Goal: Contribute content: Contribute content

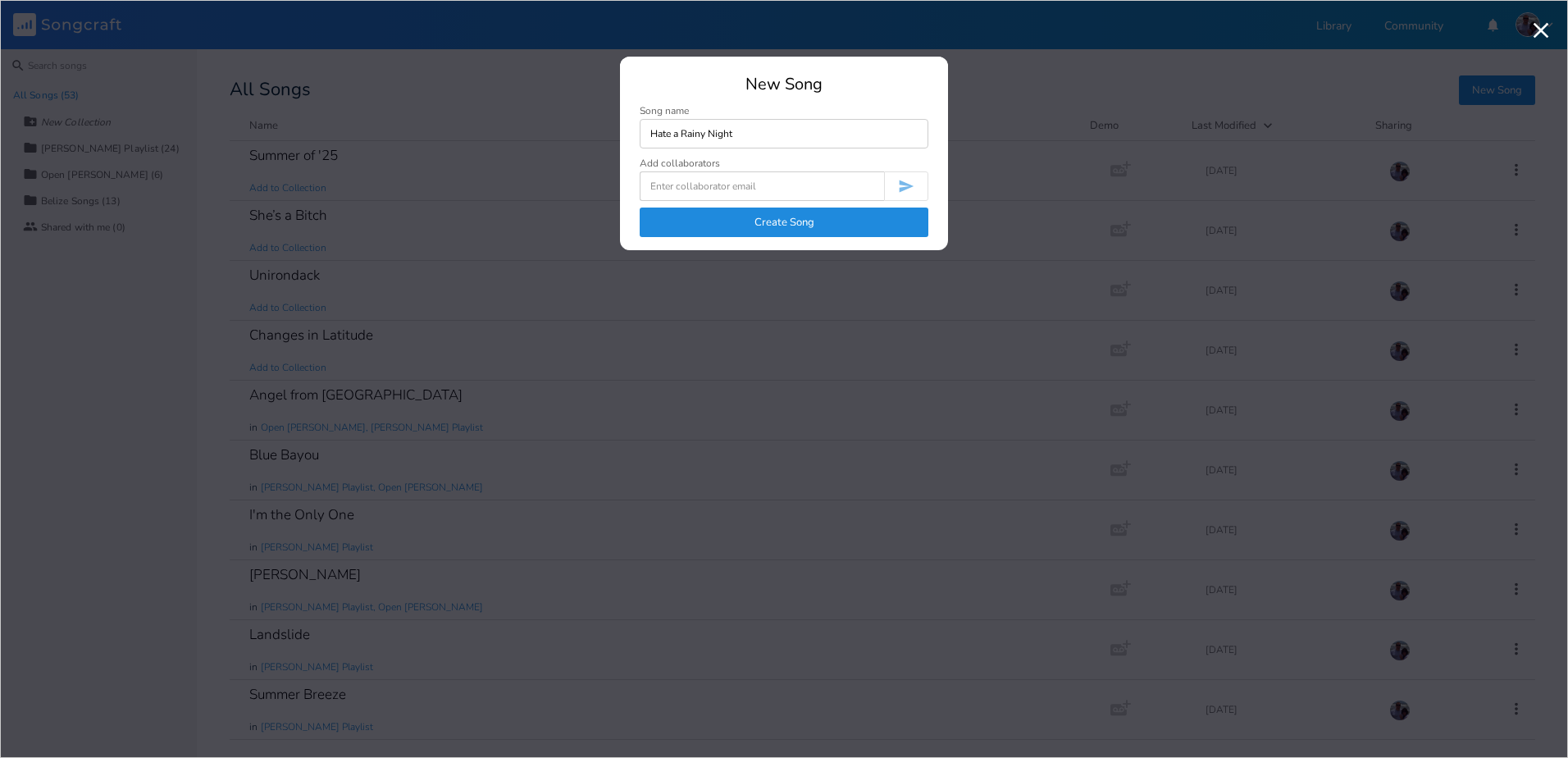
type input "Hate a Rainy Night"
click at [765, 227] on button "Create Song" at bounding box center [784, 222] width 289 height 30
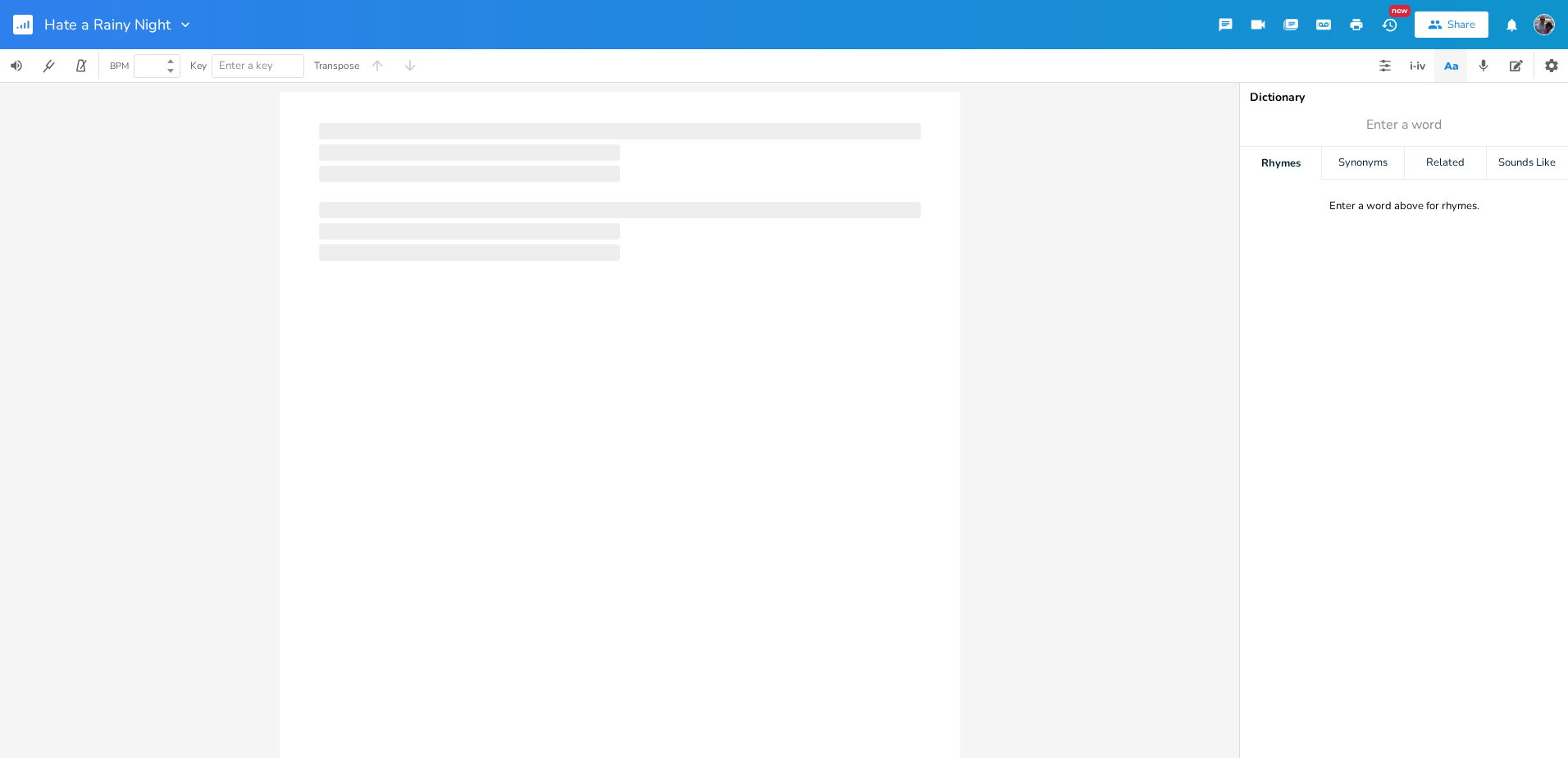
type input "100"
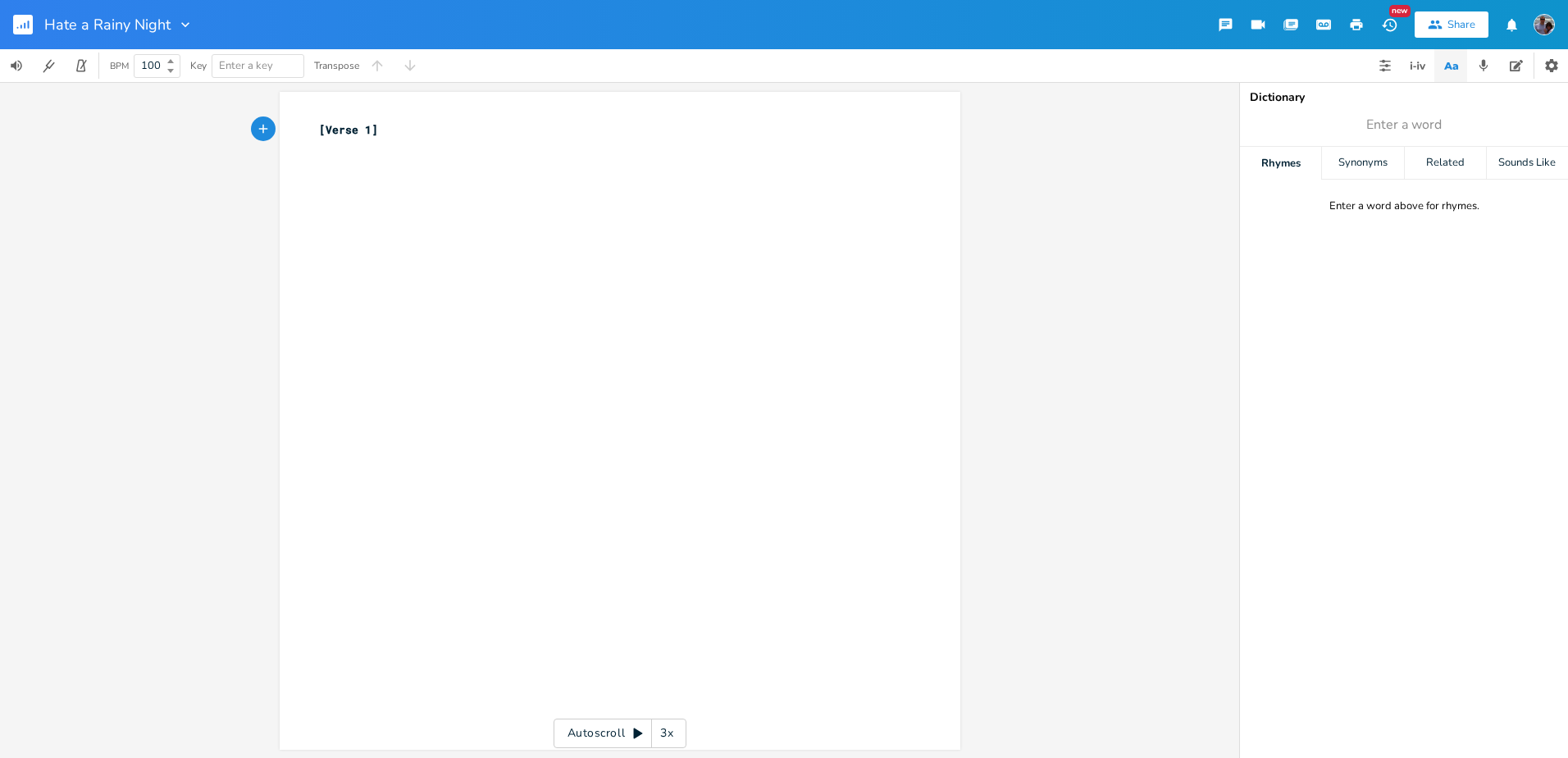
type textarea "​"
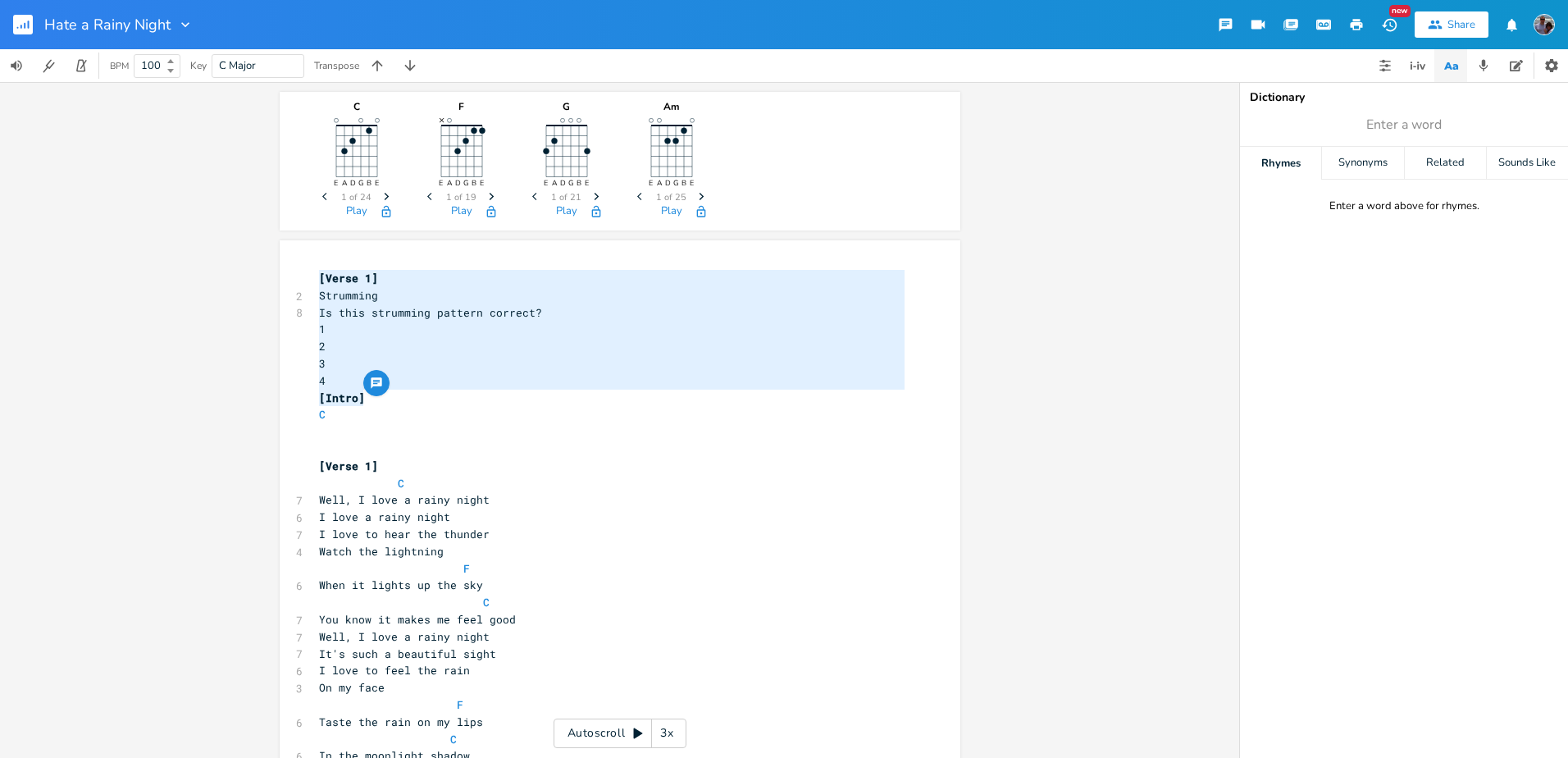
drag, startPoint x: 311, startPoint y: 275, endPoint x: 456, endPoint y: 394, distance: 187.6
type textarea "​"
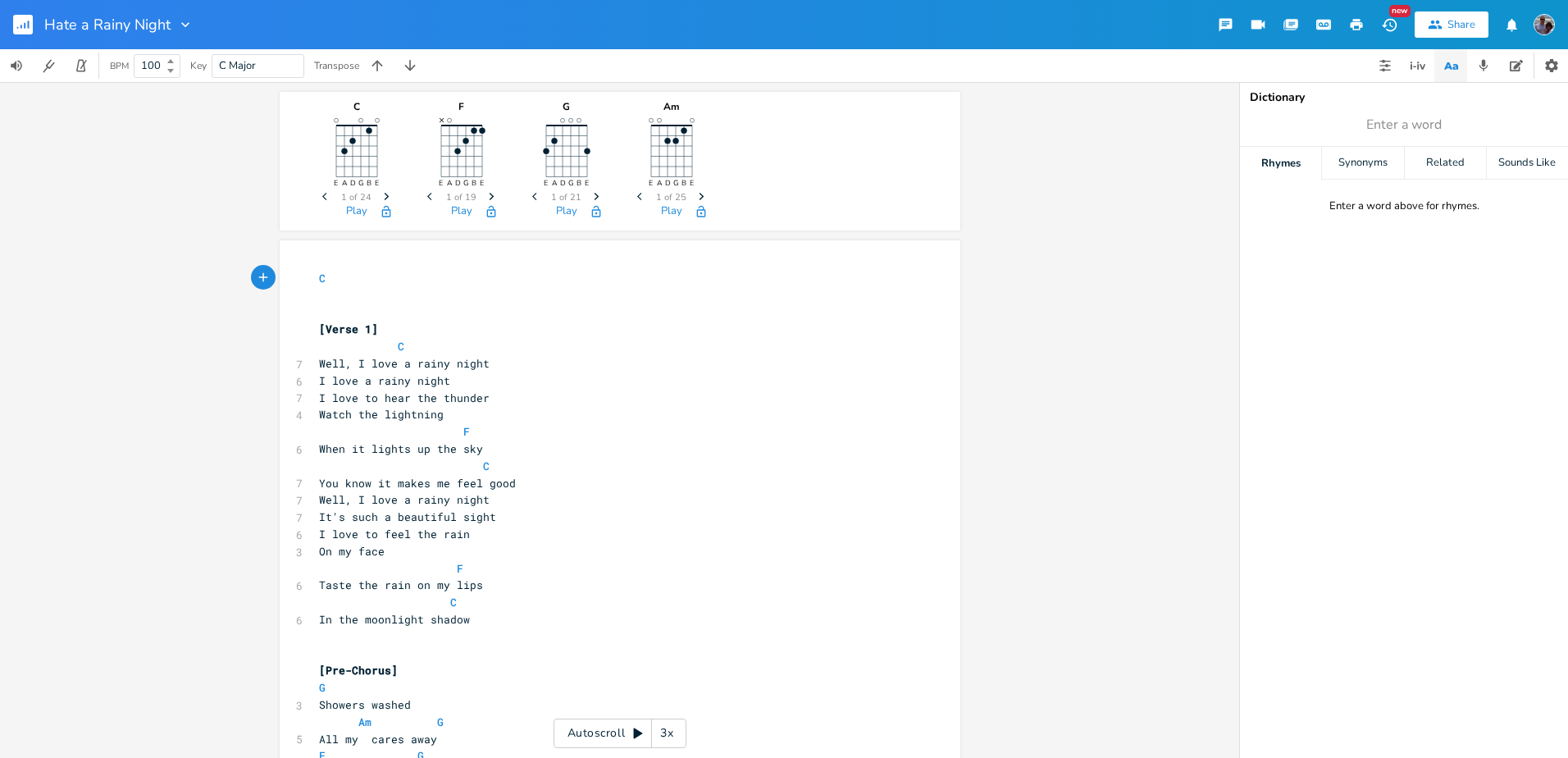
drag, startPoint x: 365, startPoint y: 364, endPoint x: 389, endPoint y: 365, distance: 24.0
click at [389, 365] on span "Well, I love a rainy night" at bounding box center [405, 363] width 170 height 14
type textarea "hate"
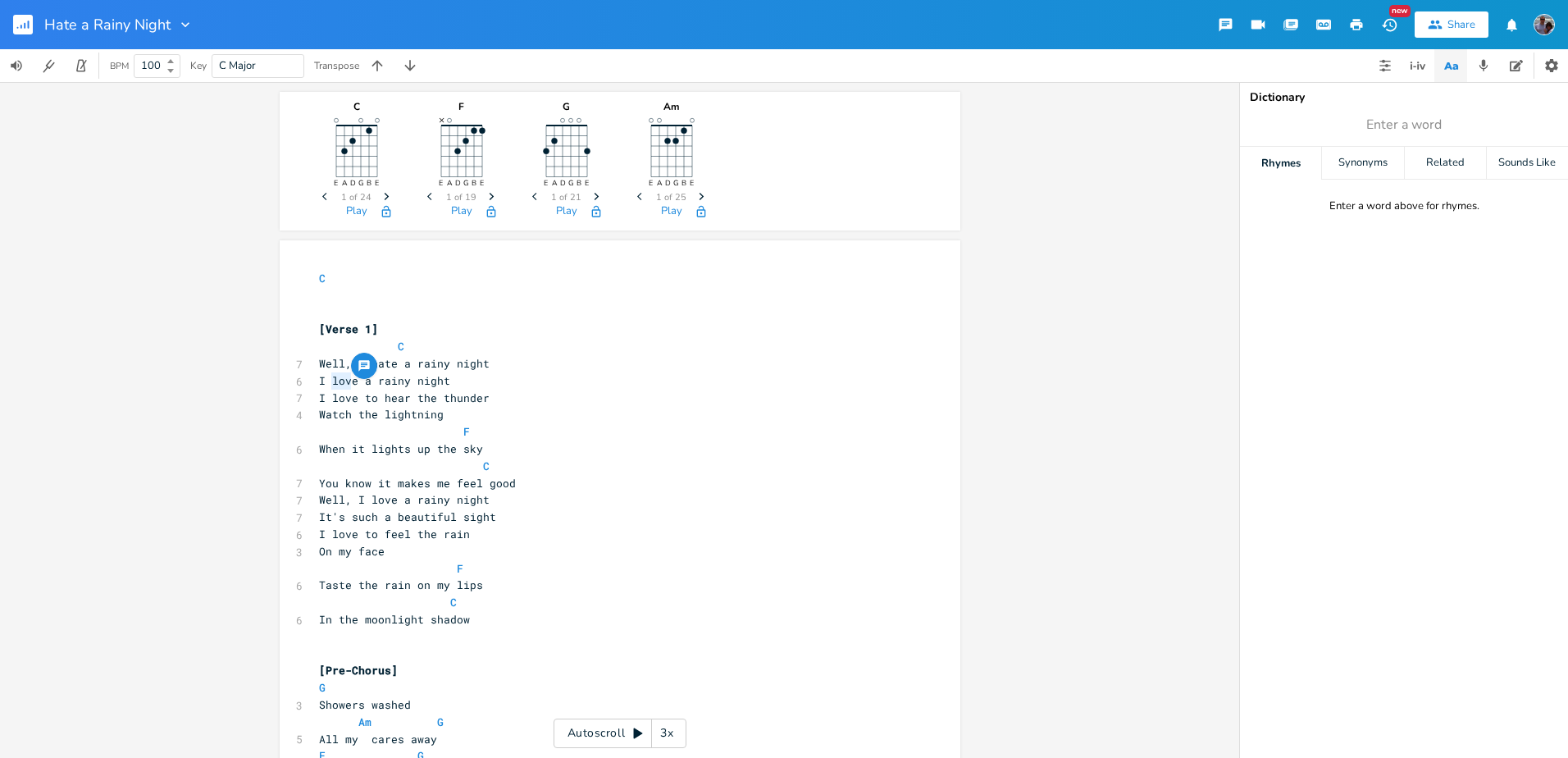
drag, startPoint x: 325, startPoint y: 381, endPoint x: 348, endPoint y: 381, distance: 23.0
click at [348, 381] on span "I love a rainy night" at bounding box center [385, 380] width 131 height 14
type textarea "hate"
drag, startPoint x: 314, startPoint y: 398, endPoint x: 477, endPoint y: 399, distance: 163.0
click at [477, 399] on span "I love to hear the thunder" at bounding box center [405, 397] width 170 height 14
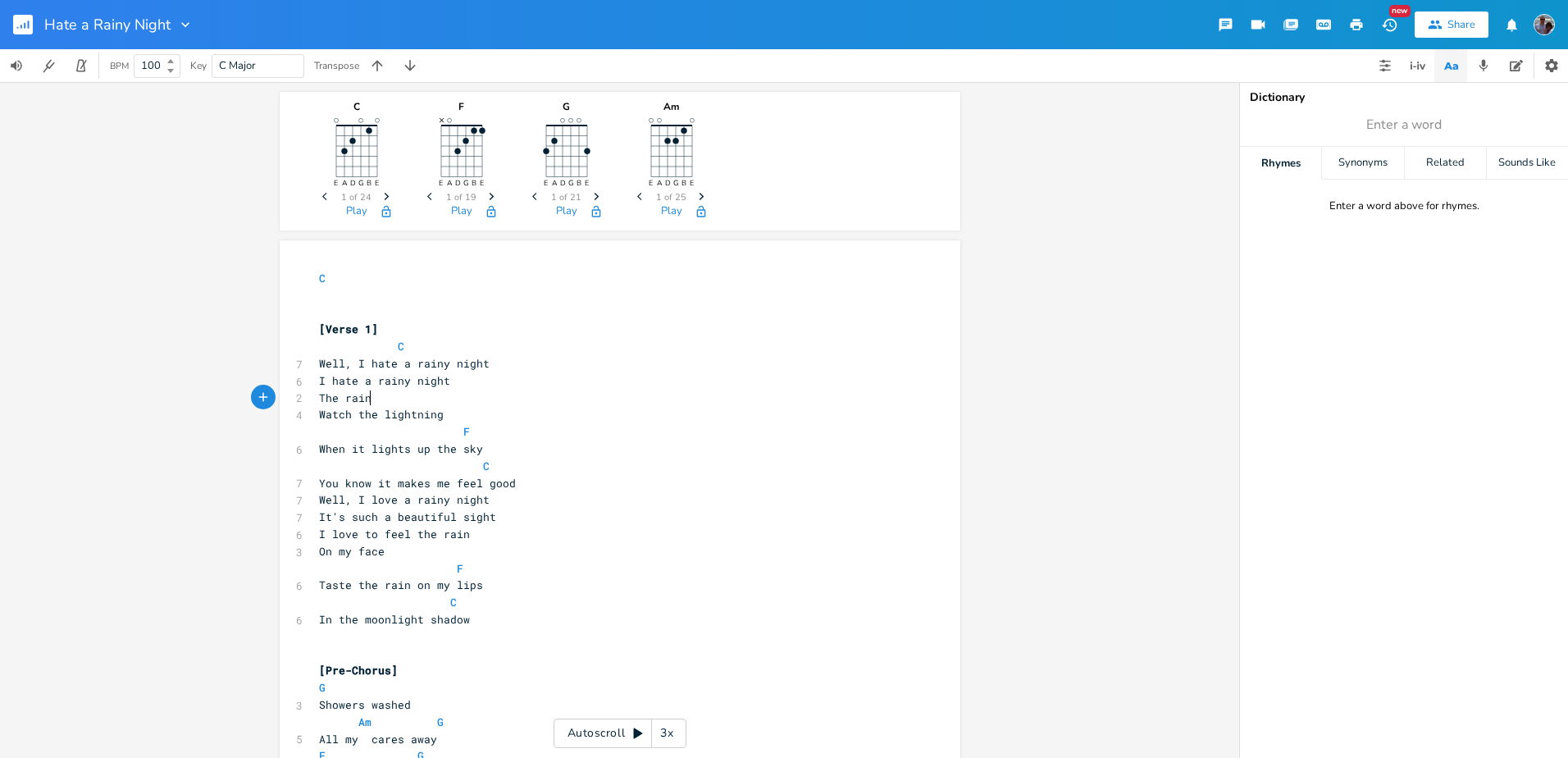
scroll to position [0, 42]
type textarea "The rain bring out the flood flies"
type textarea "ys"
click at [400, 401] on span "The rain bring out the flood flys" at bounding box center [428, 397] width 216 height 14
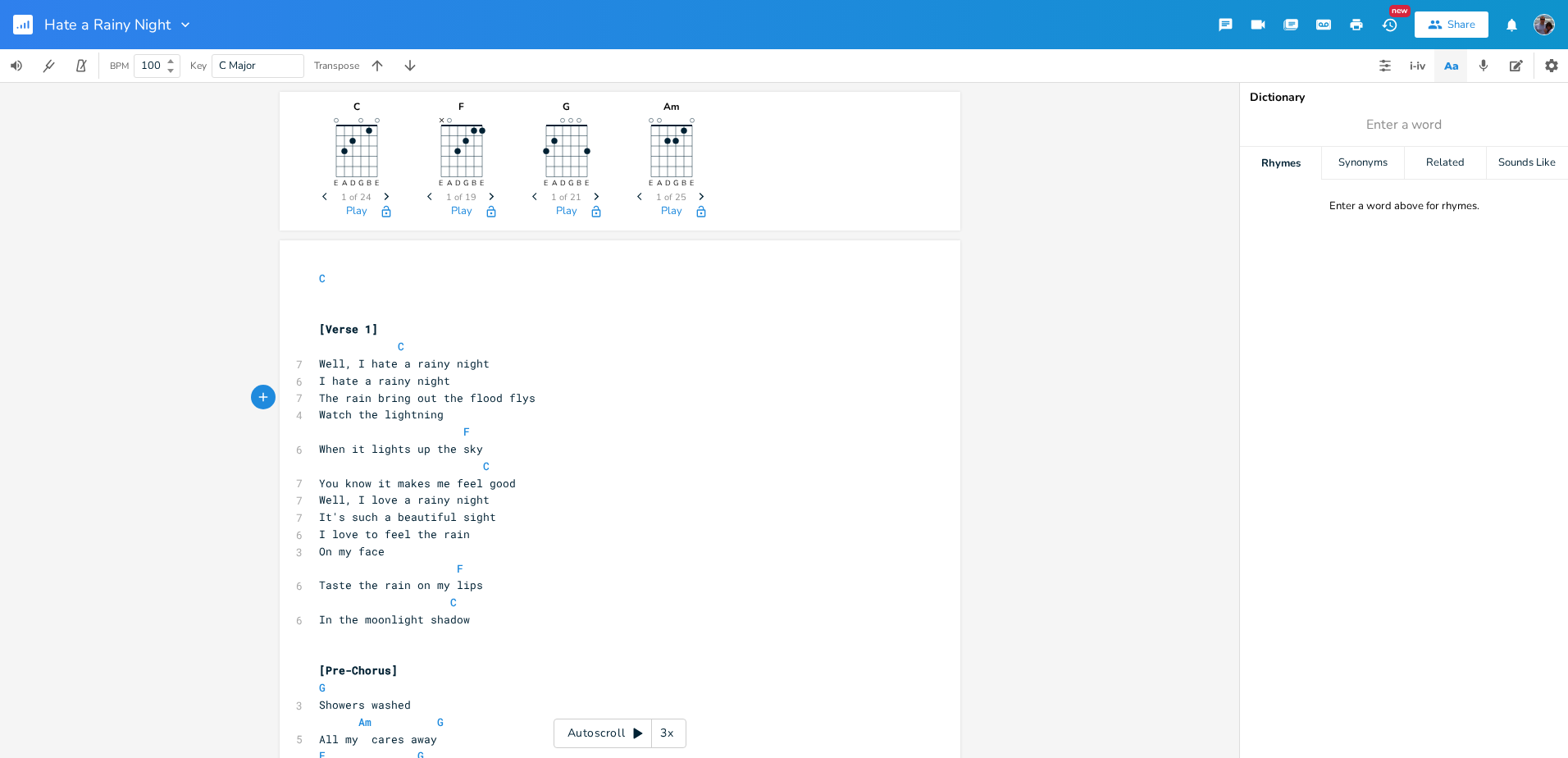
type textarea "s"
click at [435, 416] on pre "Watch the lightning" at bounding box center [612, 415] width 592 height 17
type textarea "Its"
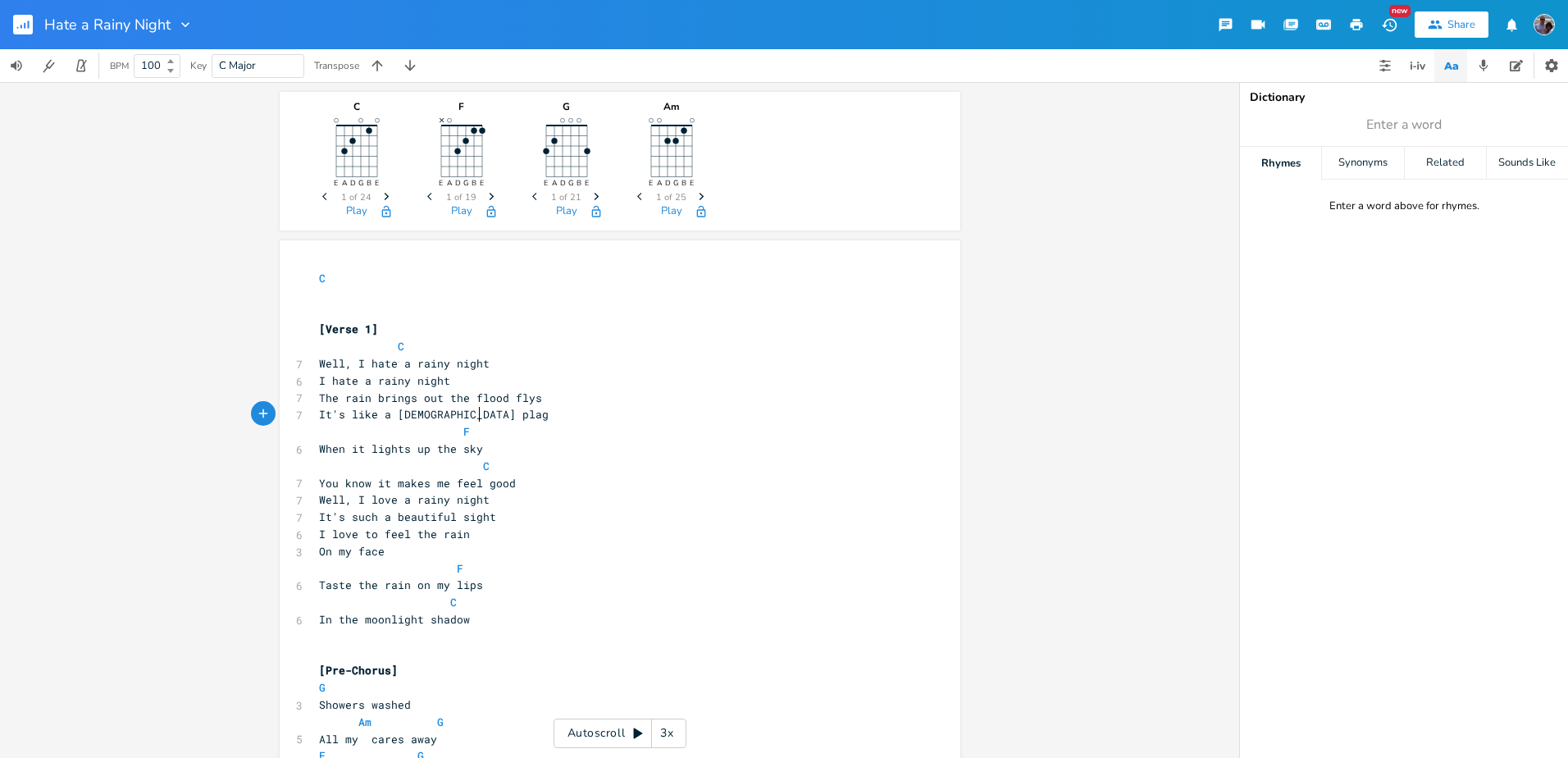
type textarea "'s like a [DEMOGRAPHIC_DATA] plague"
drag, startPoint x: 450, startPoint y: 449, endPoint x: 312, endPoint y: 451, distance: 138.0
click at [316, 451] on pre "When it lights up the sky" at bounding box center [612, 449] width 592 height 17
type textarea "The swarm can block out the sku"
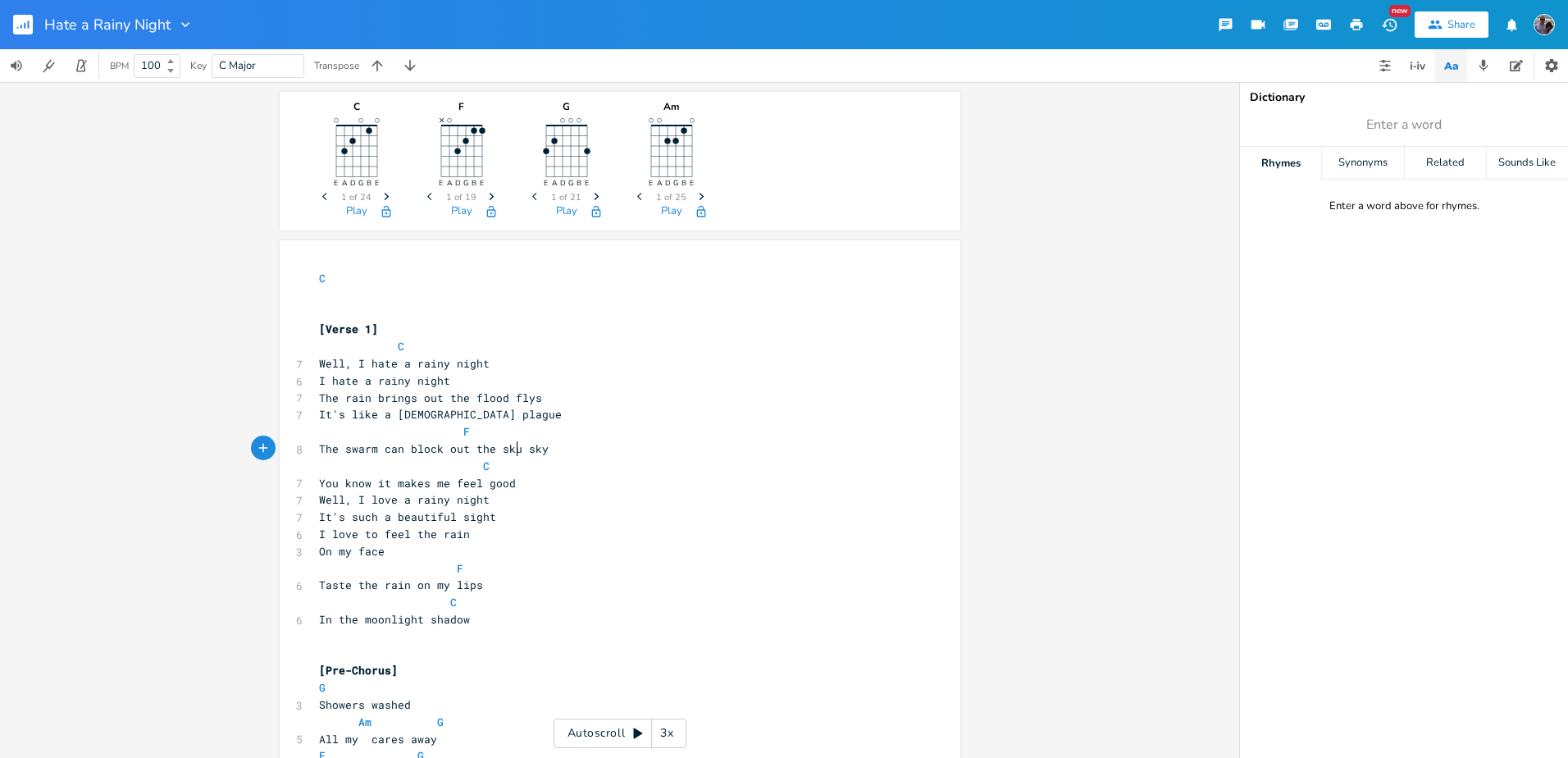
scroll to position [0, 161]
type textarea "y"
drag, startPoint x: 371, startPoint y: 479, endPoint x: 504, endPoint y: 485, distance: 133.1
click at [504, 485] on span "You know it makes me feel good" at bounding box center [417, 482] width 197 height 14
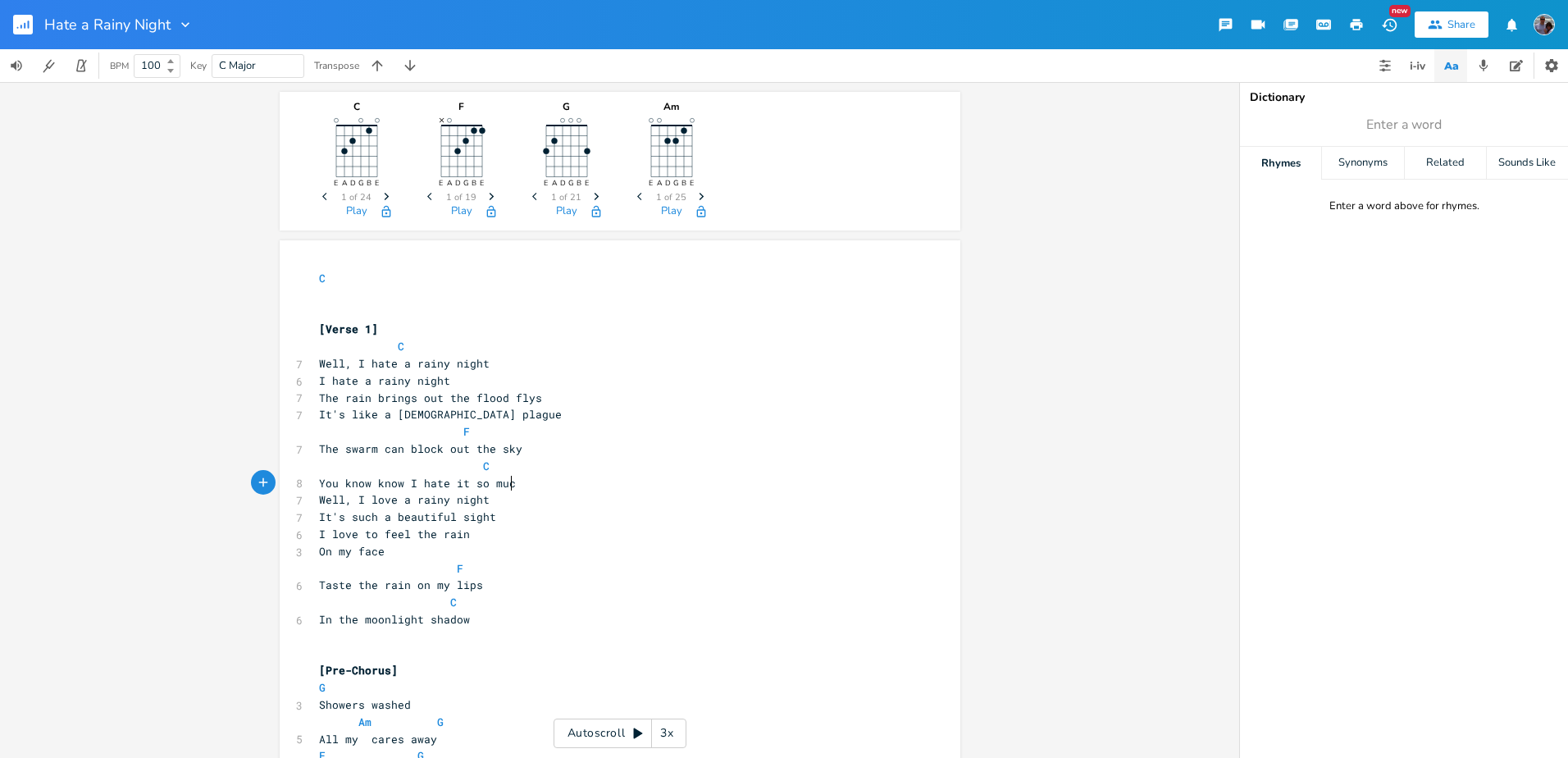
type textarea "know I hate it so much"
click at [388, 499] on span "Well, I love a rainy night" at bounding box center [405, 499] width 170 height 14
type textarea "hate"
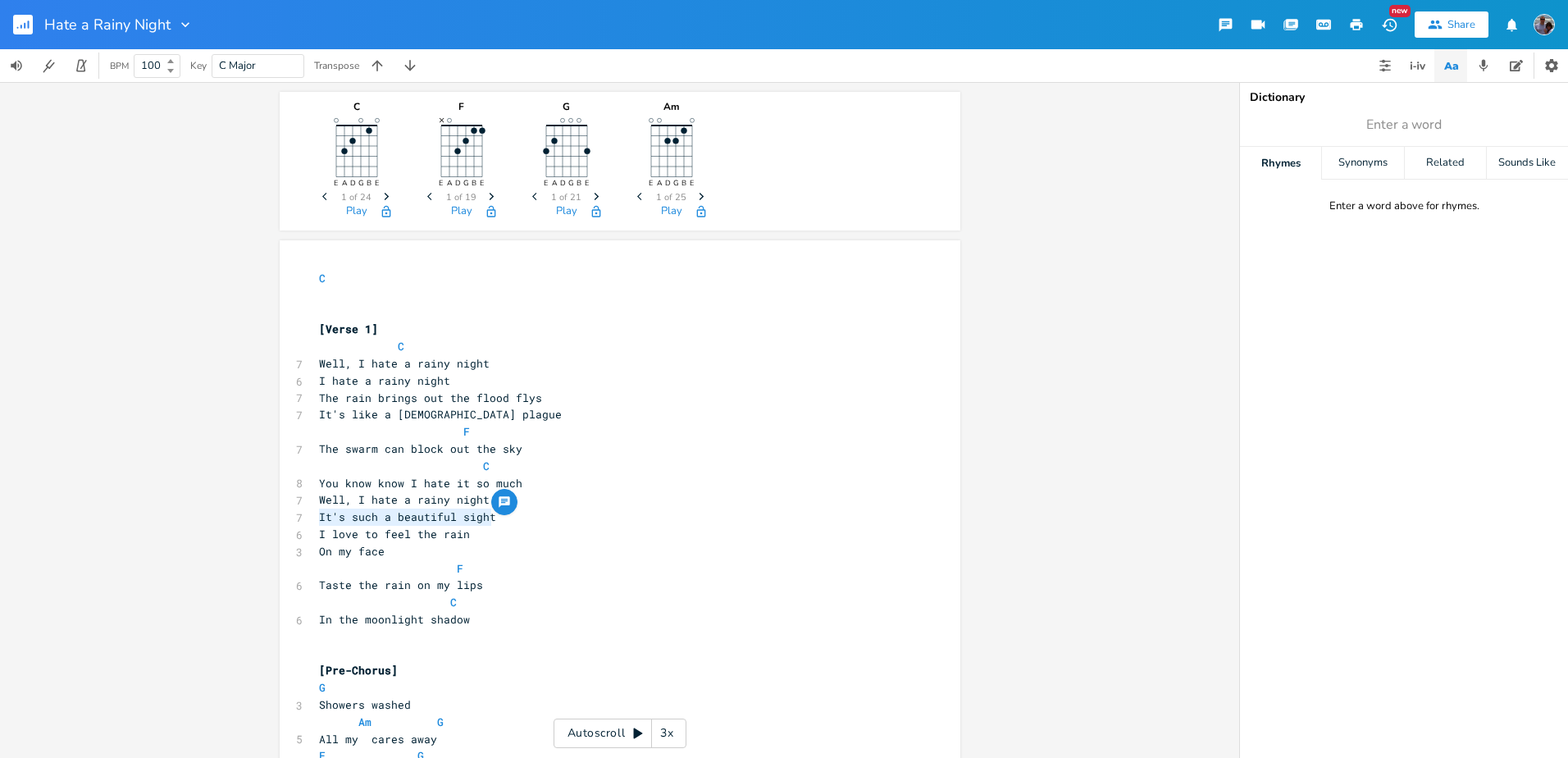
drag, startPoint x: 486, startPoint y: 516, endPoint x: 316, endPoint y: 518, distance: 170.0
click at [316, 518] on pre "It's such a beautiful sight" at bounding box center [612, 517] width 592 height 17
type textarea "It brings the mosquitos to life"
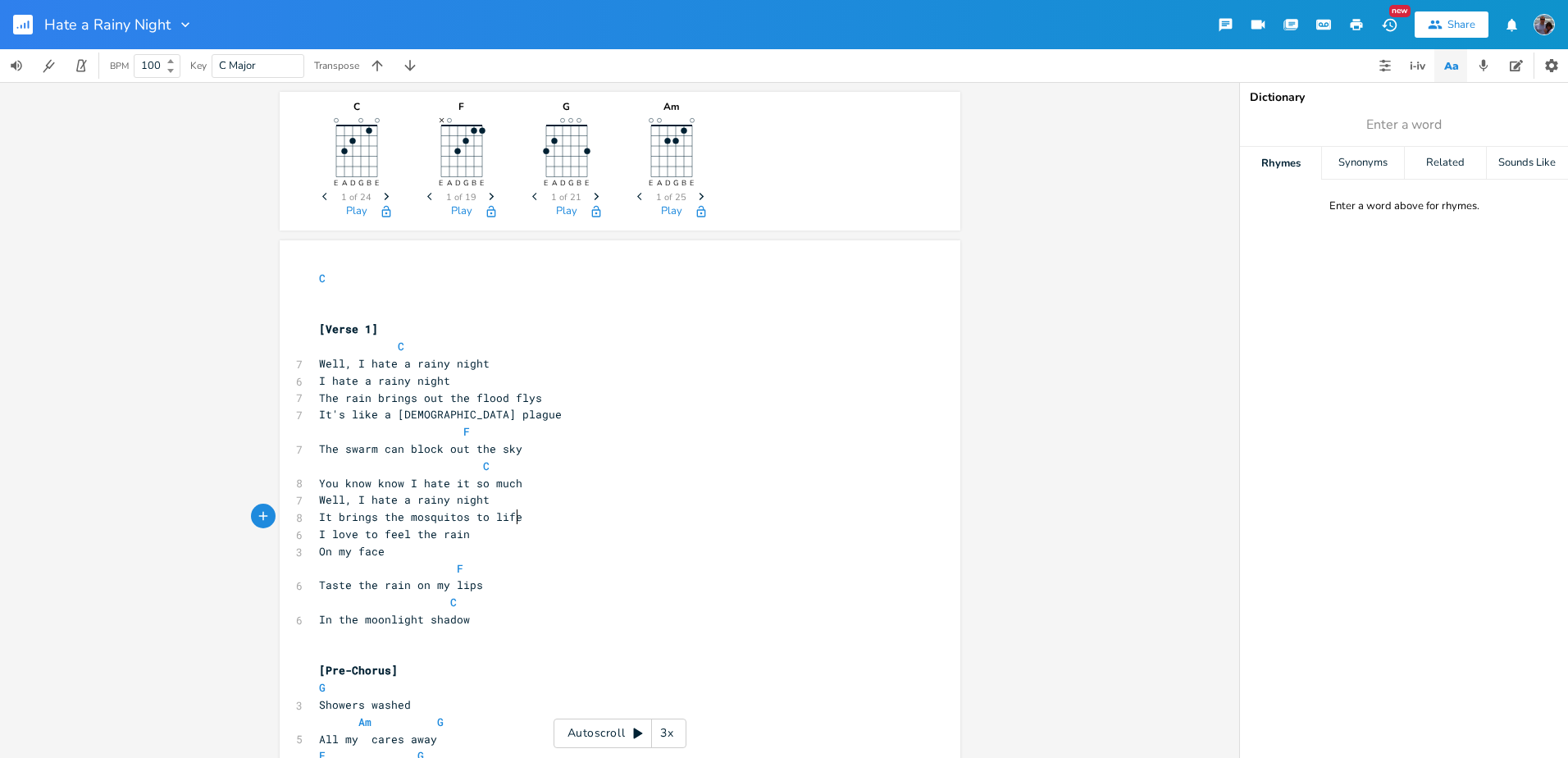
click at [319, 501] on span "Well, I hate a rainy night" at bounding box center [405, 499] width 170 height 14
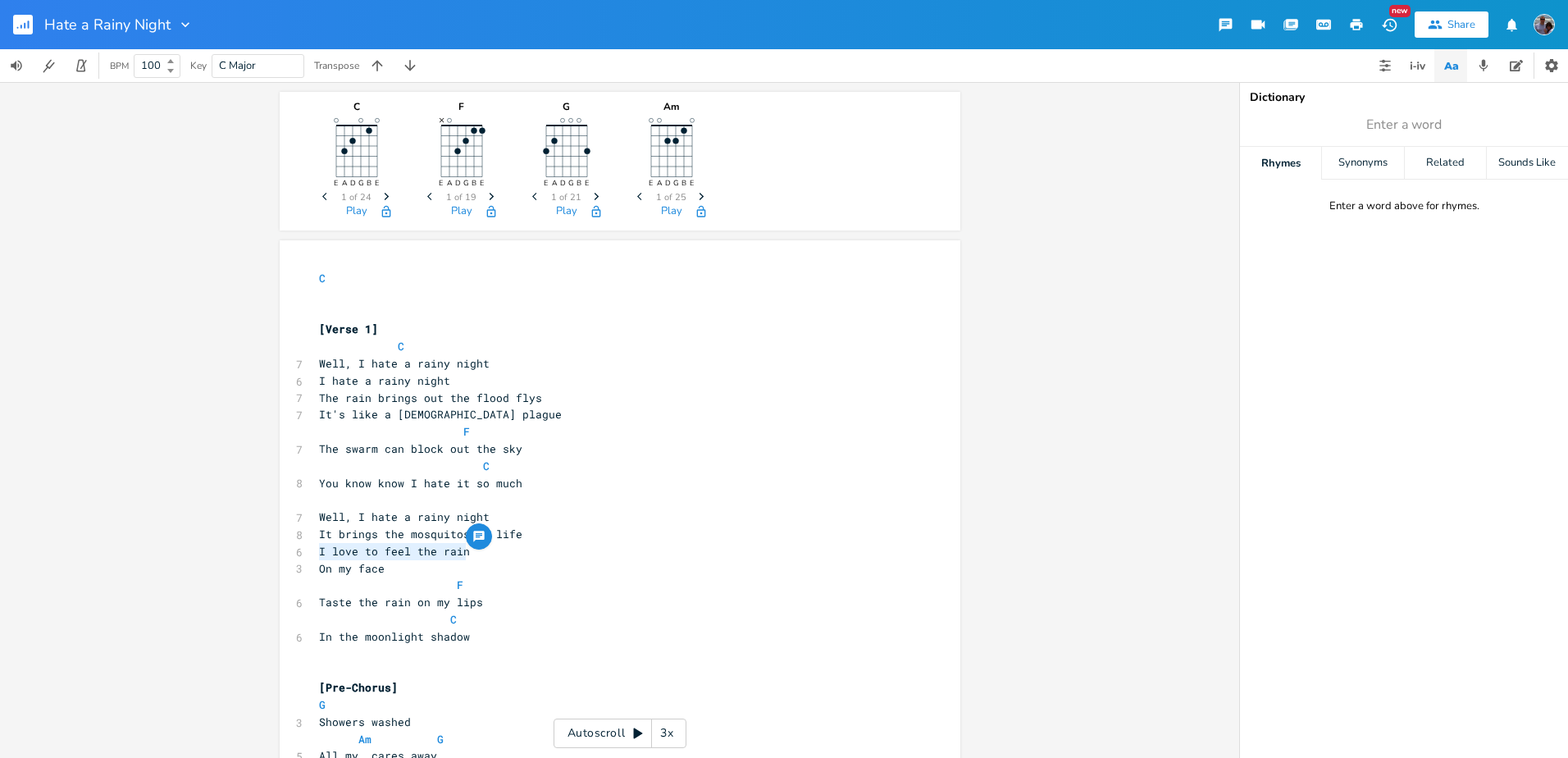
drag, startPoint x: 315, startPoint y: 552, endPoint x: 461, endPoint y: 553, distance: 146.0
click at [461, 553] on pre "I love to feel the rain" at bounding box center [612, 551] width 592 height 17
type textarea "I donate blood every time I go outside"
type textarea "On my face"
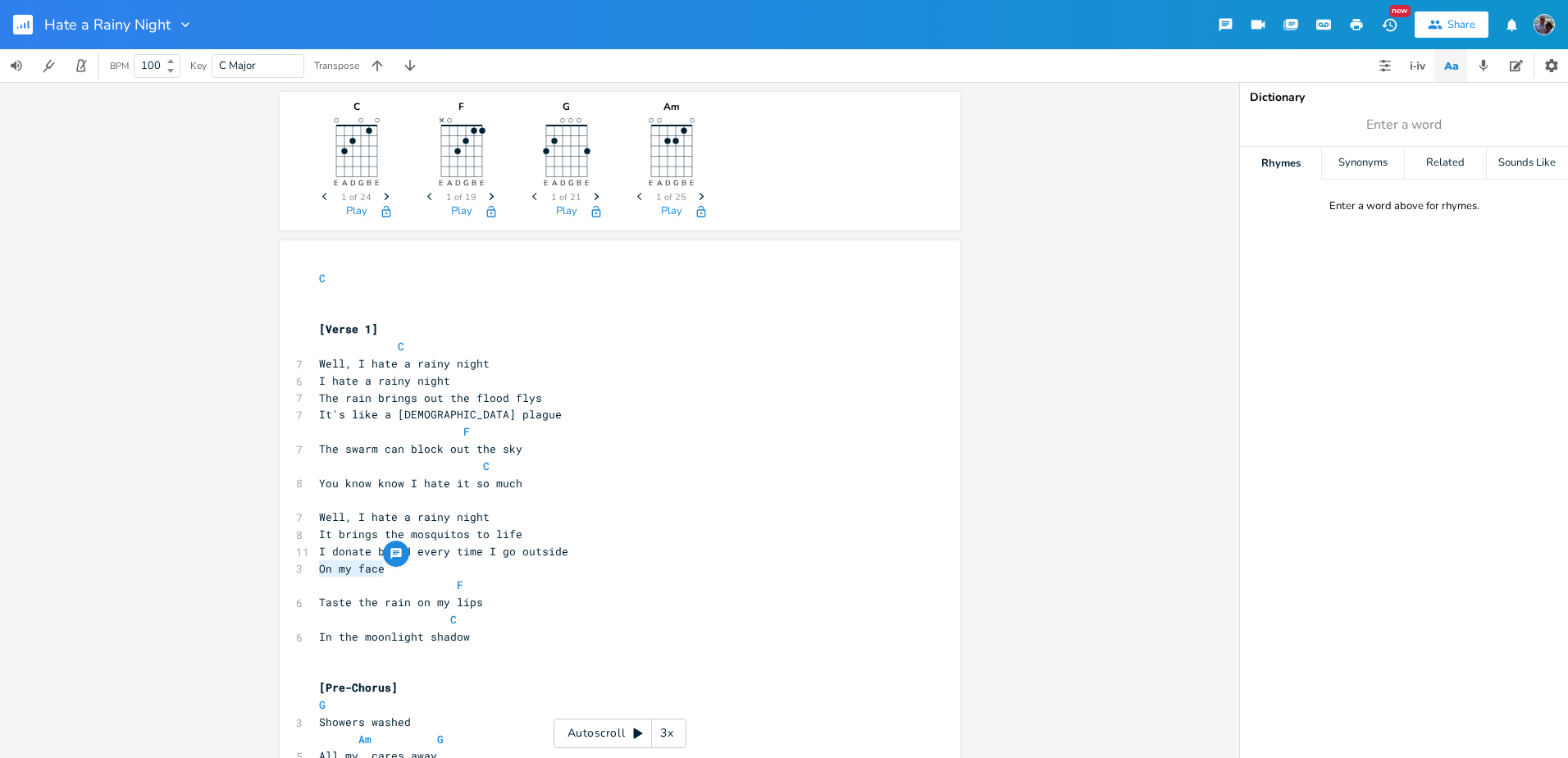
drag, startPoint x: 382, startPoint y: 569, endPoint x: 314, endPoint y: 571, distance: 68.0
click at [316, 571] on pre "On my face" at bounding box center [612, 569] width 592 height 17
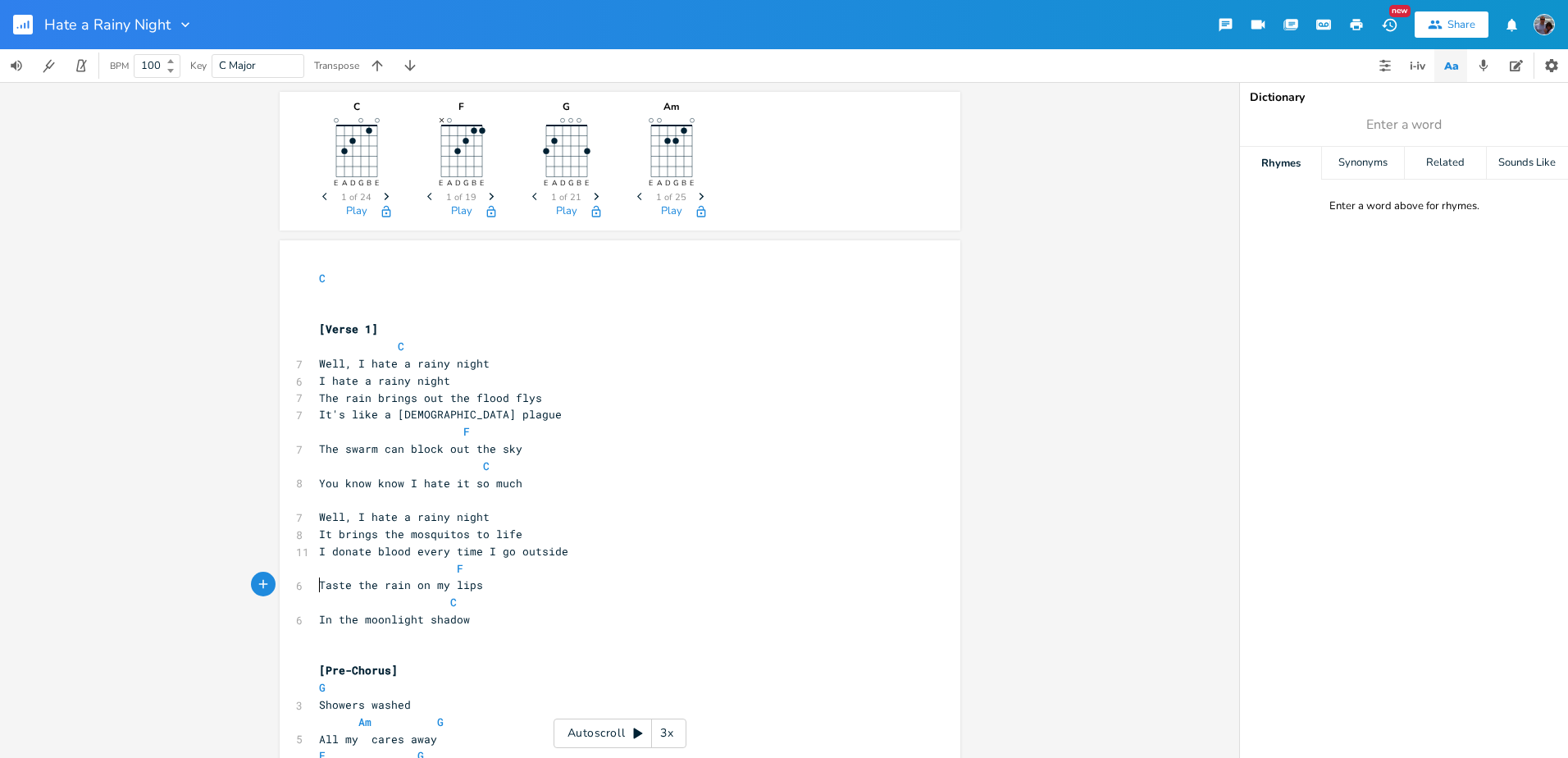
click at [319, 583] on span "Taste the rain on my lips" at bounding box center [401, 584] width 164 height 14
type textarea "I feel the blood when it drips"
type textarea "Taste the rain on my lips"
drag, startPoint x: 507, startPoint y: 583, endPoint x: 664, endPoint y: 584, distance: 157.0
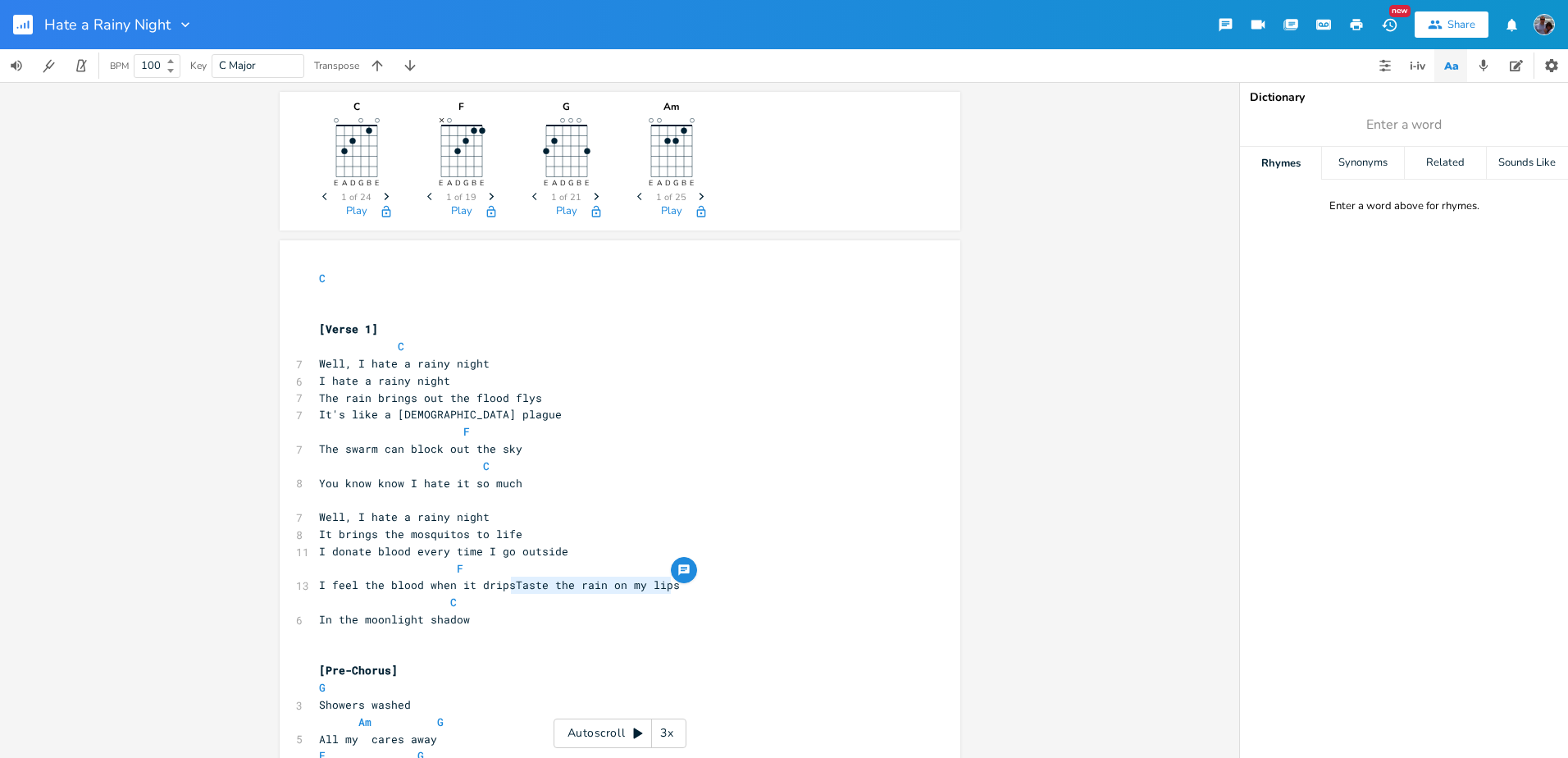
click at [664, 584] on span "I feel the blood when it dripsTaste the rain on my lips" at bounding box center [500, 584] width 361 height 14
click at [462, 618] on pre "In the moonlight shadow" at bounding box center [612, 619] width 592 height 17
type textarea "I just stay inside"
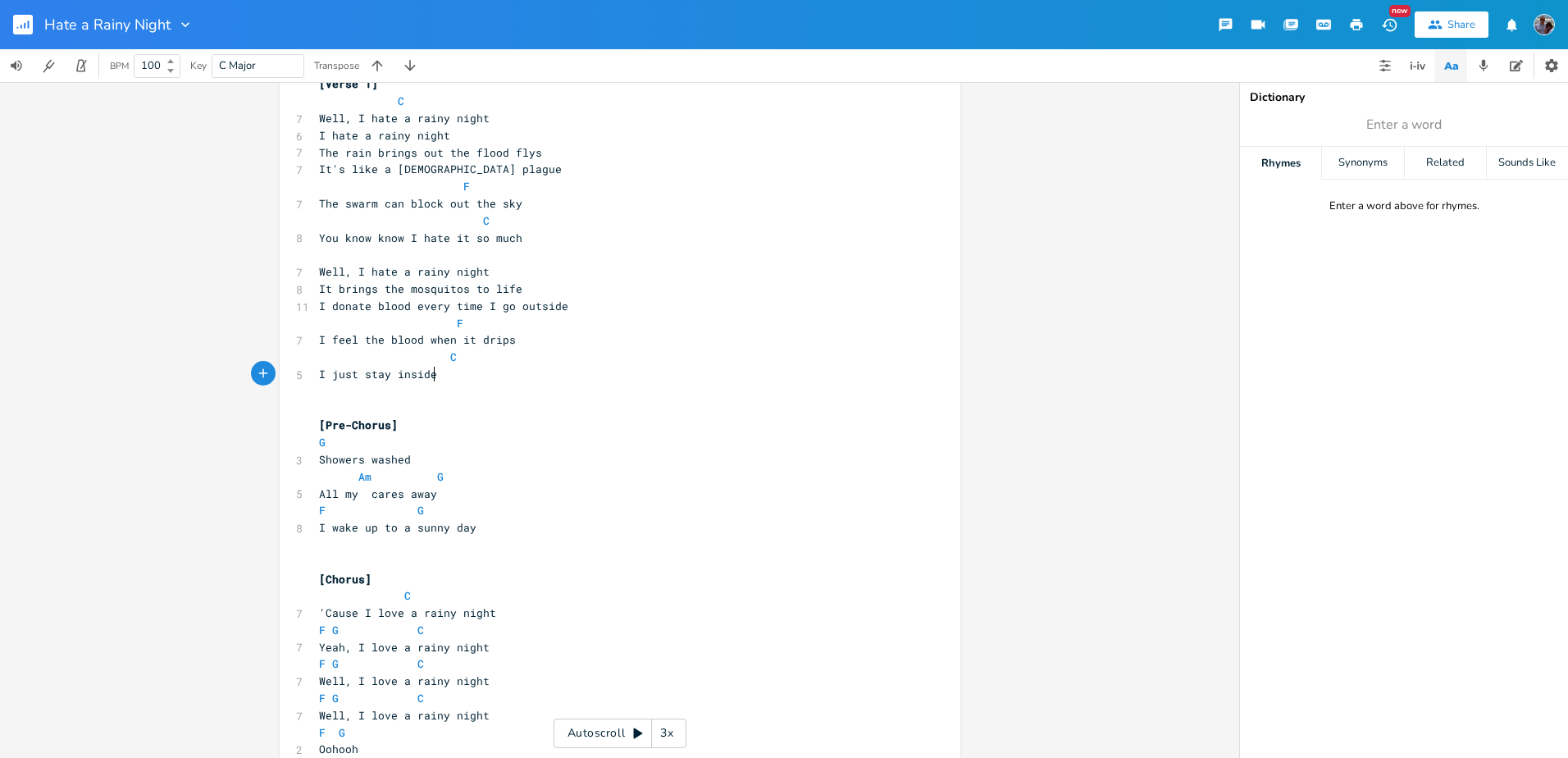
scroll to position [246, 0]
drag, startPoint x: 339, startPoint y: 496, endPoint x: 394, endPoint y: 497, distance: 55.0
click at [394, 497] on span "All my cares away" at bounding box center [378, 492] width 118 height 14
type textarea "the roads"
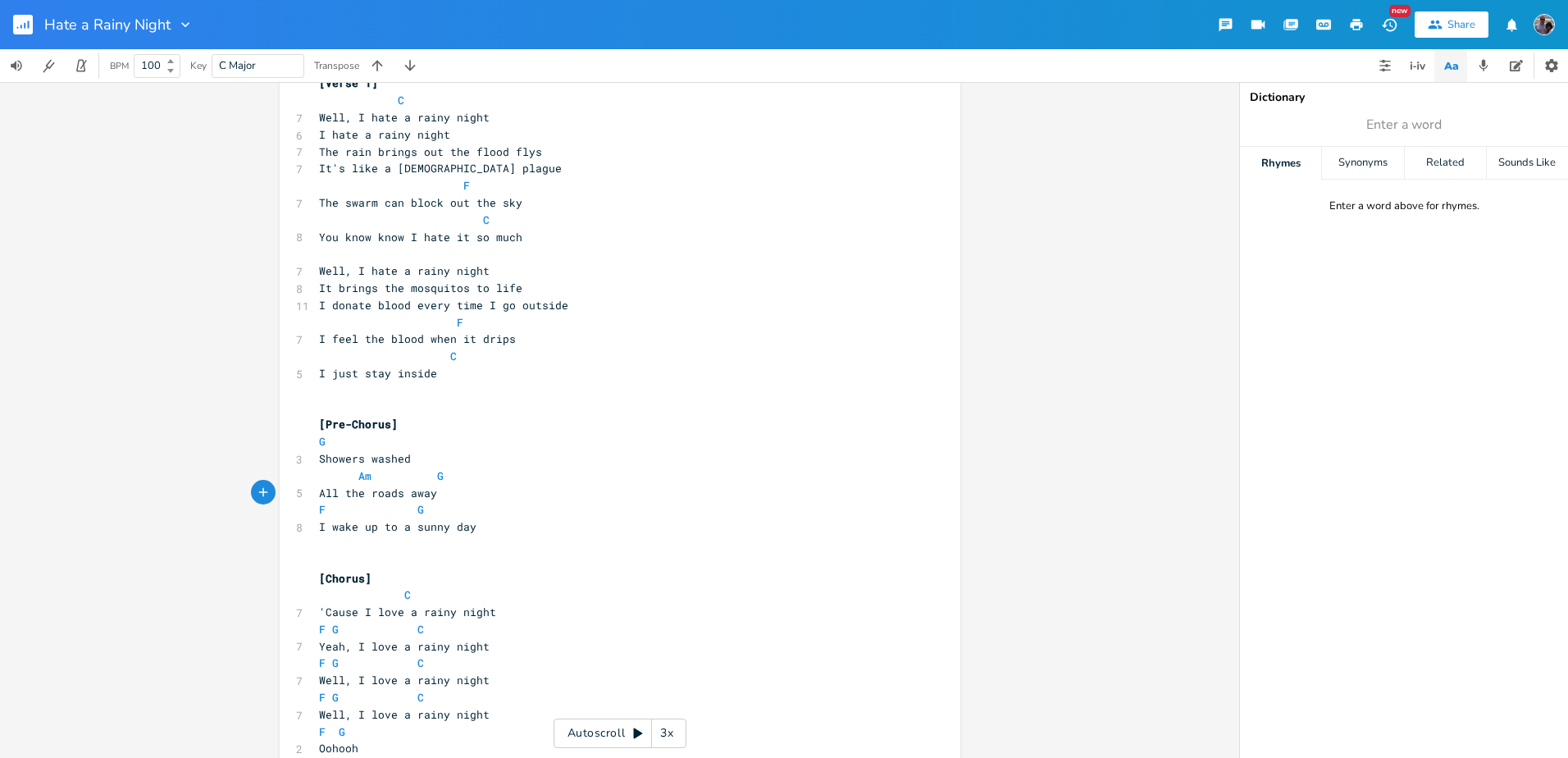
click at [332, 525] on span "I wake up to a sunny day" at bounding box center [398, 525] width 158 height 14
type textarea "want to"
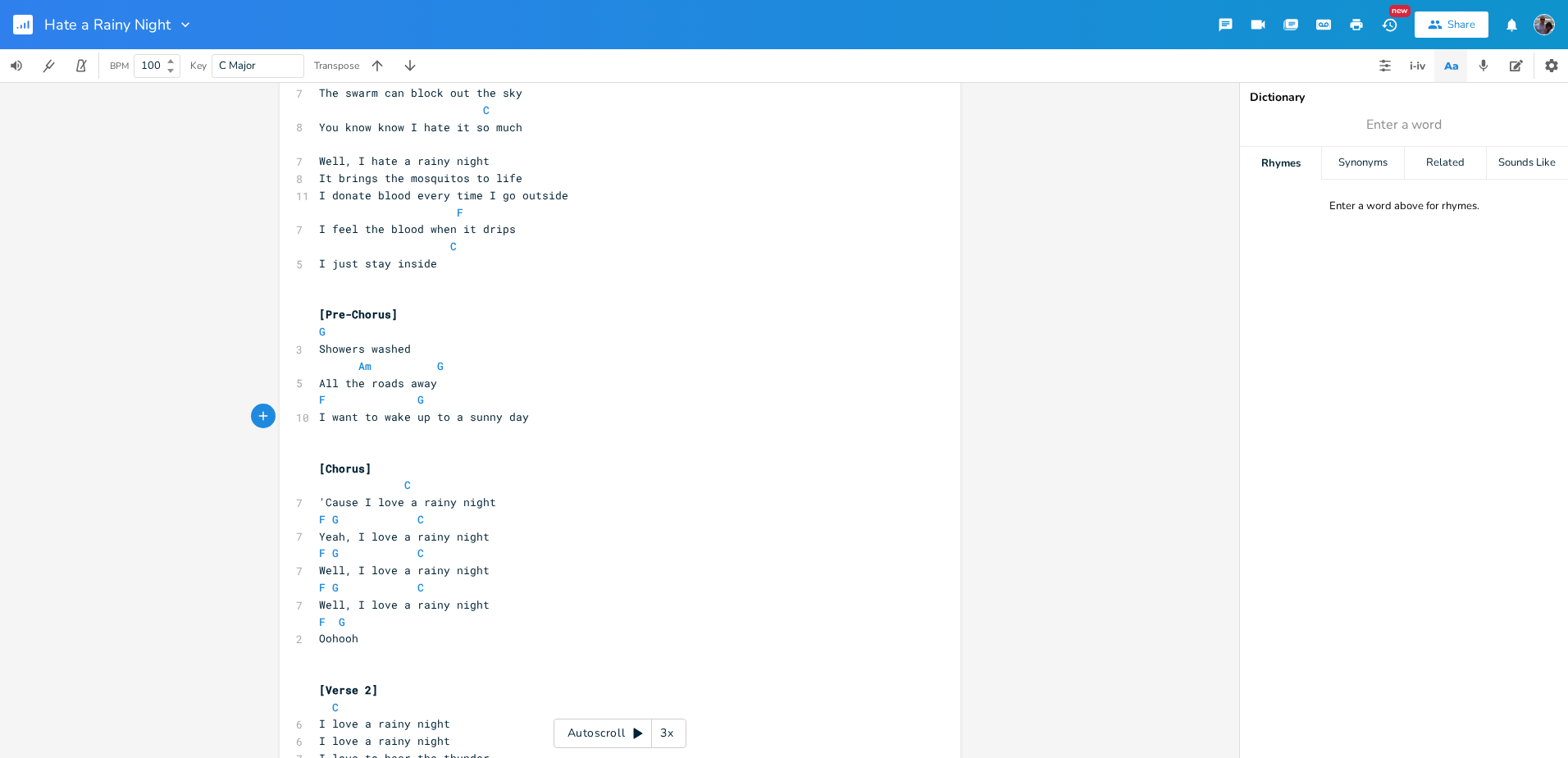
scroll to position [410, 0]
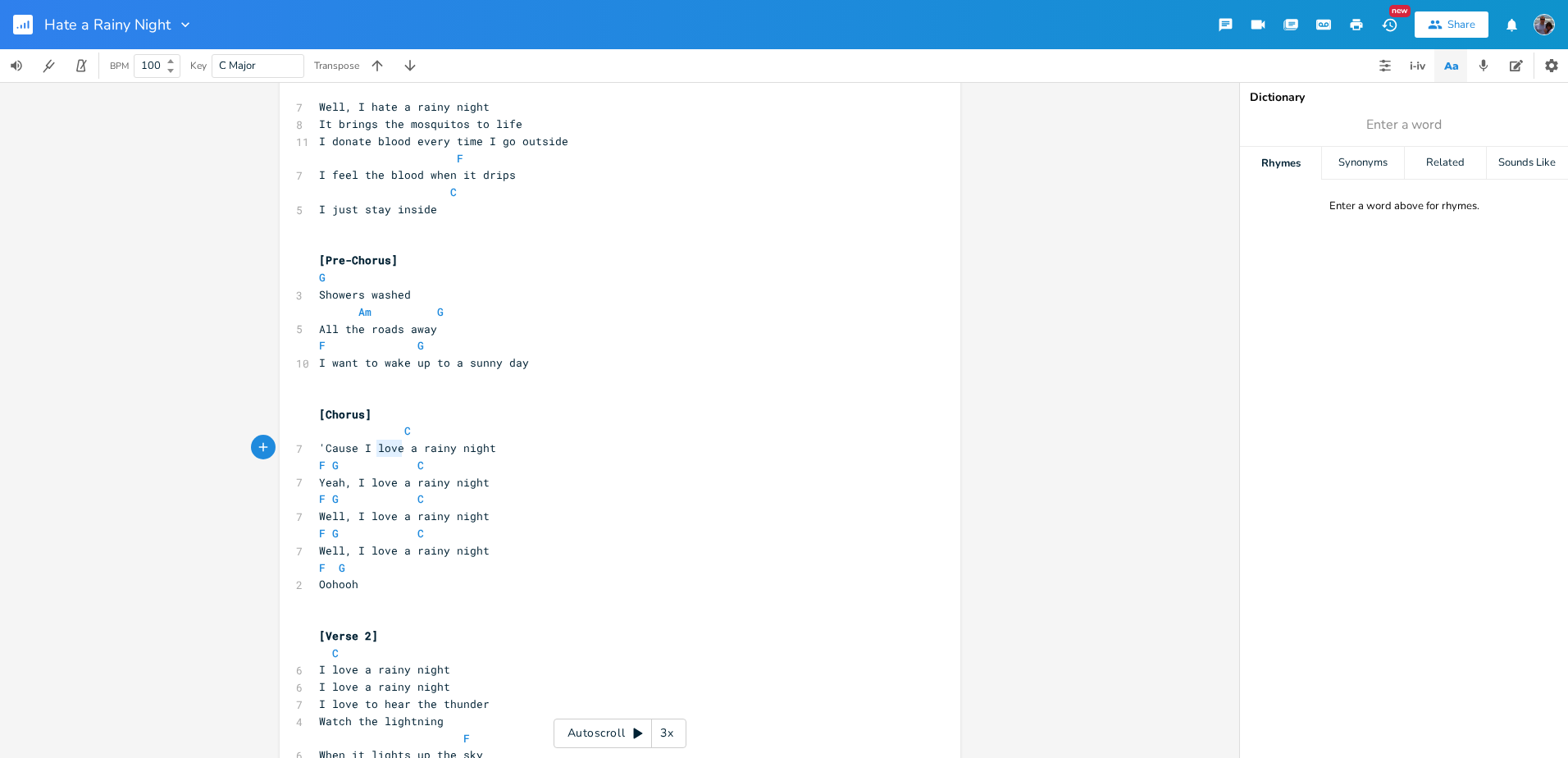
drag, startPoint x: 395, startPoint y: 447, endPoint x: 371, endPoint y: 448, distance: 24.0
click at [371, 448] on span "'Cause I love a rainy night" at bounding box center [408, 447] width 177 height 14
type textarea "hate"
click at [407, 485] on span "Yeah, I love a rainy night" at bounding box center [405, 481] width 170 height 14
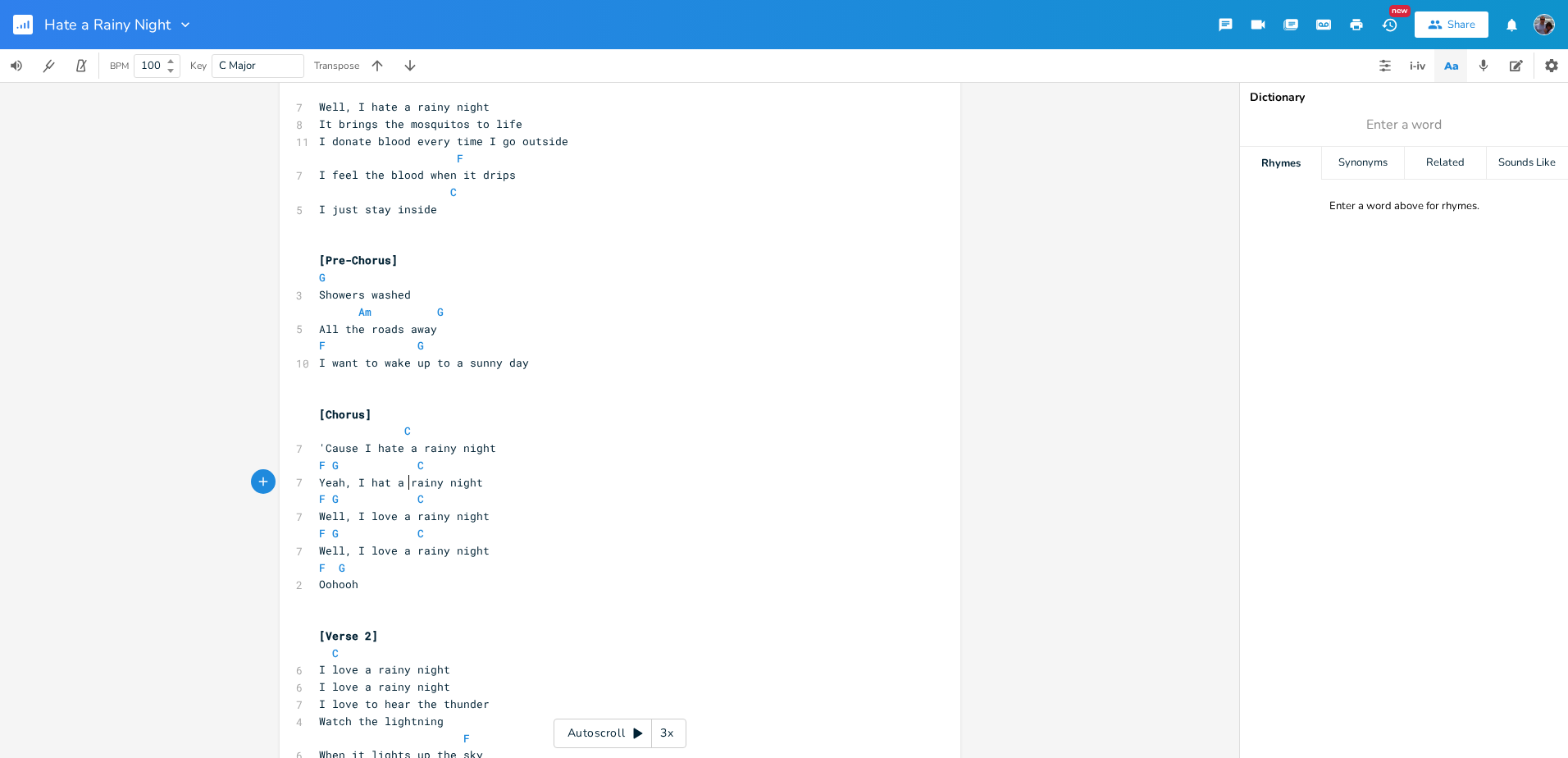
type textarea "hate"
click at [408, 515] on span "Well, I love a rainy night" at bounding box center [405, 515] width 170 height 14
type textarea "hate"
click at [406, 554] on span "Well, I love a rainy night" at bounding box center [405, 549] width 170 height 14
type textarea "hate"
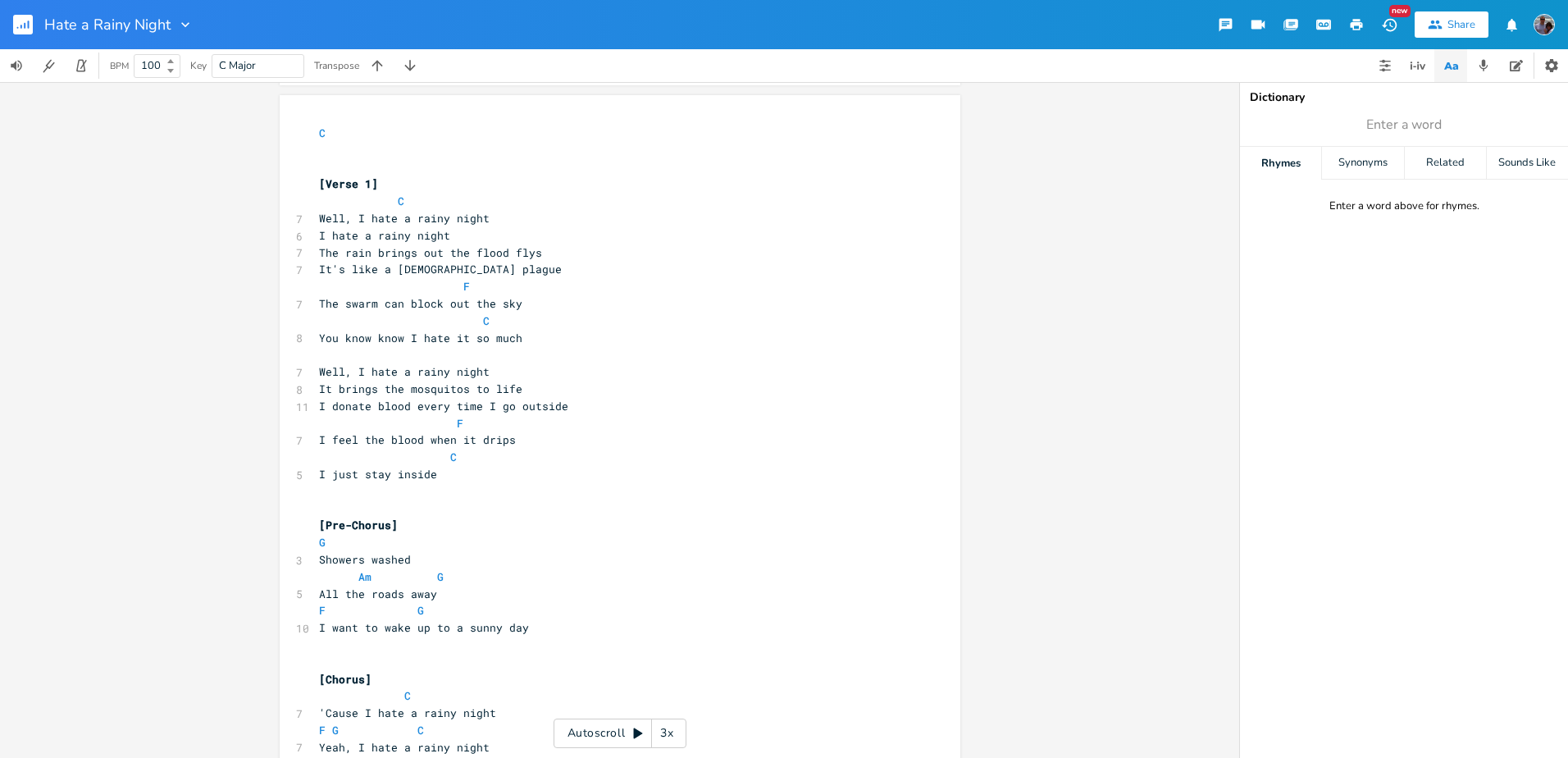
scroll to position [104, 0]
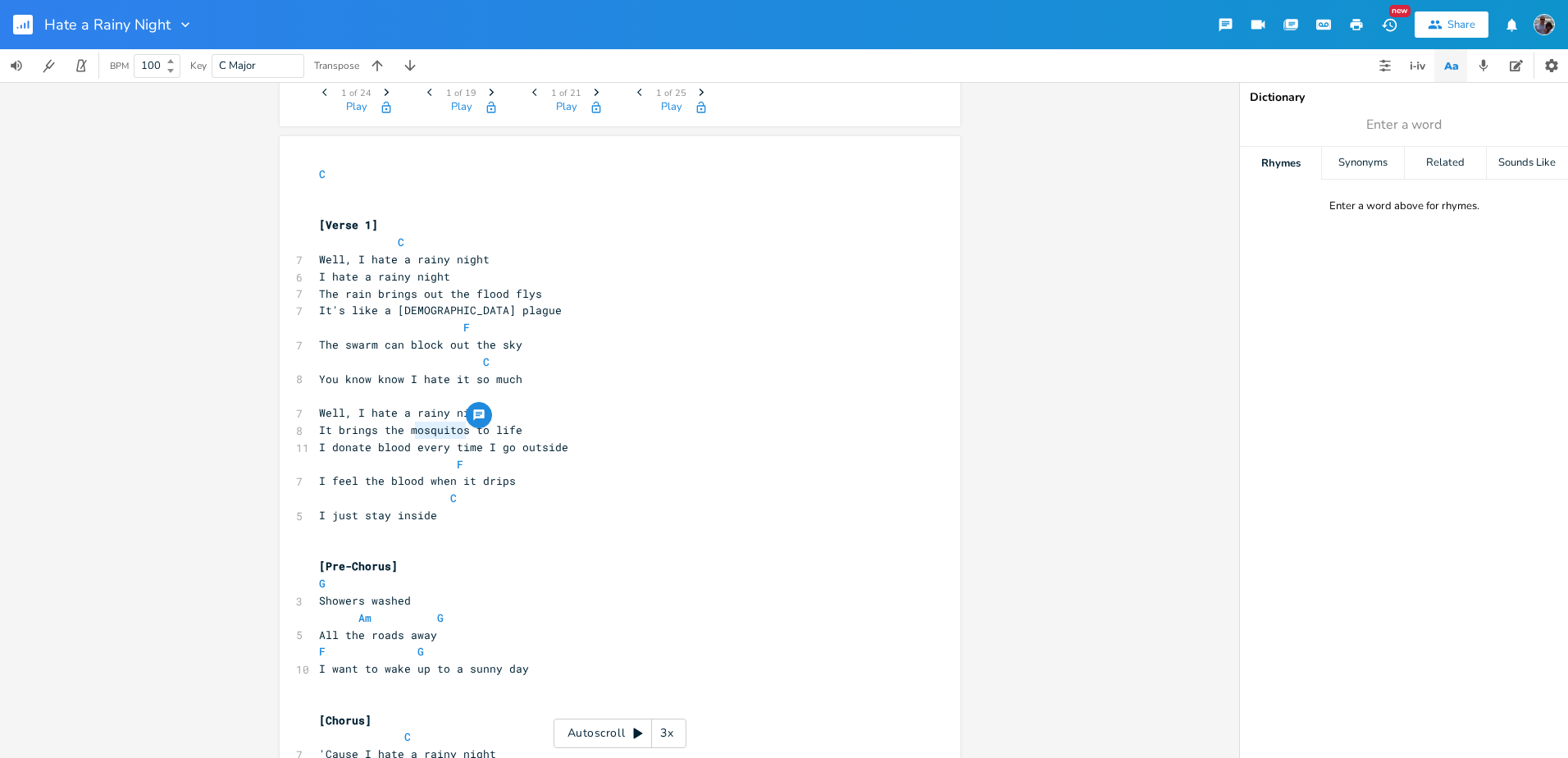
drag, startPoint x: 461, startPoint y: 429, endPoint x: 408, endPoint y: 434, distance: 53.2
click at [408, 434] on span "It brings the mosquitos to life" at bounding box center [421, 429] width 204 height 14
type textarea "flood flies"
click at [410, 432] on span "It brings the mflood flies to life" at bounding box center [431, 429] width 223 height 14
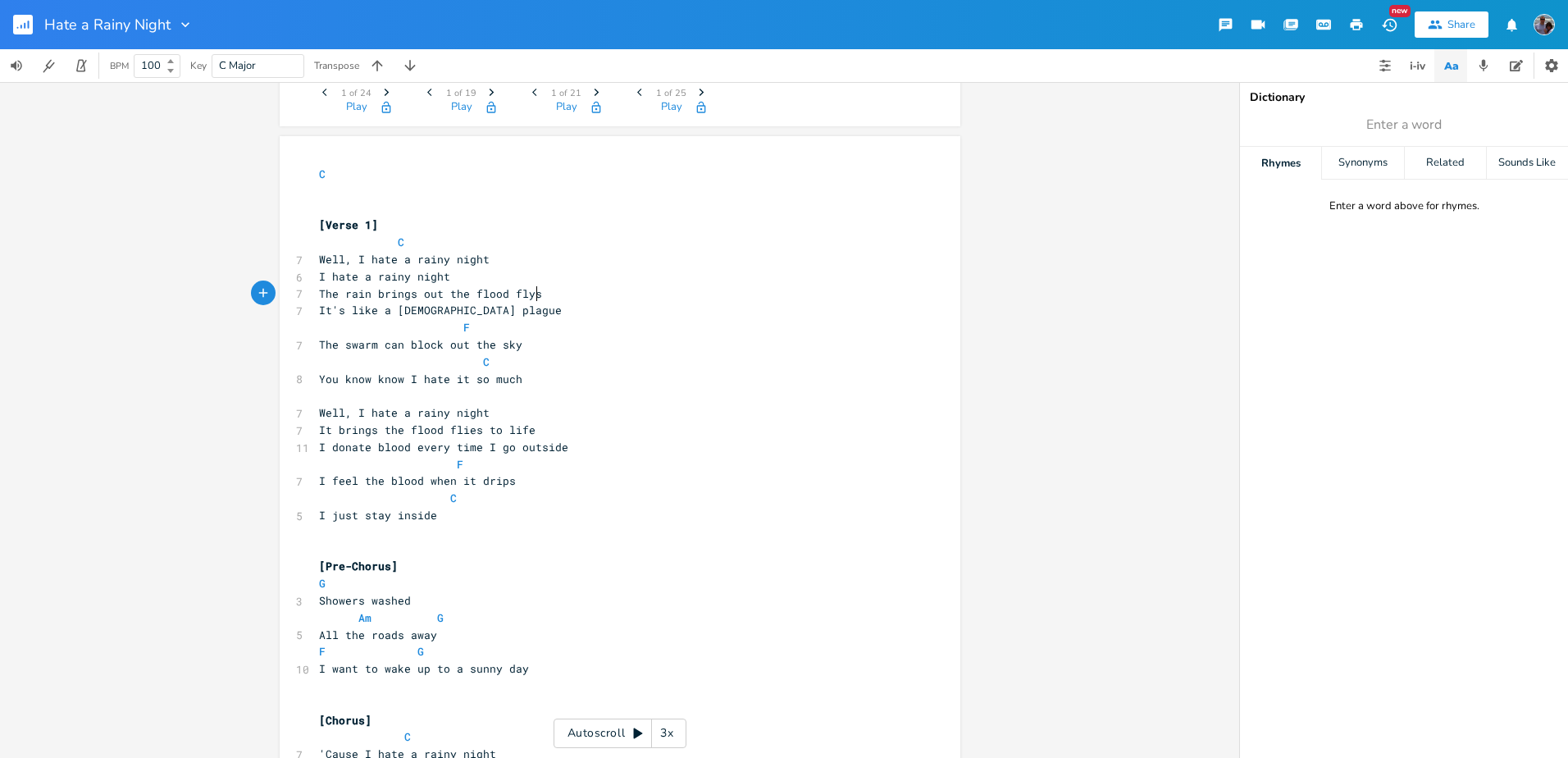
click at [532, 297] on pre "The rain brings out the flood flys" at bounding box center [612, 294] width 592 height 17
type textarea "ies"
type textarea "donate blood every time I go outsid"
drag, startPoint x: 329, startPoint y: 447, endPoint x: 554, endPoint y: 450, distance: 225.0
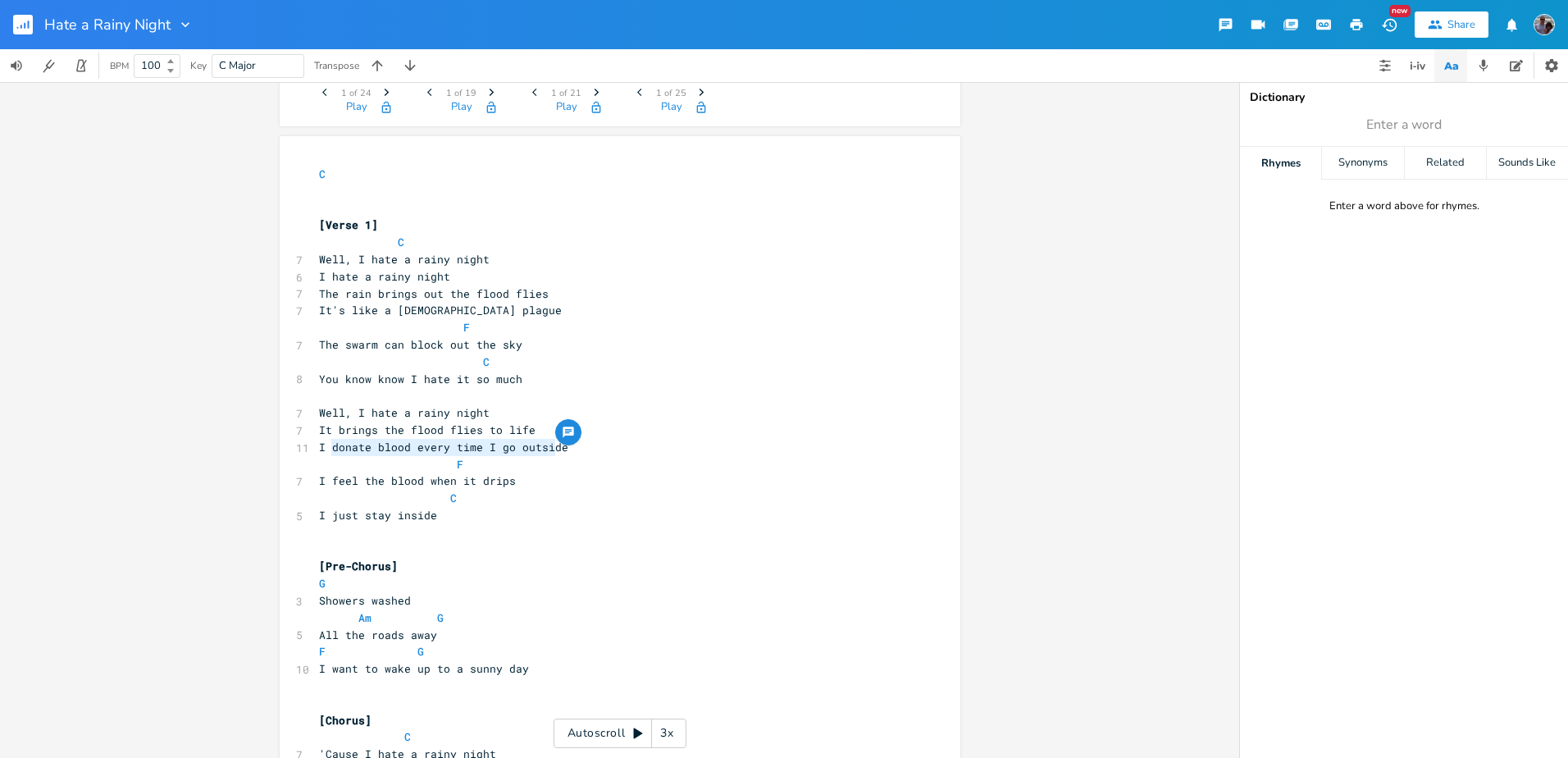
click at [554, 450] on span "I donate blood every time I go outside" at bounding box center [444, 446] width 250 height 14
type textarea "t takes me all day just to sweep up their wings"
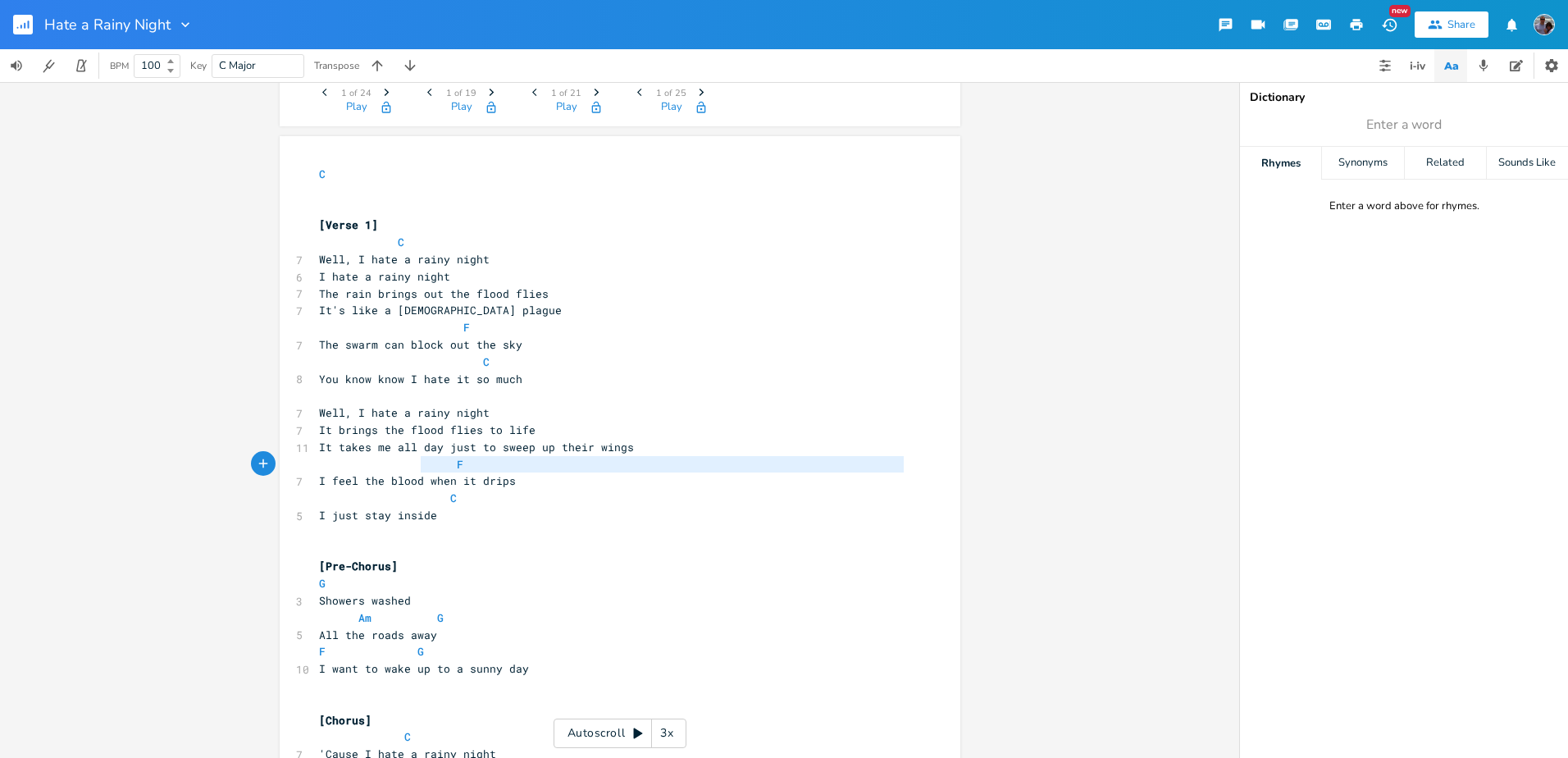
type textarea "F"
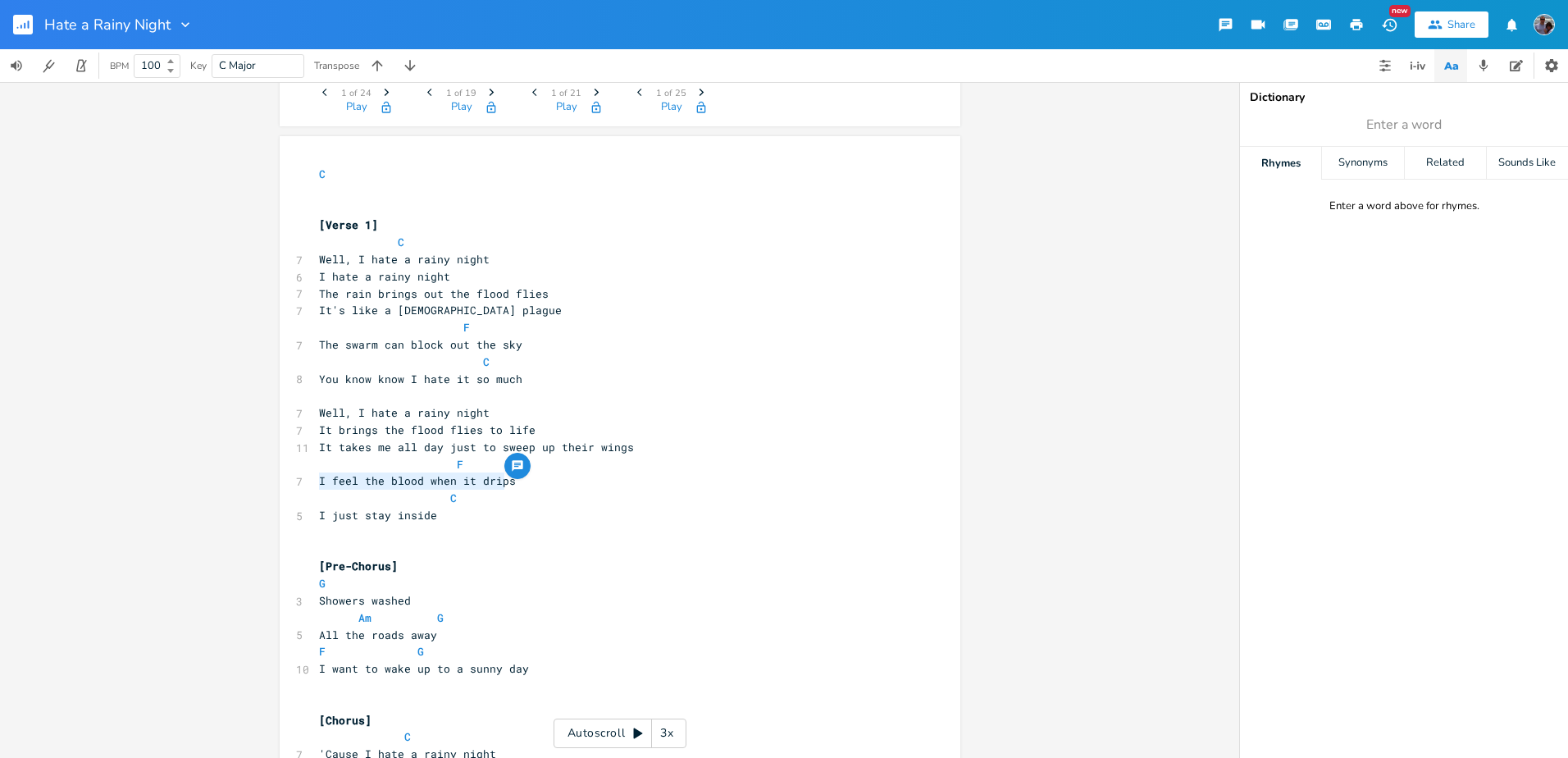
drag, startPoint x: 315, startPoint y: 479, endPoint x: 502, endPoint y: 479, distance: 187.0
click at [502, 479] on span "I feel the blood when it drips" at bounding box center [417, 480] width 197 height 14
type textarea "they're still dropping"
type textarea "I just stay inside"
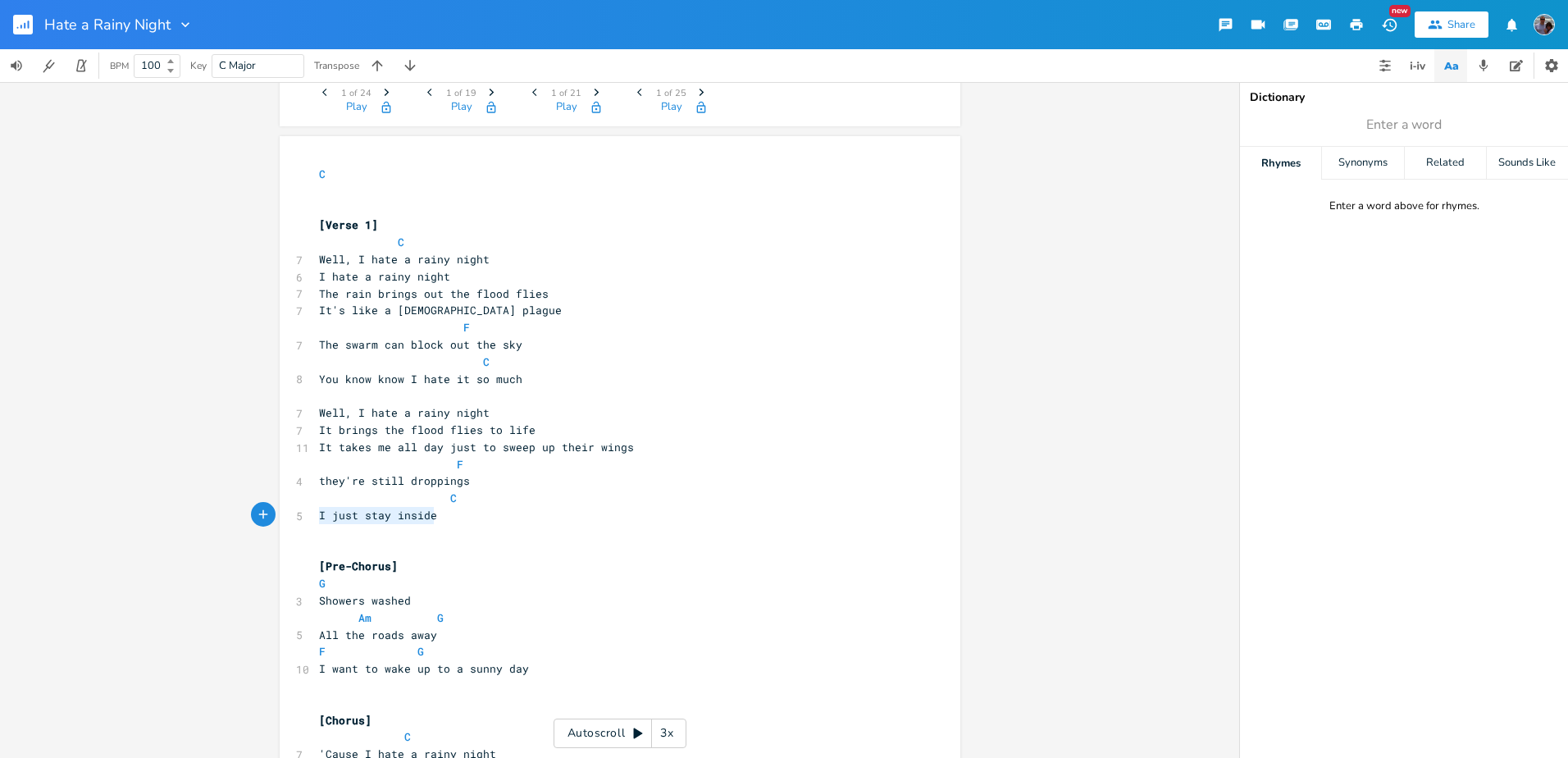
drag, startPoint x: 314, startPoint y: 516, endPoint x: 430, endPoint y: 518, distance: 116.0
click at [430, 518] on pre "I just stay inside" at bounding box center [612, 515] width 592 height 17
click at [460, 479] on span "they're still droppings" at bounding box center [394, 480] width 151 height 14
drag, startPoint x: 429, startPoint y: 514, endPoint x: 359, endPoint y: 516, distance: 70.0
click at [359, 516] on pre "I just stay inside" at bounding box center [612, 515] width 592 height 17
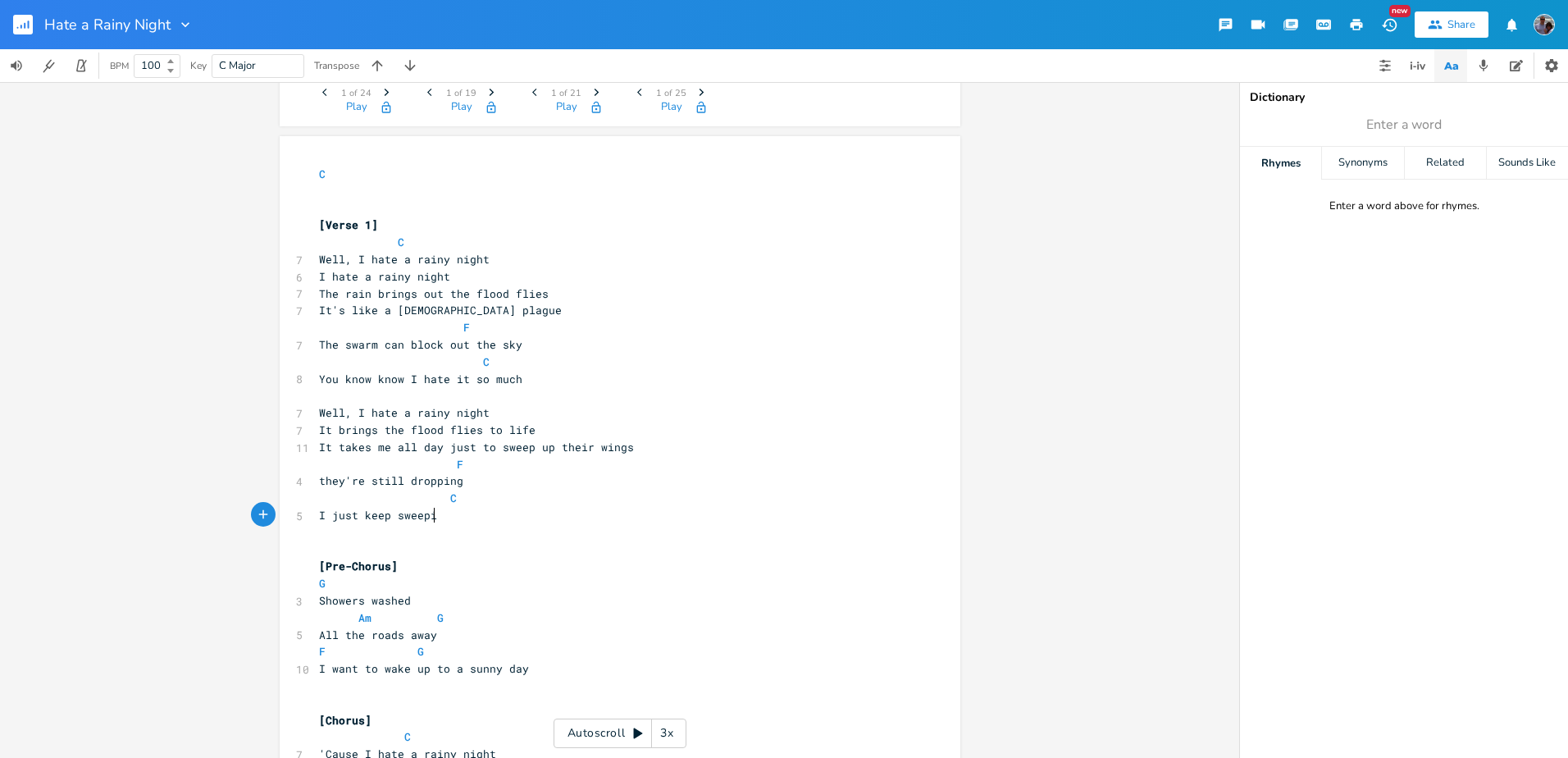
type textarea "keep sweeping"
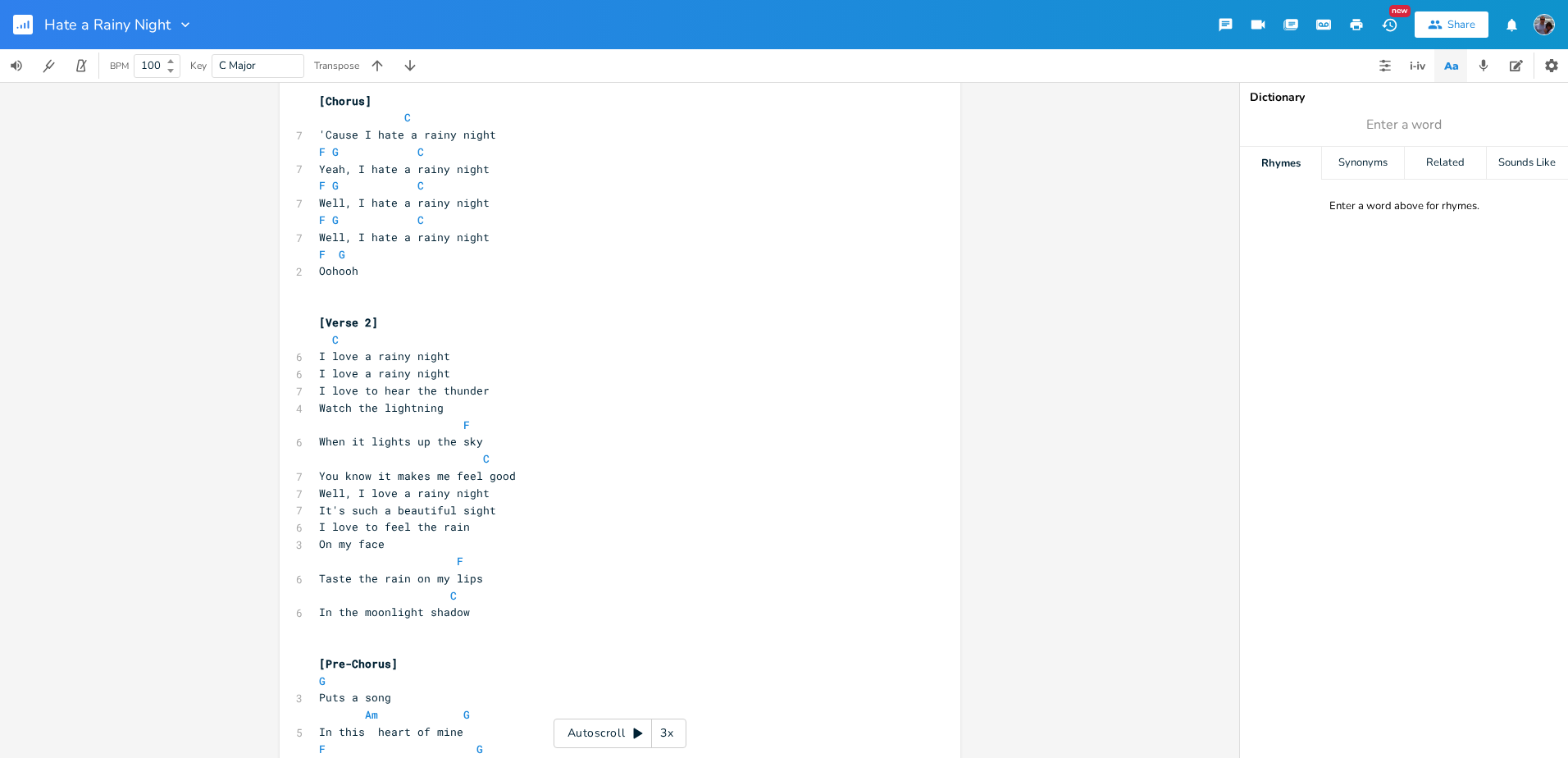
scroll to position [761, 0]
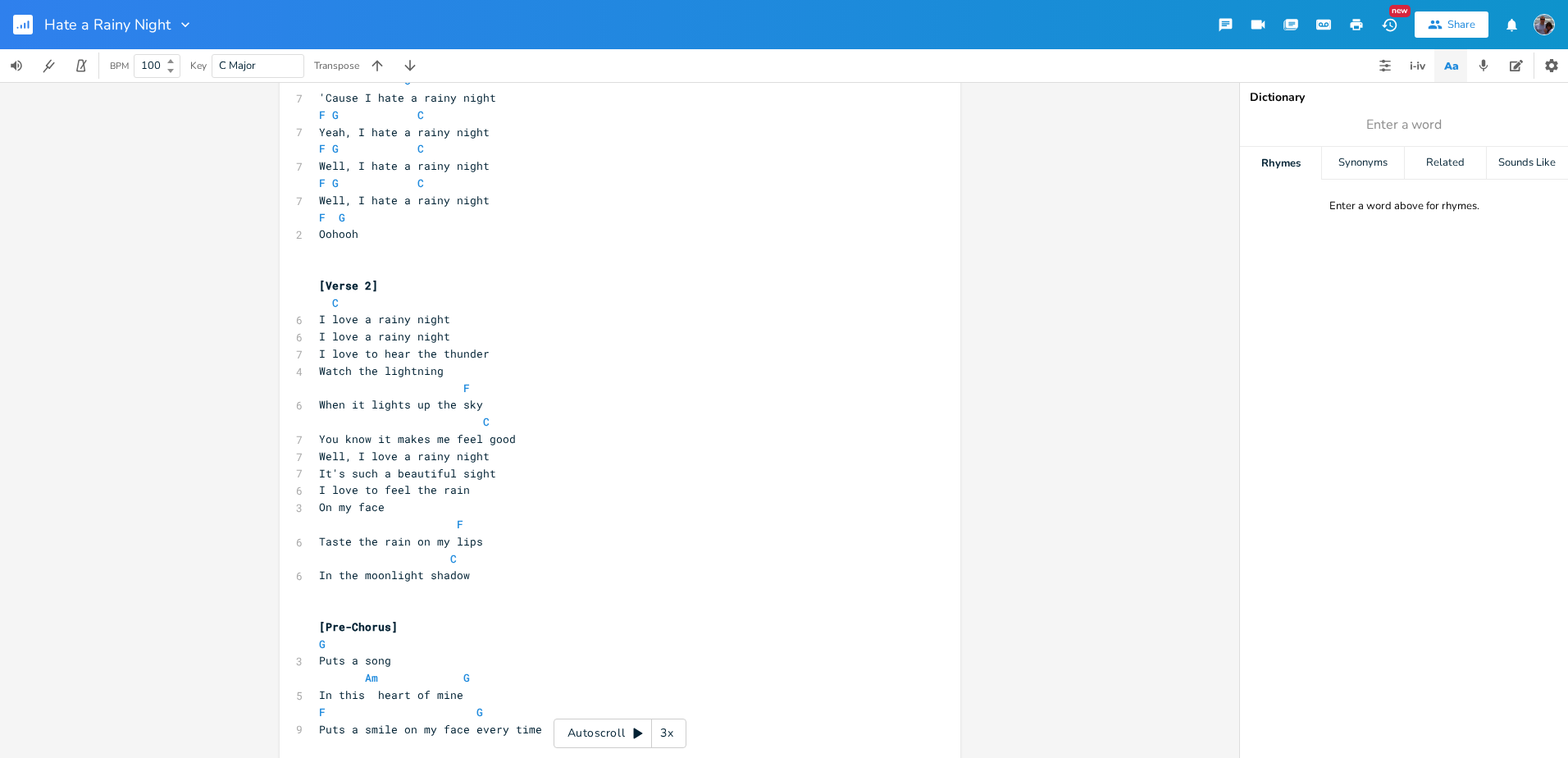
click at [350, 319] on span "I love a rainy night" at bounding box center [385, 319] width 131 height 14
type textarea "hate"
click at [353, 334] on span "I love a rainy night" at bounding box center [385, 336] width 131 height 14
type textarea "hate"
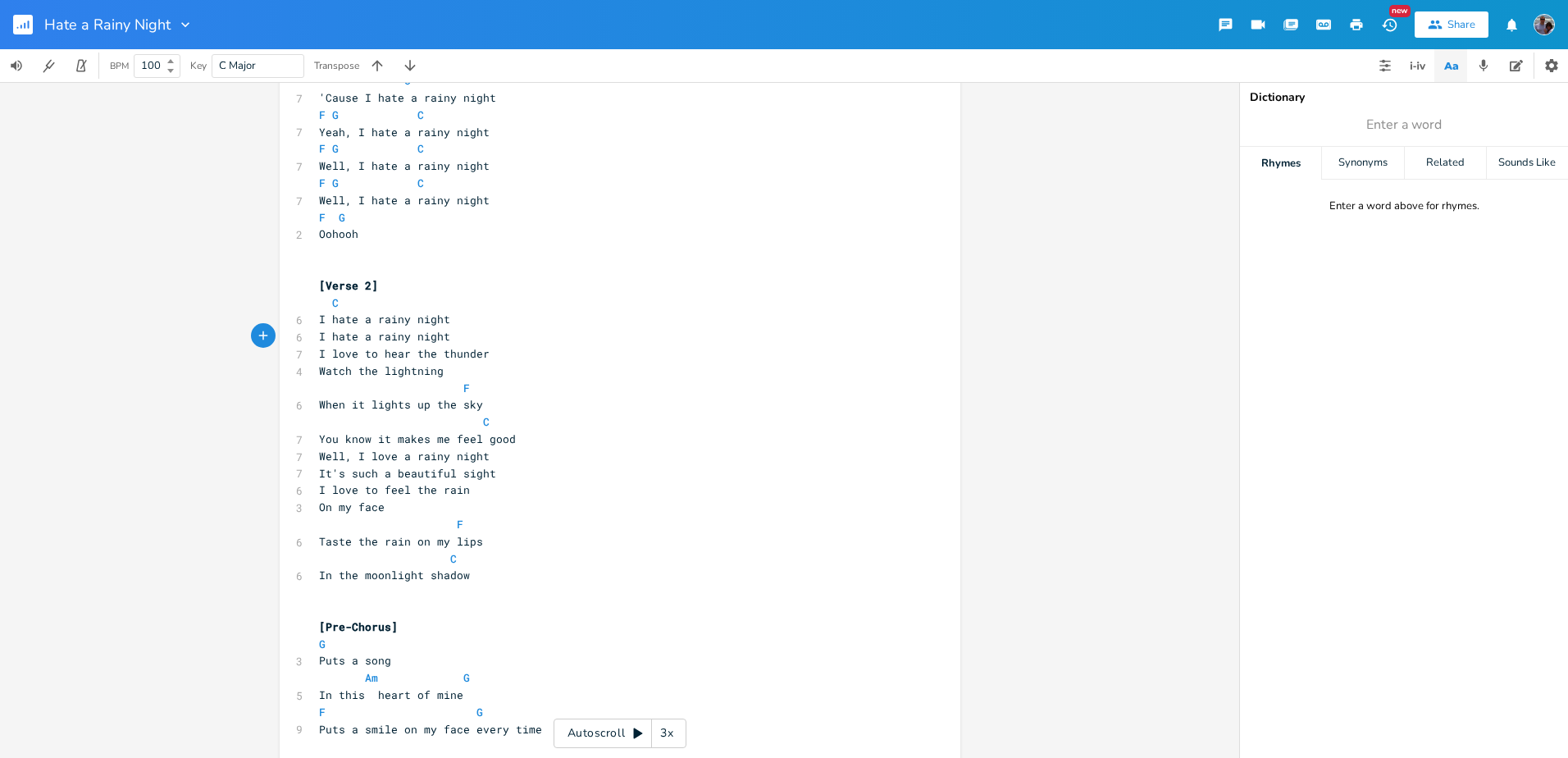
click at [350, 356] on span "I love to hear the thunder" at bounding box center [405, 353] width 170 height 14
type textarea "hate"
click at [365, 354] on span "I hate to hear the thunder" at bounding box center [405, 353] width 170 height 14
drag, startPoint x: 365, startPoint y: 354, endPoint x: 480, endPoint y: 353, distance: 115.0
click at [480, 353] on pre "I hate to hear the thunder" at bounding box center [612, 353] width 592 height 17
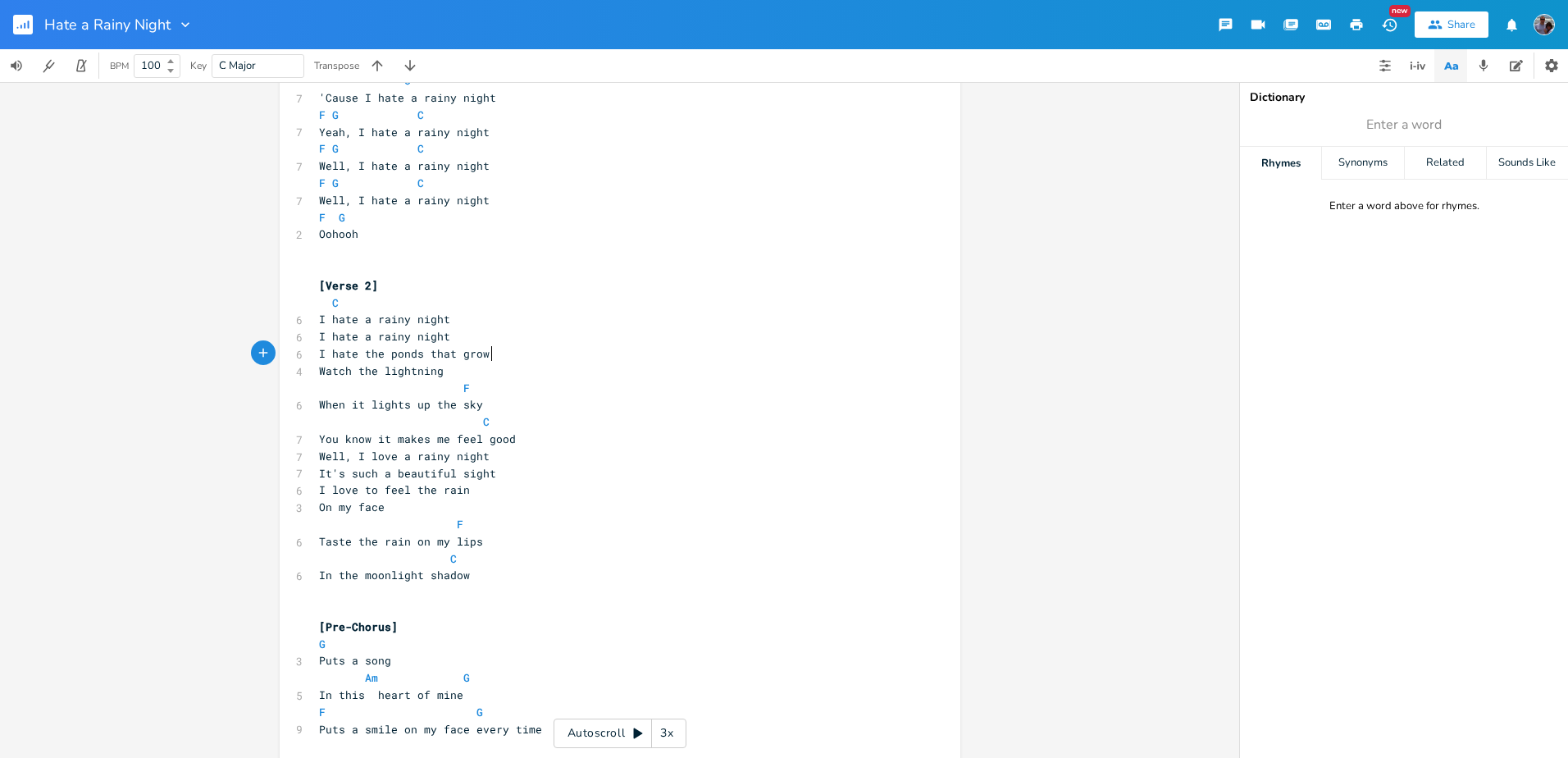
scroll to position [0, 99]
type textarea "he ponds that grow the mosquitos"
drag, startPoint x: 445, startPoint y: 370, endPoint x: 316, endPoint y: 373, distance: 129.0
click at [316, 373] on pre "Watch the lightning" at bounding box center [612, 371] width 592 height 17
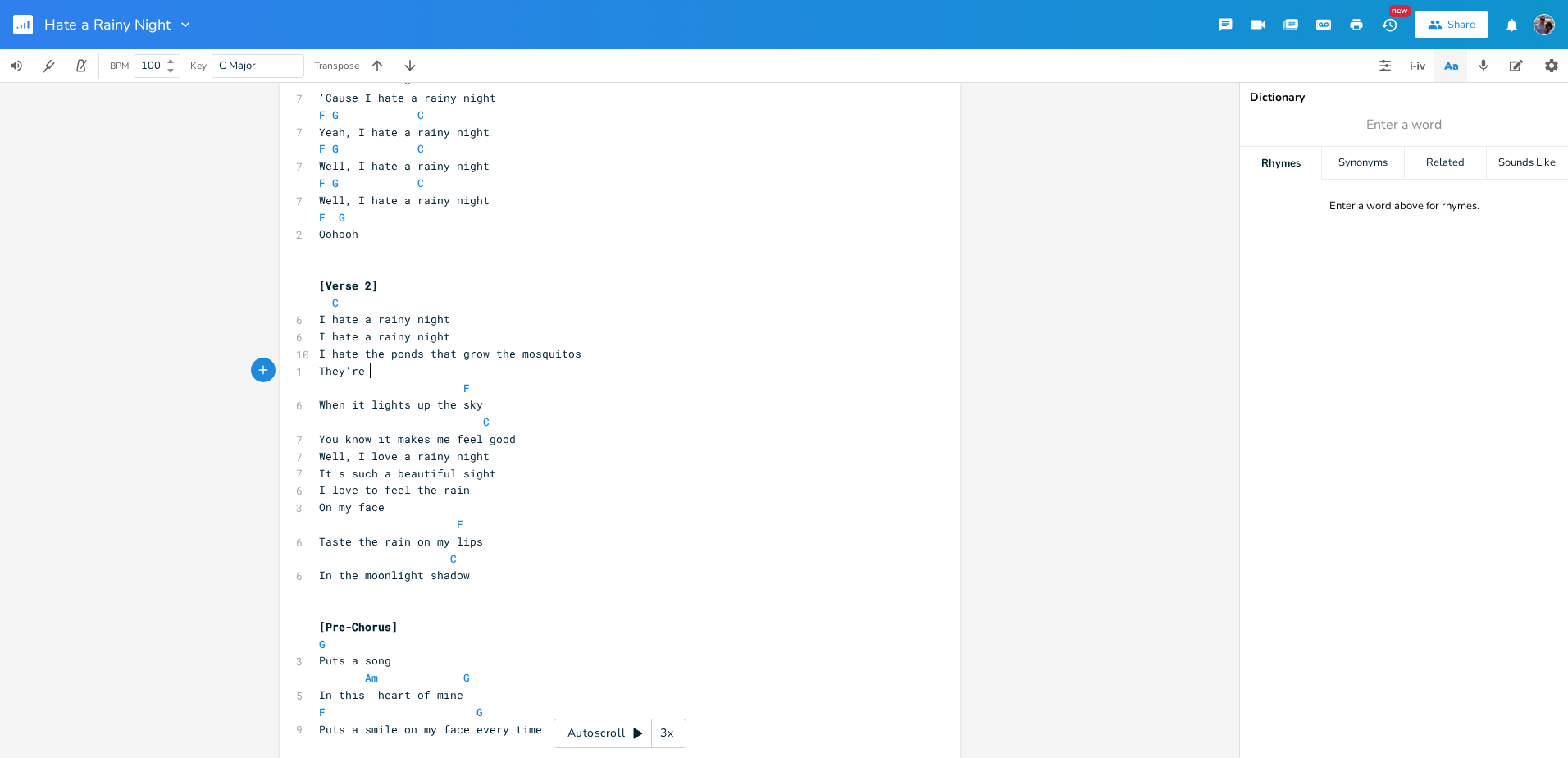
type textarea "They're a"
type textarea "swarming tonight"
drag, startPoint x: 315, startPoint y: 405, endPoint x: 470, endPoint y: 406, distance: 155.0
click at [470, 406] on span "When it lights up the sky" at bounding box center [401, 404] width 164 height 14
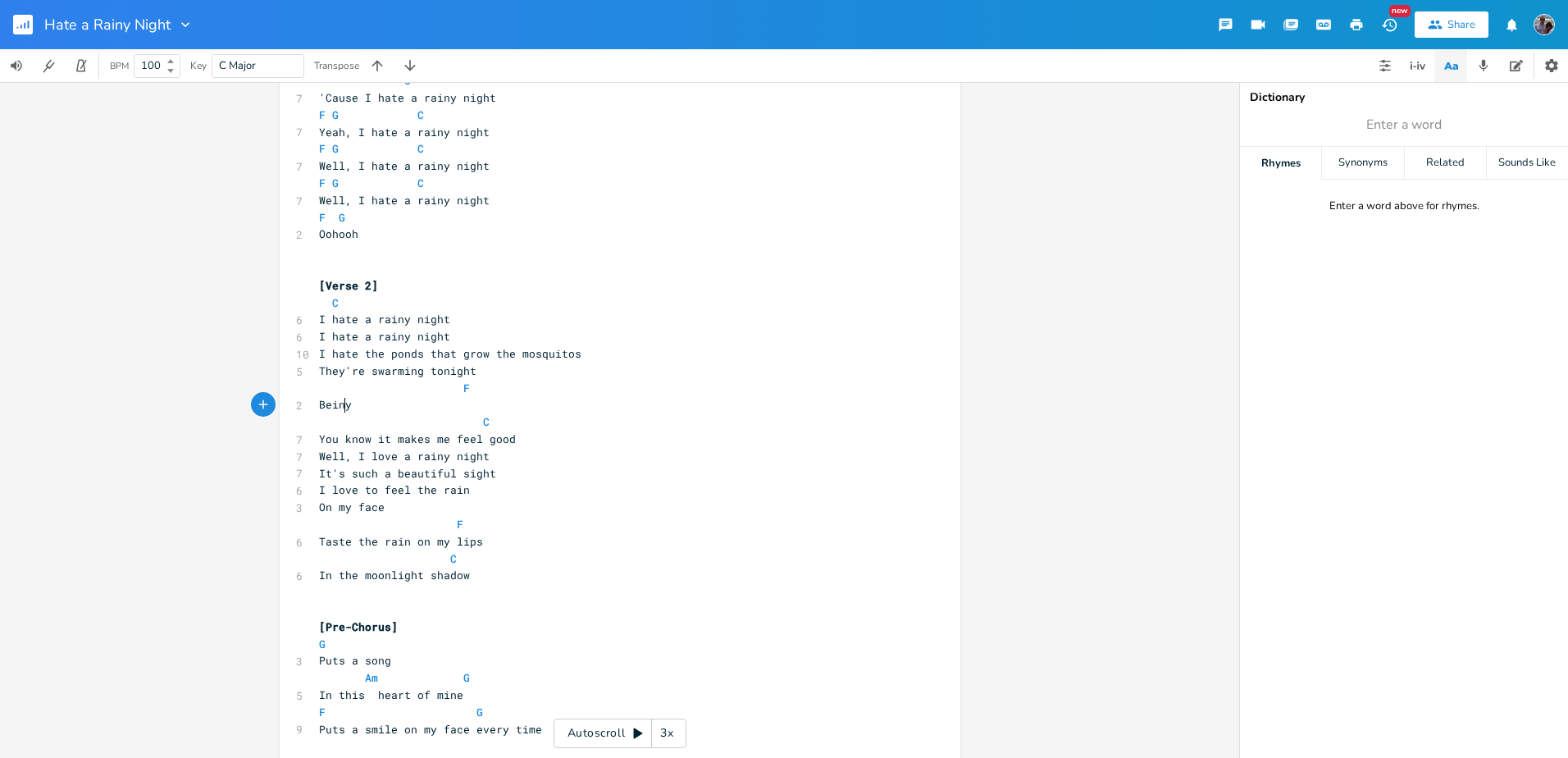
scroll to position [0, 28]
type textarea "Being outside is like a blood draw"
click at [505, 439] on span "You know it makes me feel good" at bounding box center [417, 438] width 197 height 14
type textarea "backs me stay in"
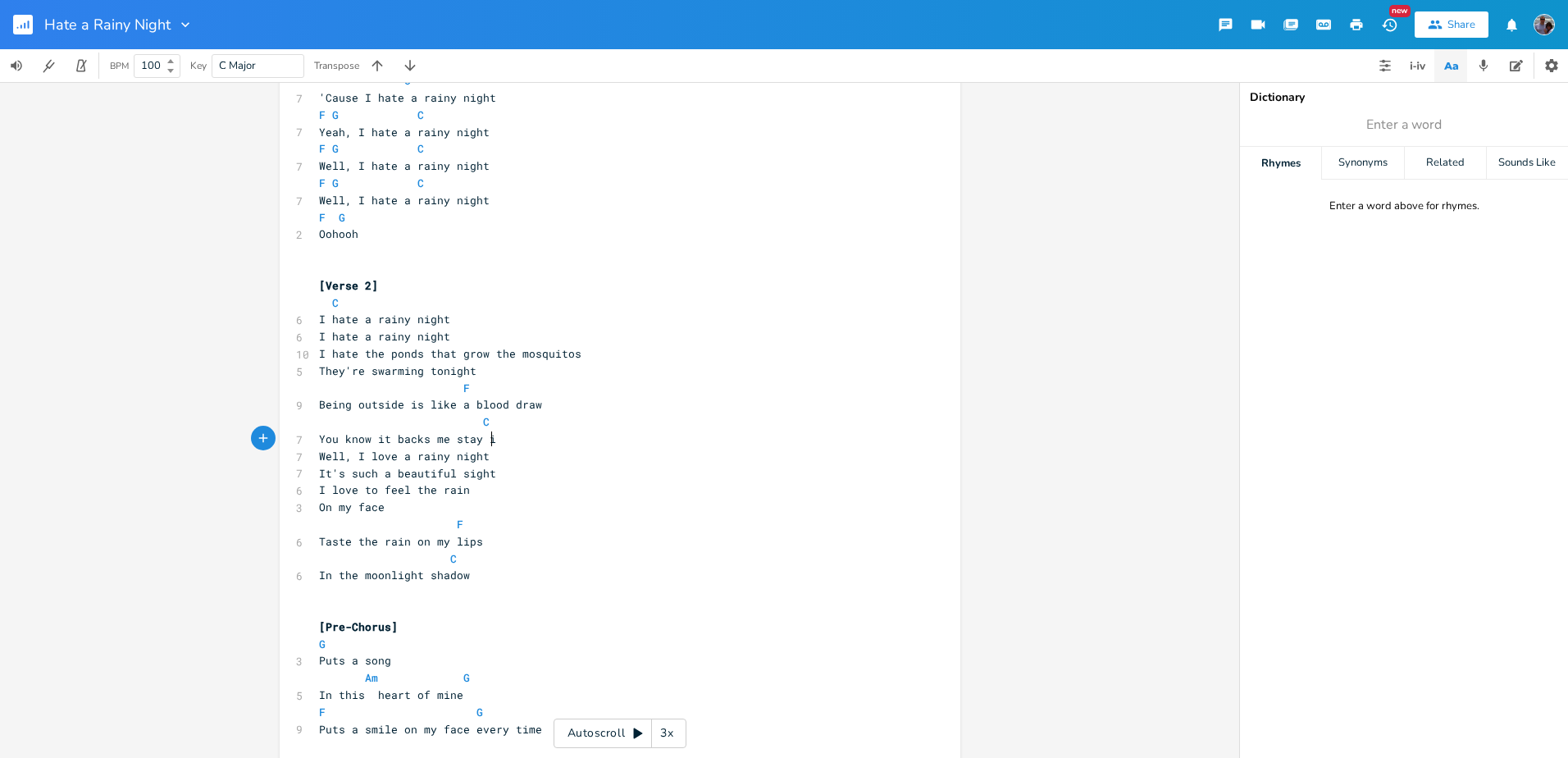
scroll to position [0, 79]
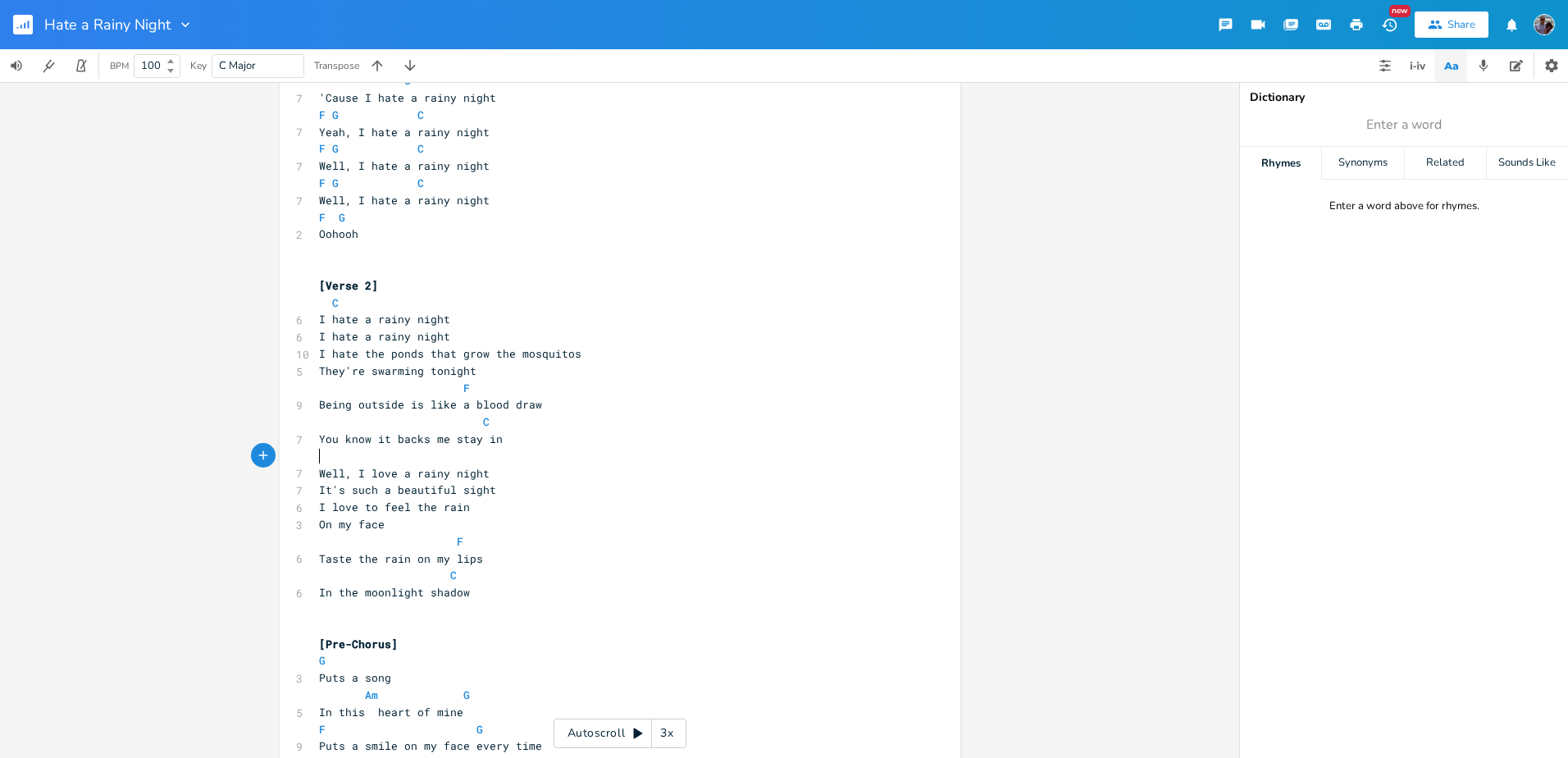
click at [397, 438] on span "You know it backs me stay in" at bounding box center [411, 438] width 184 height 14
type textarea "m"
click at [408, 441] on span "You know it macks me stay in" at bounding box center [411, 438] width 184 height 14
type textarea "e"
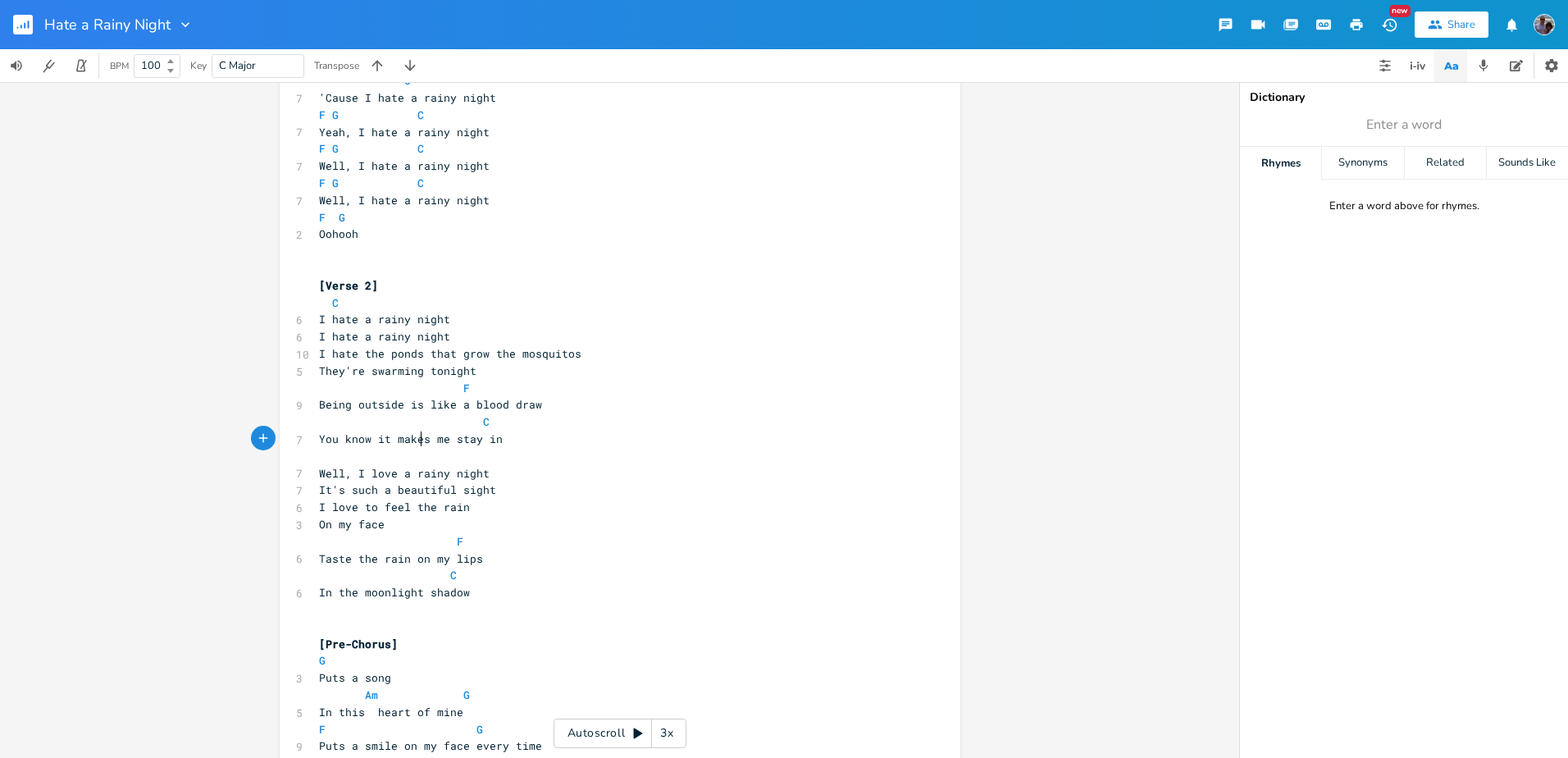
scroll to position [0, 7]
click at [388, 474] on span "Well, I love a rainy night" at bounding box center [405, 473] width 170 height 14
type textarea "hate"
click at [490, 491] on pre "It's such a beautiful sight" at bounding box center [612, 490] width 592 height 17
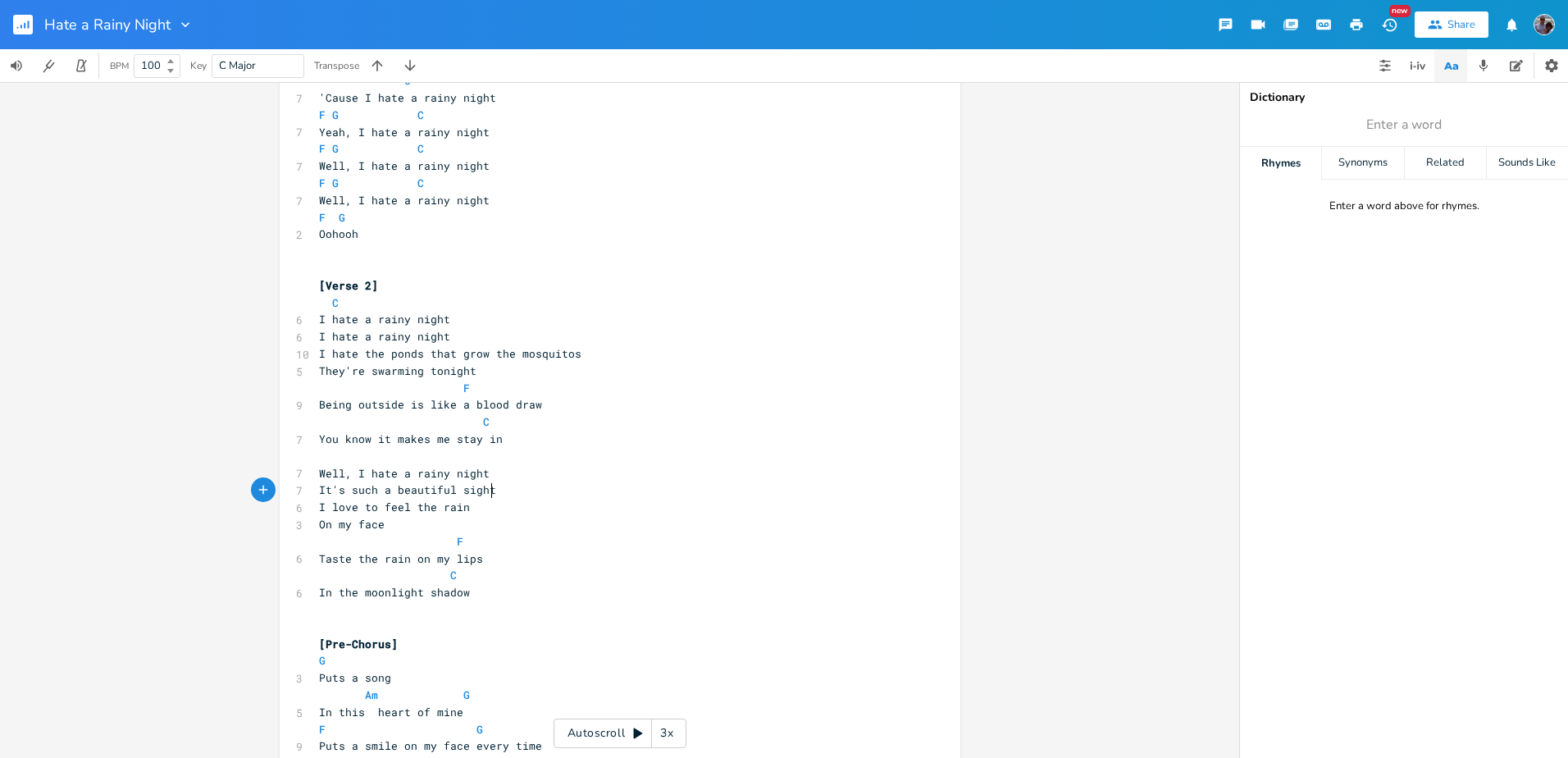
click at [446, 490] on span "It's such a beautiful sight" at bounding box center [408, 489] width 177 height 14
type textarea "terrible"
click at [352, 506] on span "I love to feel the rain" at bounding box center [394, 506] width 151 height 14
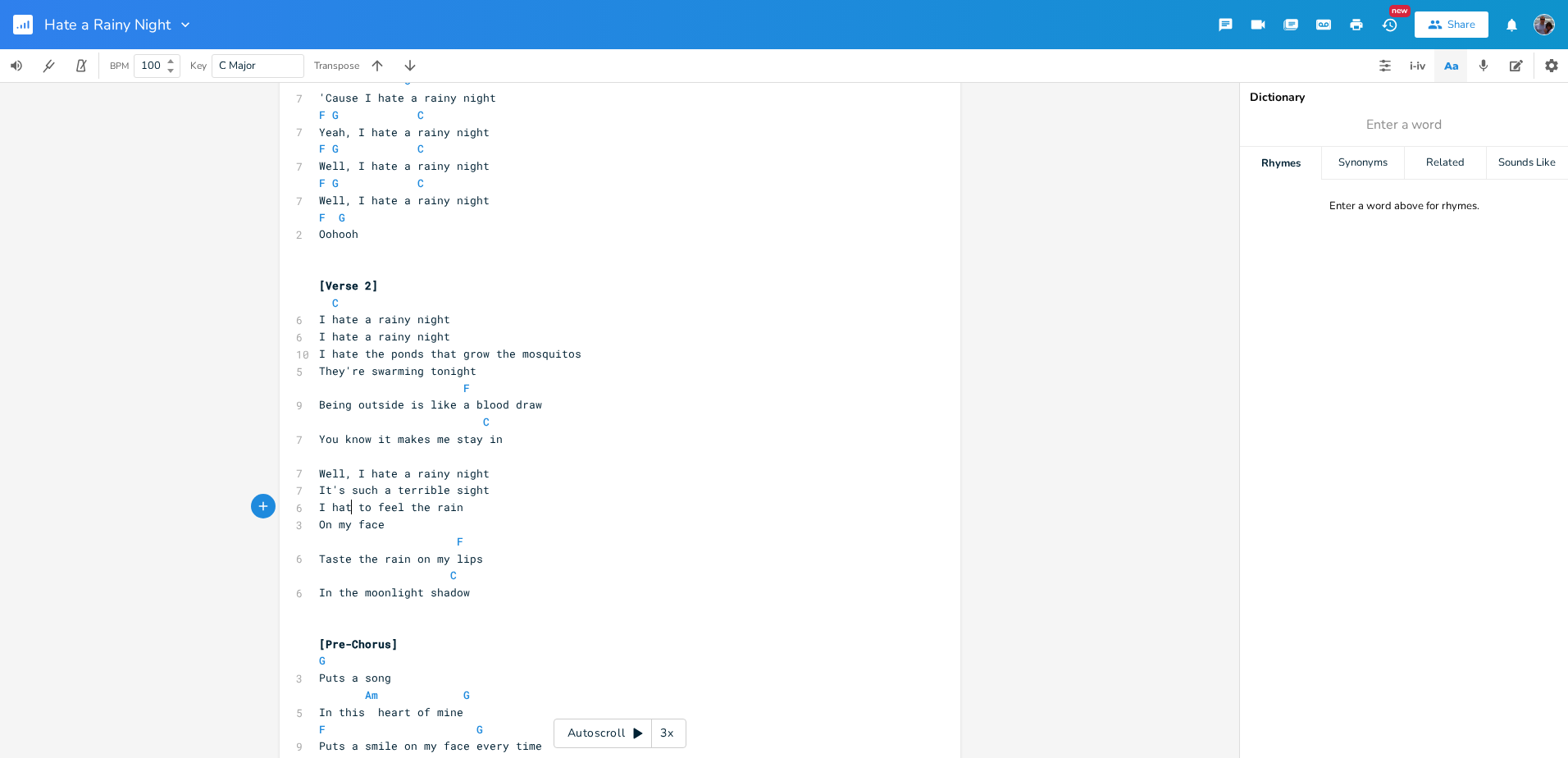
type textarea "hate"
click at [401, 504] on span "I hate to feel the rain" at bounding box center [394, 506] width 151 height 14
type textarea "hear"
click at [359, 527] on span "On my face" at bounding box center [352, 524] width 66 height 14
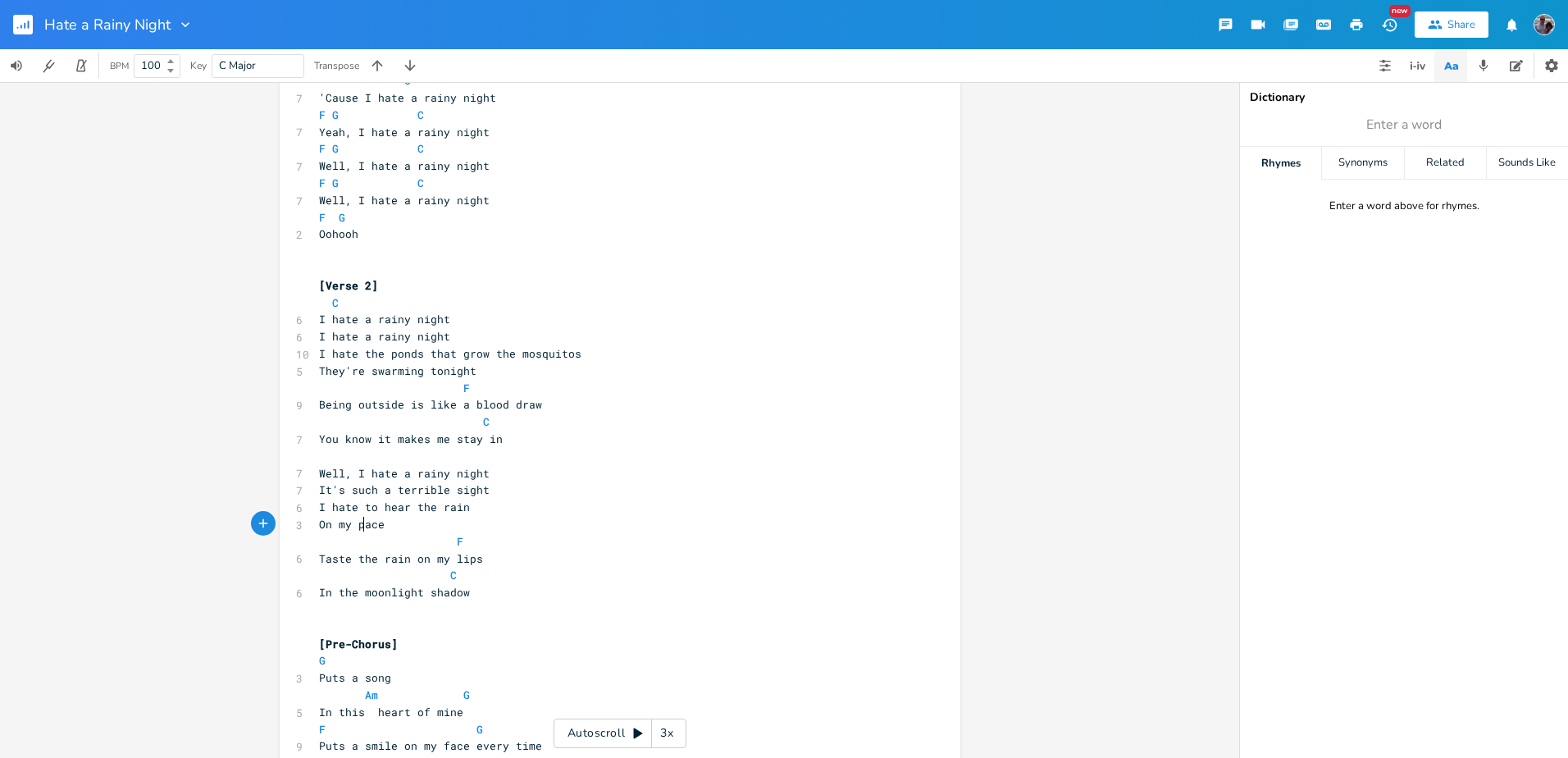
type textarea "pl"
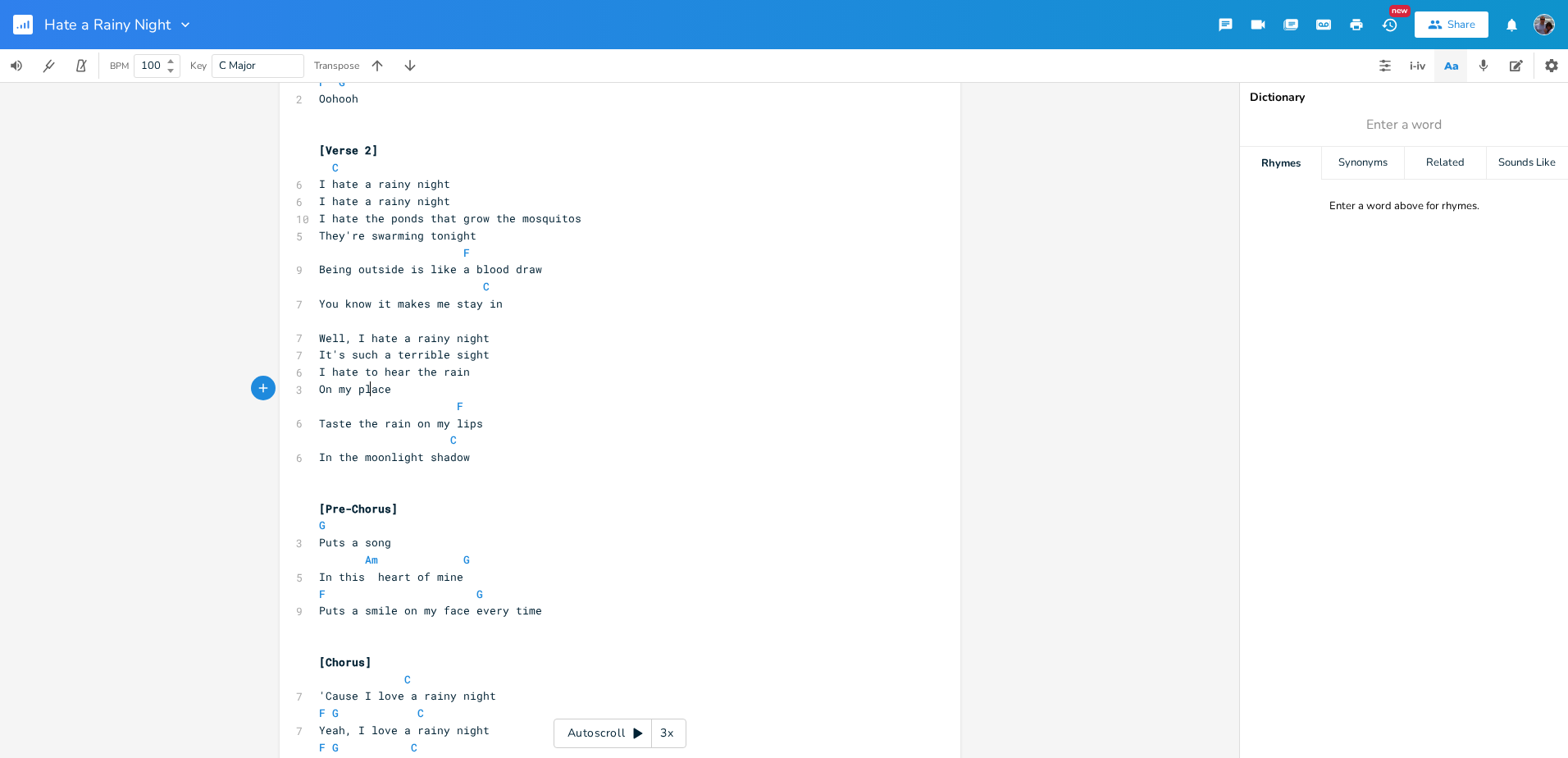
scroll to position [924, 0]
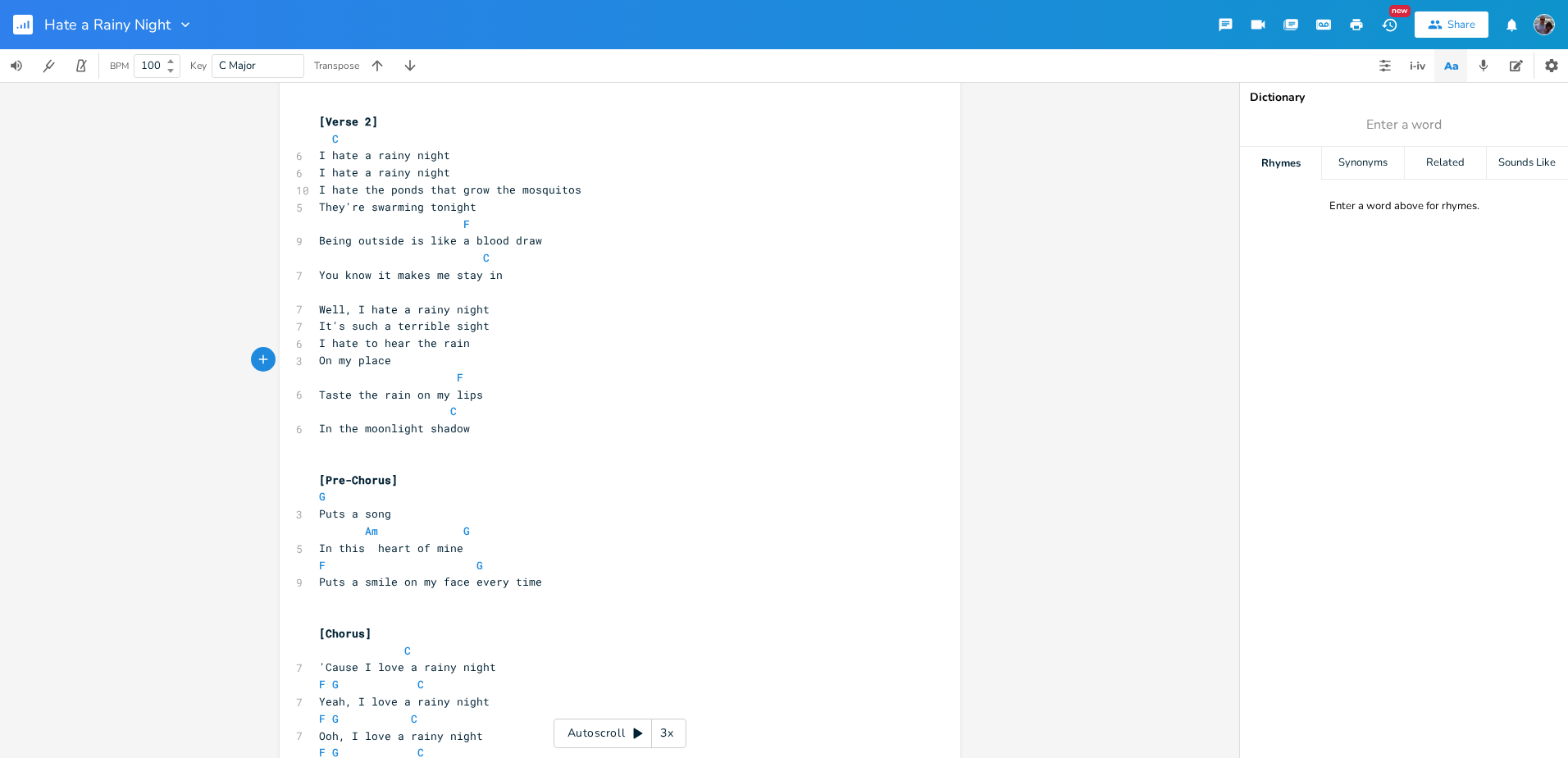
click at [342, 394] on span "Taste the rain on my lips" at bounding box center [401, 393] width 164 height 14
type textarea "Hear"
click at [432, 397] on span "Hear the rain on my lips" at bounding box center [398, 393] width 158 height 14
type textarea "as it"
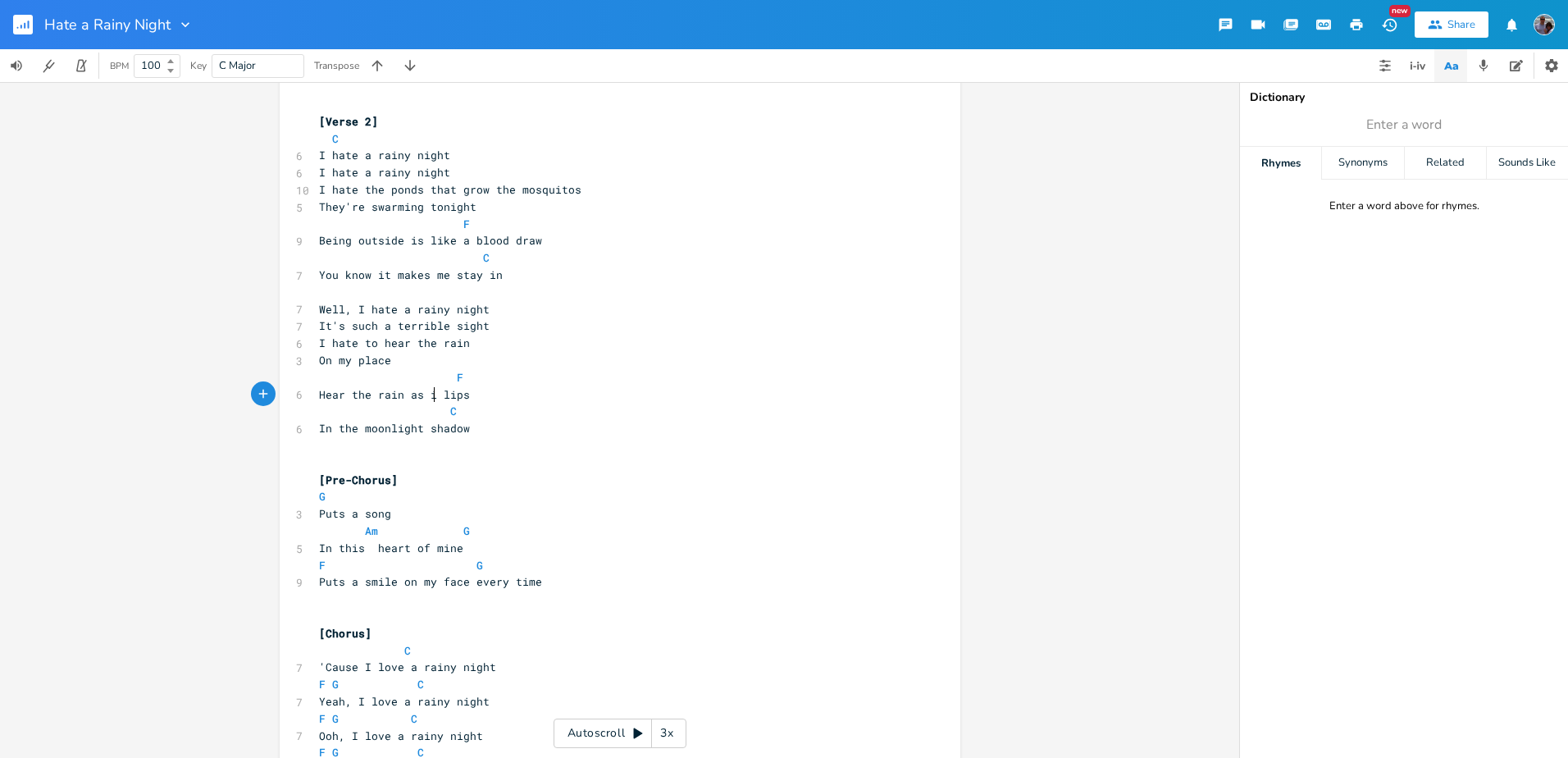
scroll to position [0, 19]
click at [449, 395] on span "Hear the rain as it lips" at bounding box center [398, 393] width 158 height 14
type textarea "dr"
click at [470, 428] on pre "In the moonlight shadow" at bounding box center [612, 428] width 592 height 17
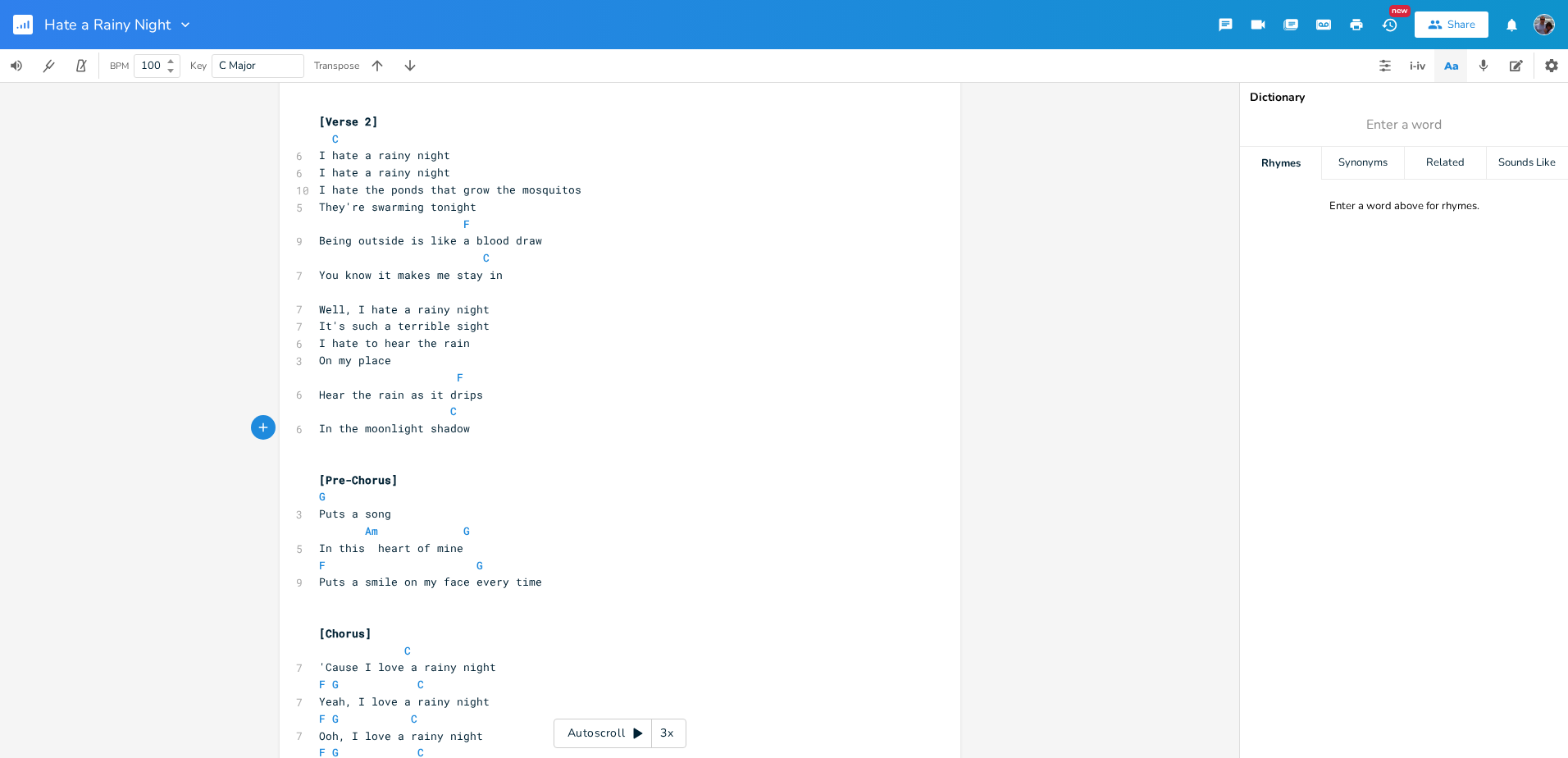
click at [414, 429] on span "In the moonlight shadow" at bounding box center [394, 428] width 151 height 14
click at [426, 429] on span "In the moon shadow" at bounding box center [378, 428] width 118 height 14
click at [433, 428] on pre "In the moon shadow" at bounding box center [612, 428] width 592 height 17
type textarea "On the edge of my window"
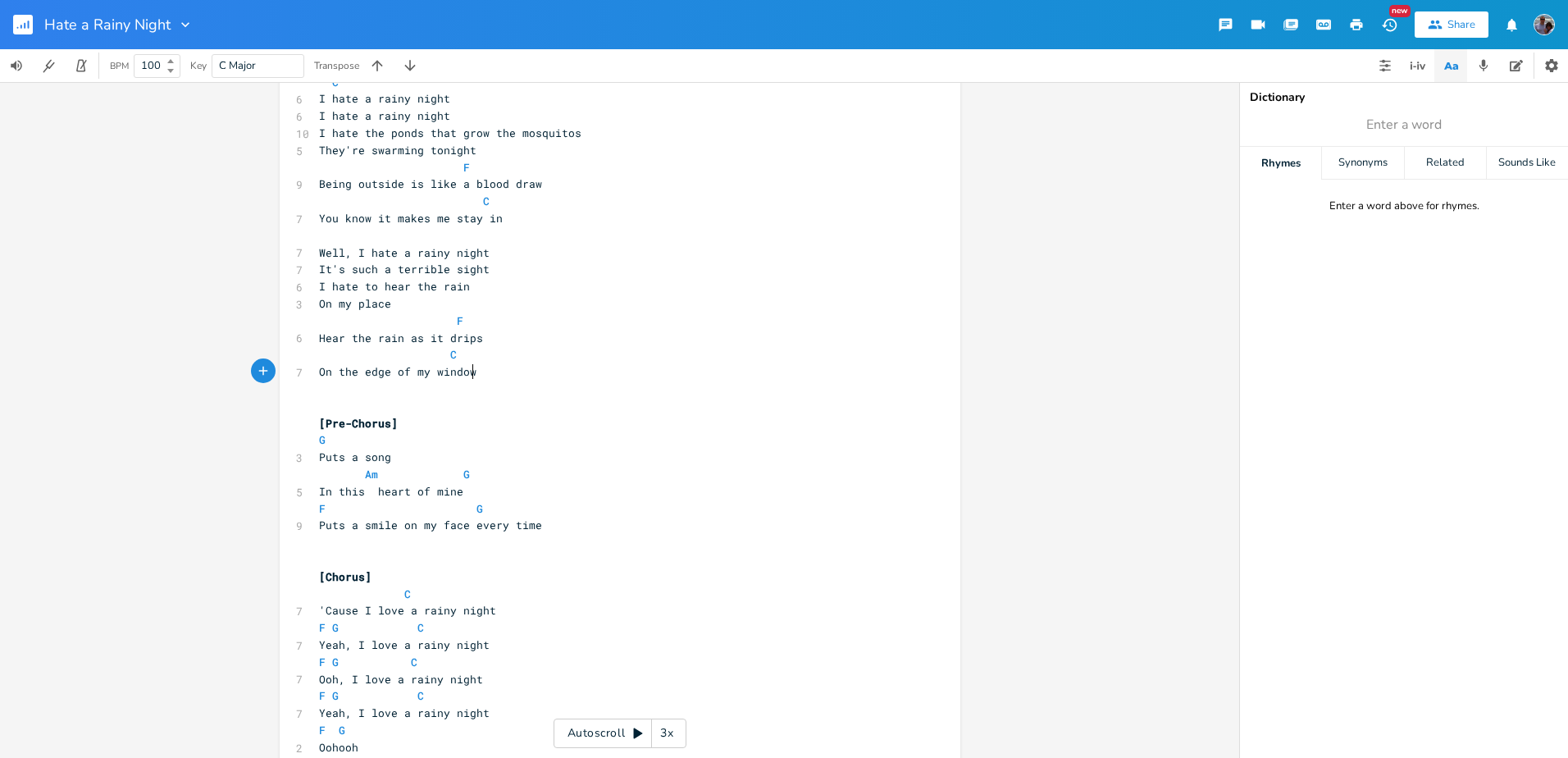
scroll to position [1088, 0]
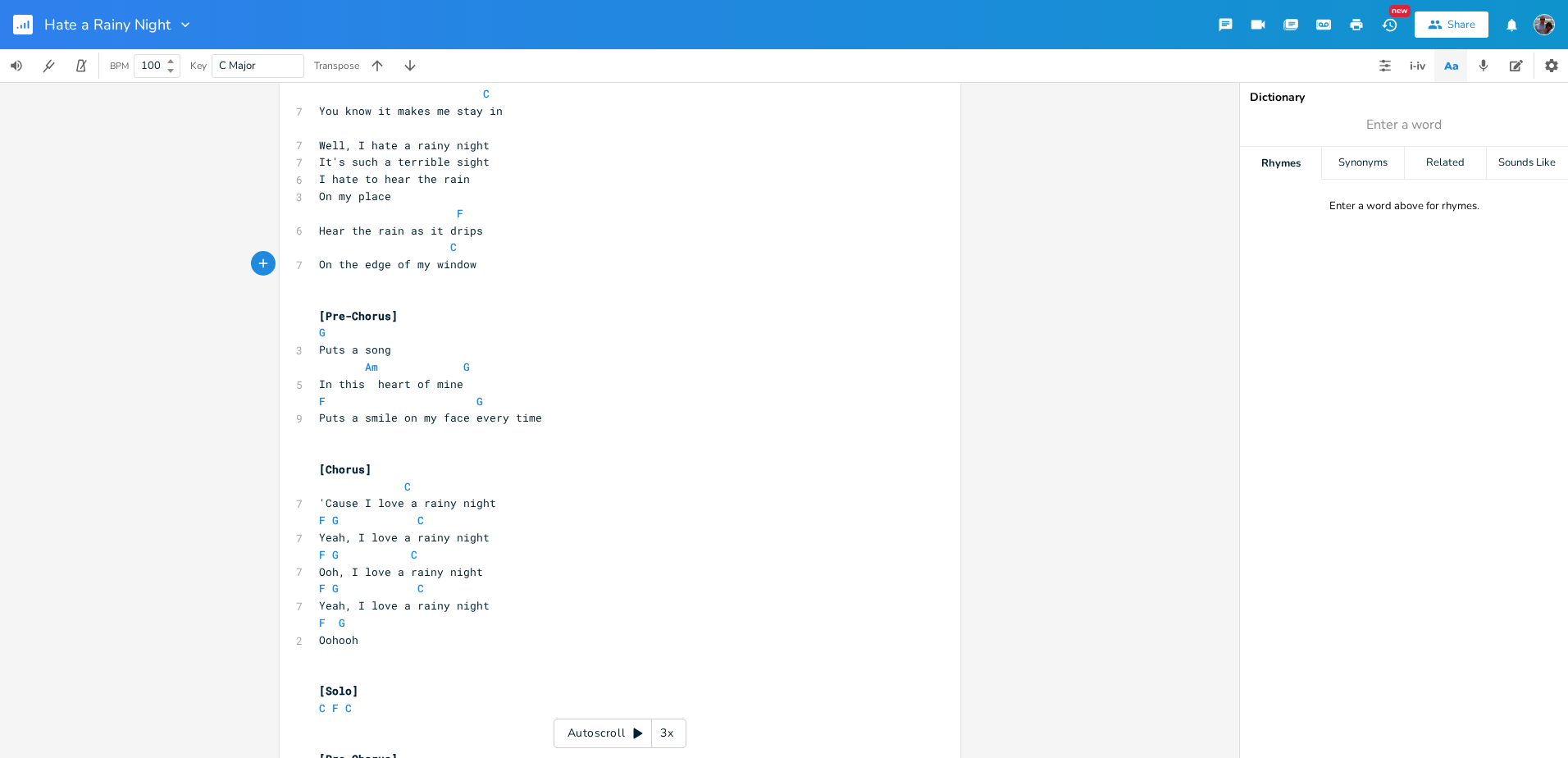
click at [319, 351] on span "Puts a song" at bounding box center [355, 348] width 72 height 14
type textarea "It p"
click at [411, 351] on pre "It puts a song" at bounding box center [612, 350] width 592 height 17
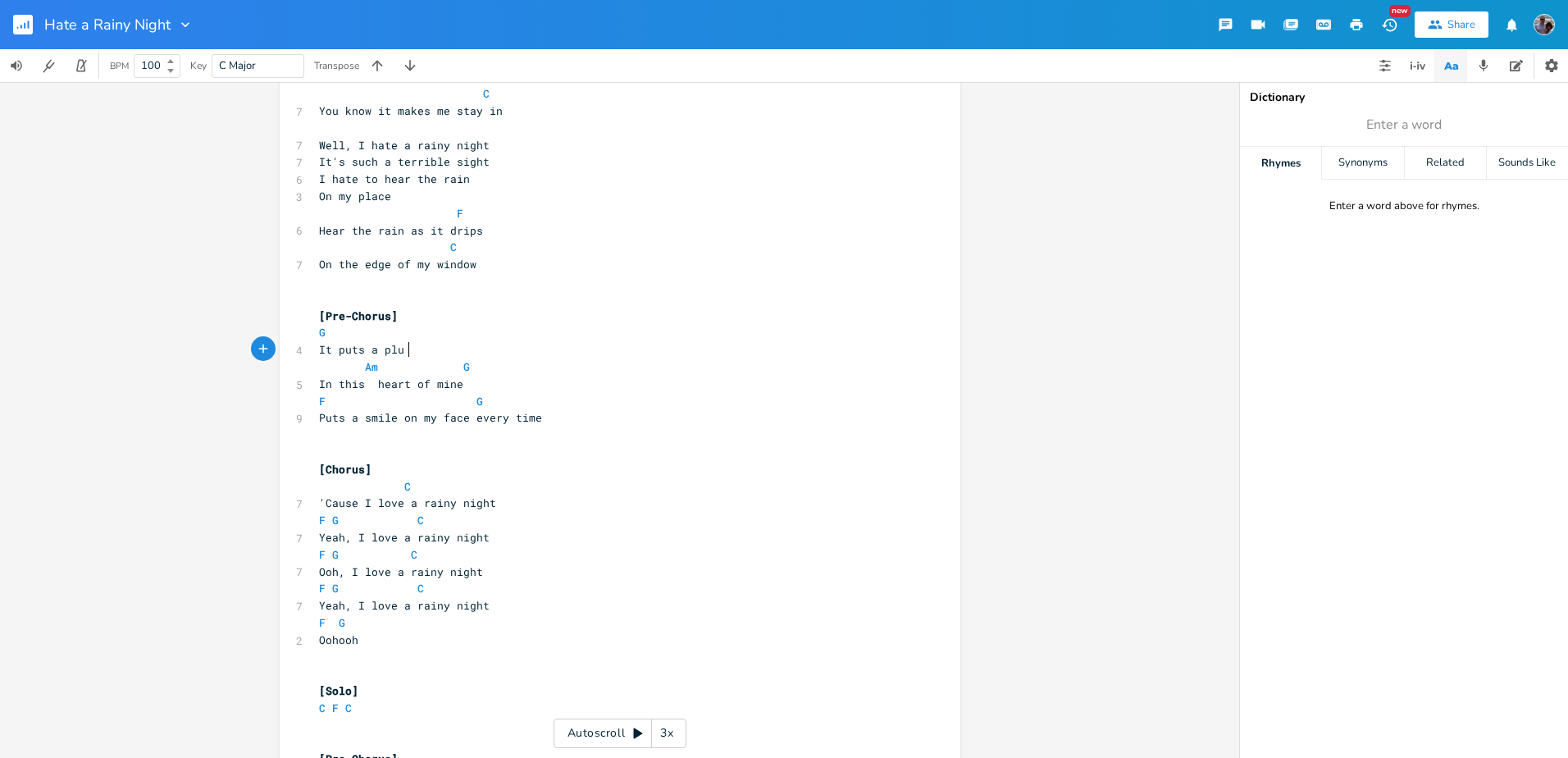
type textarea "plug"
click at [395, 420] on span "Puts a smile on my face every time" at bounding box center [431, 416] width 223 height 14
type textarea "fron"
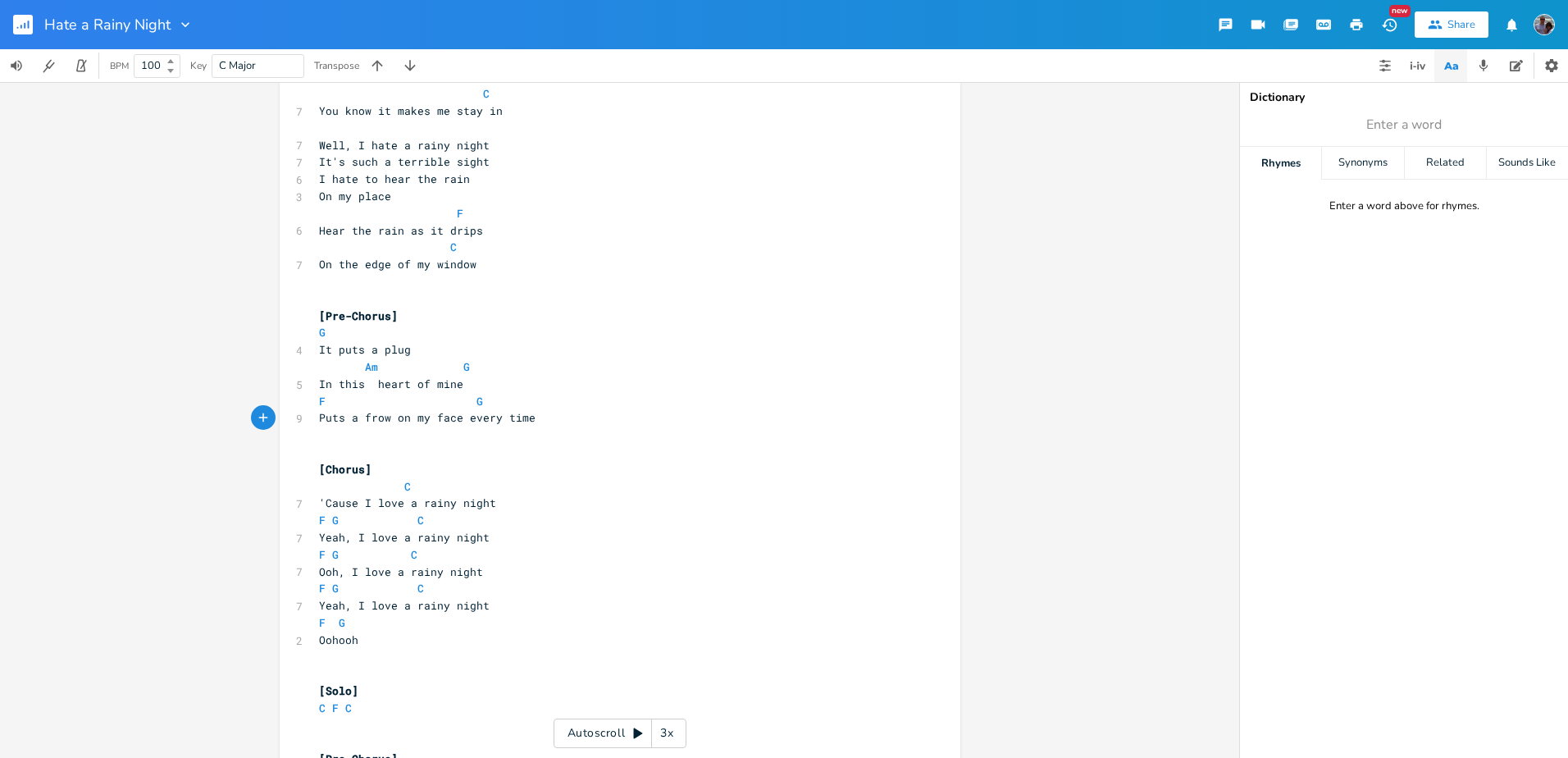
type textarea "wn"
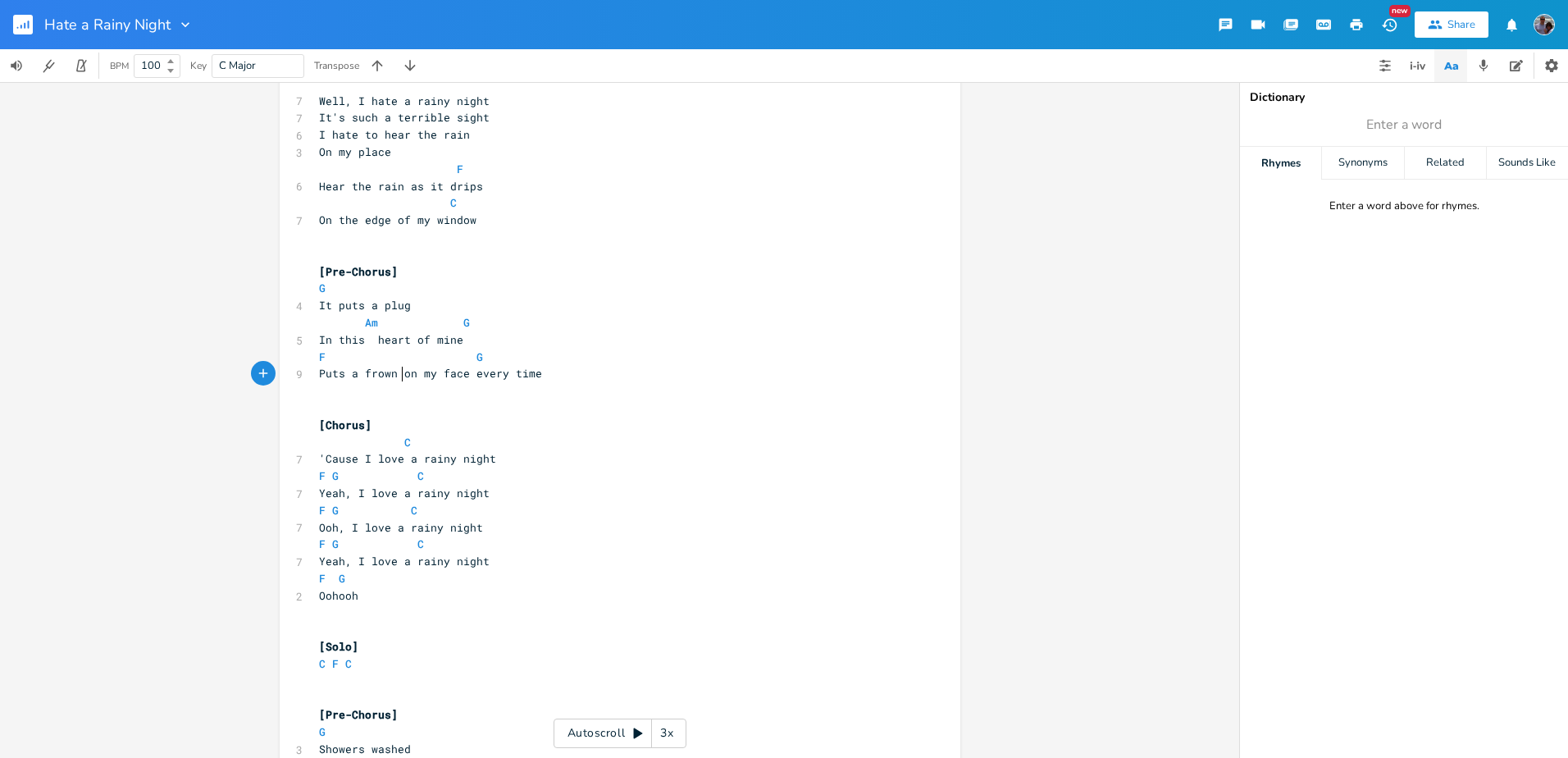
scroll to position [1170, 0]
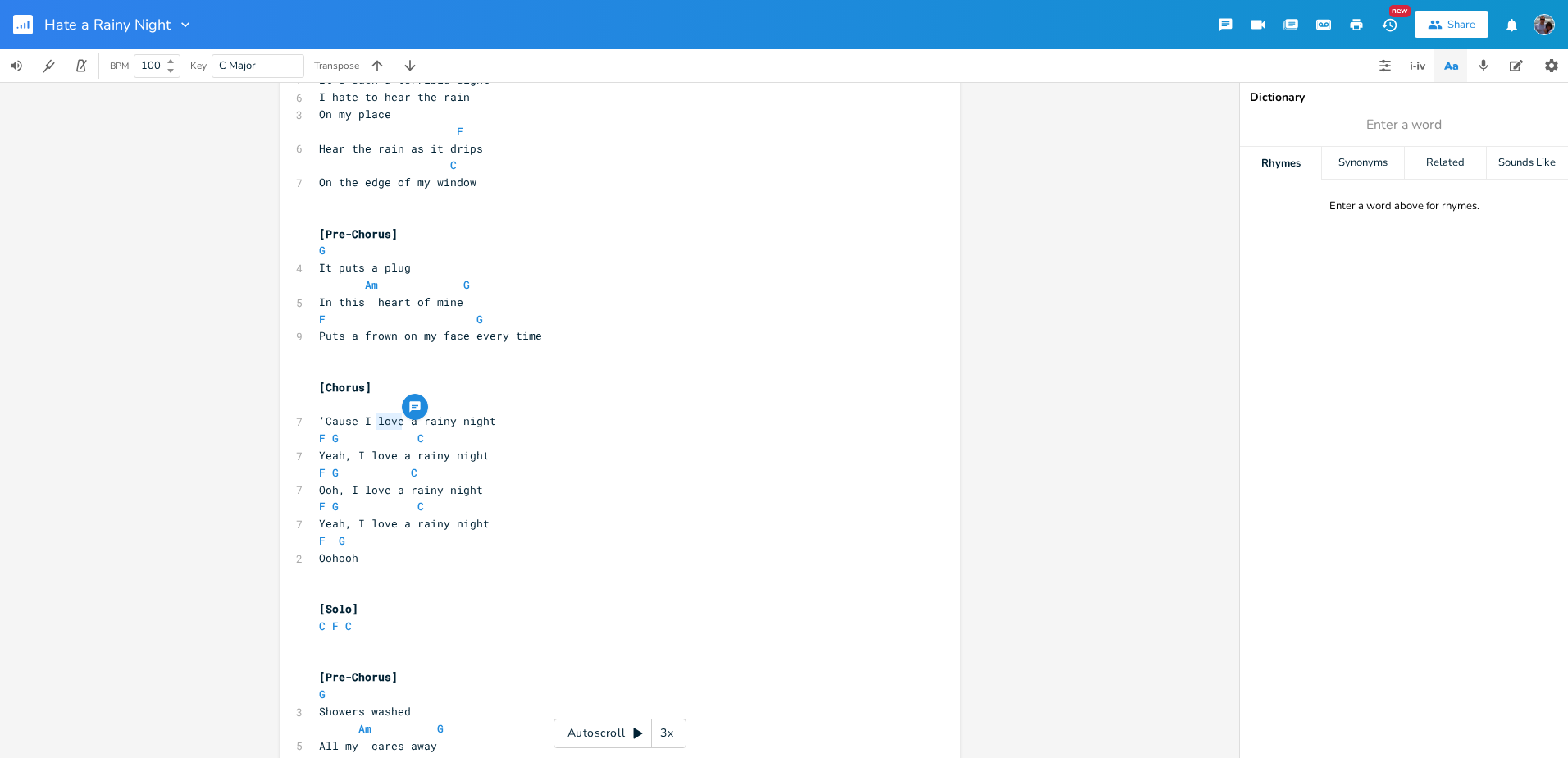
drag, startPoint x: 398, startPoint y: 422, endPoint x: 371, endPoint y: 422, distance: 27.0
click at [371, 422] on span "'Cause I love a rainy night" at bounding box center [408, 420] width 177 height 14
type textarea "hate"
click at [408, 457] on span "Yeah, I love a rainy night" at bounding box center [405, 455] width 170 height 14
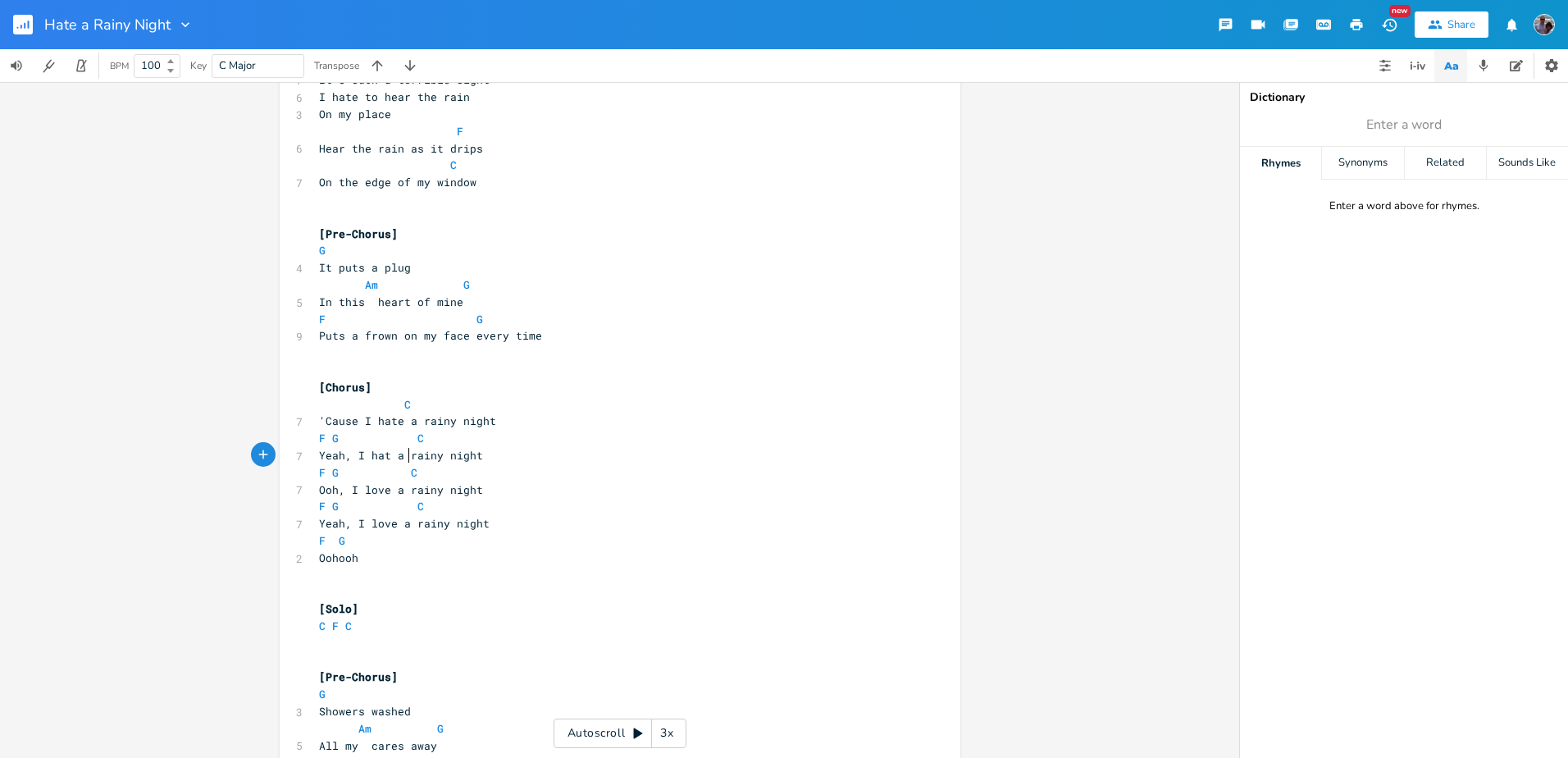
type textarea "hate"
click at [403, 489] on span "Ooh, I love a rainy night" at bounding box center [401, 489] width 164 height 14
type textarea "hate"
click at [409, 522] on span "Yeah, I love a rainy night" at bounding box center [405, 523] width 170 height 14
type textarea "hate"
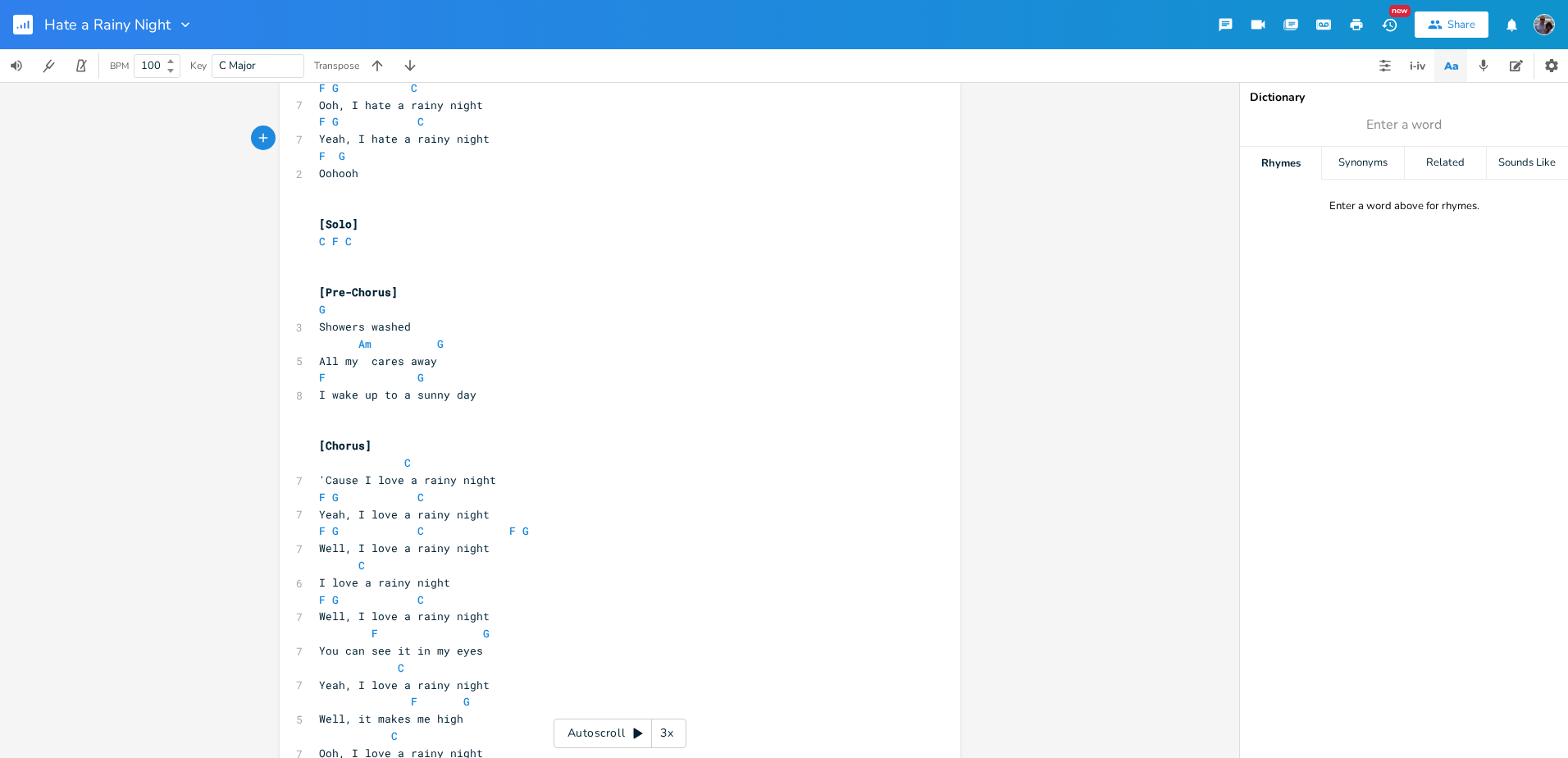
scroll to position [1580, 0]
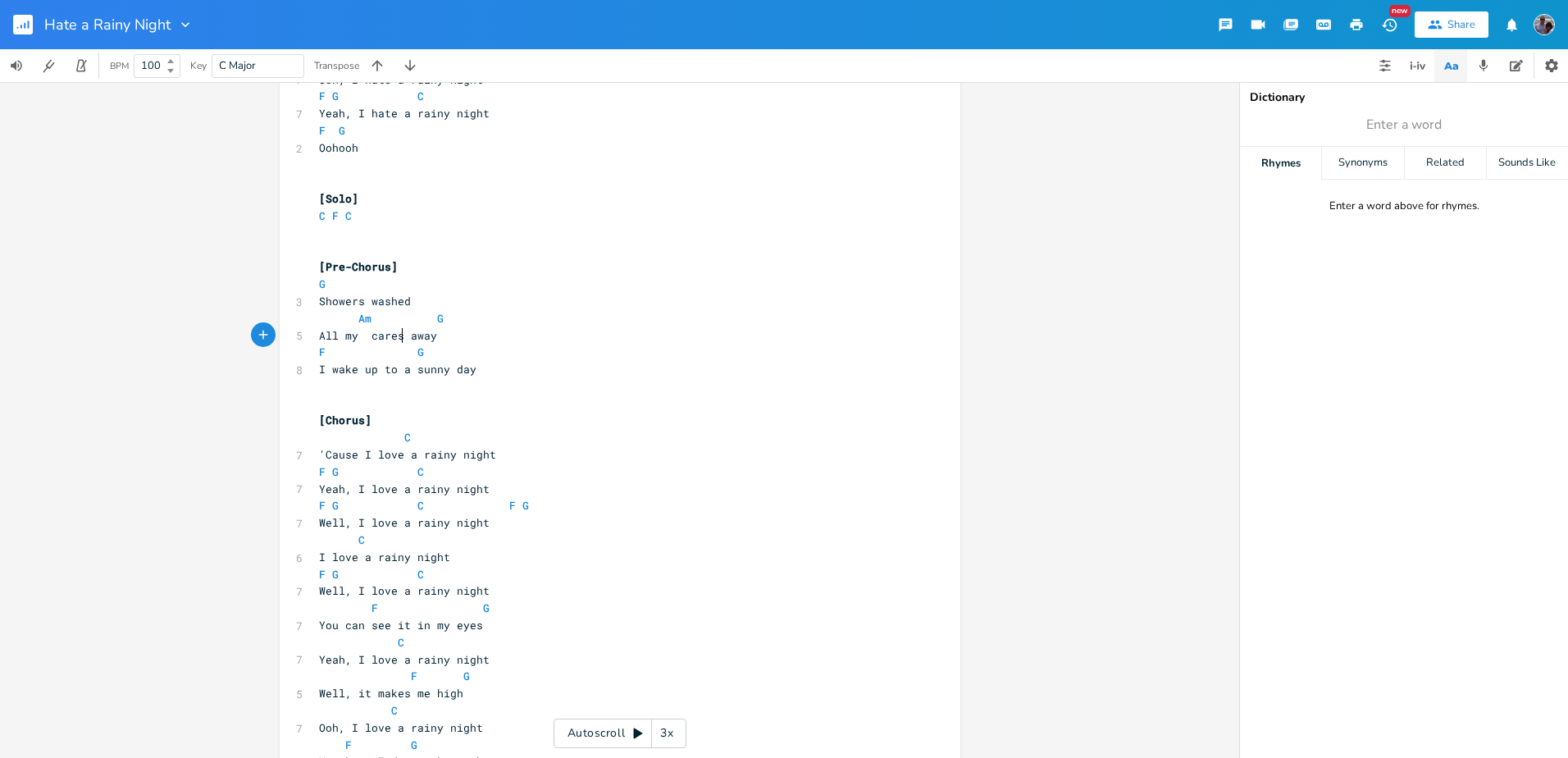
click at [396, 338] on span "All my cares away" at bounding box center [378, 335] width 118 height 14
type textarea "stairs"
click at [332, 370] on span "I wake up to a sunny day" at bounding box center [398, 369] width 158 height 14
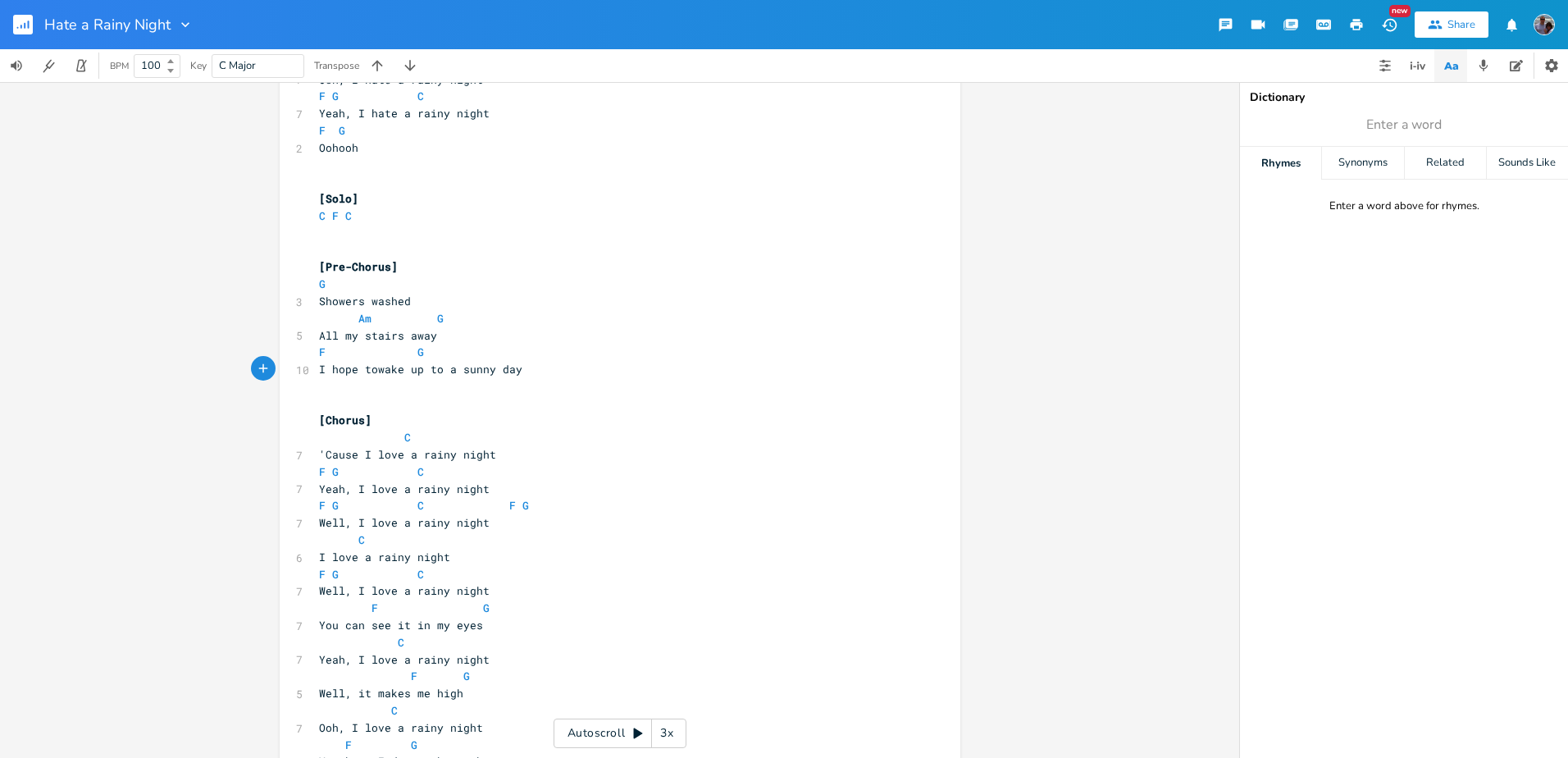
type textarea "hope to"
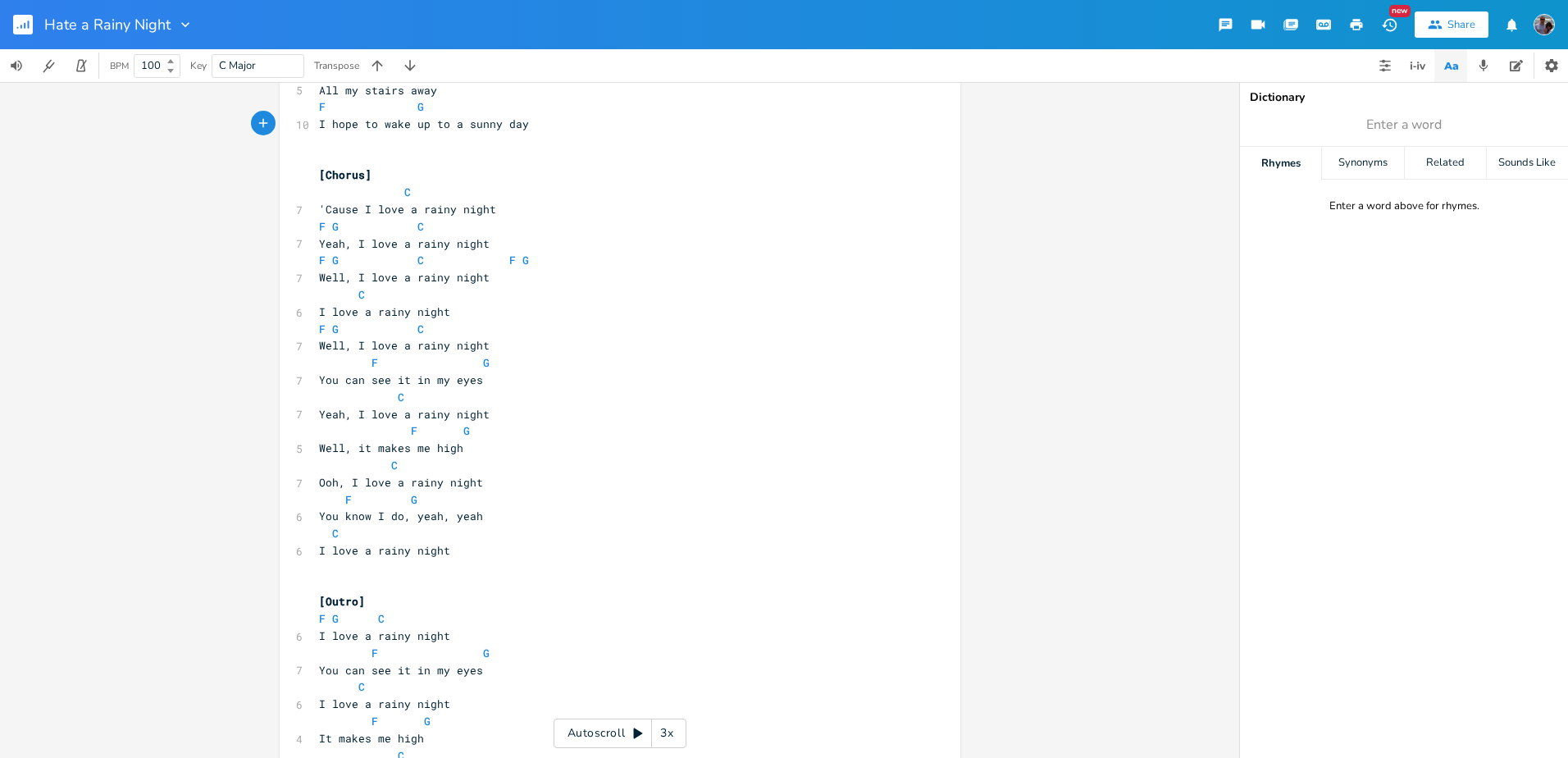
scroll to position [1826, 0]
click at [396, 209] on span "'Cause I love a rainy night" at bounding box center [408, 208] width 177 height 14
type textarea "hate"
click at [408, 244] on span "Yeah, I love a rainy night" at bounding box center [405, 242] width 170 height 14
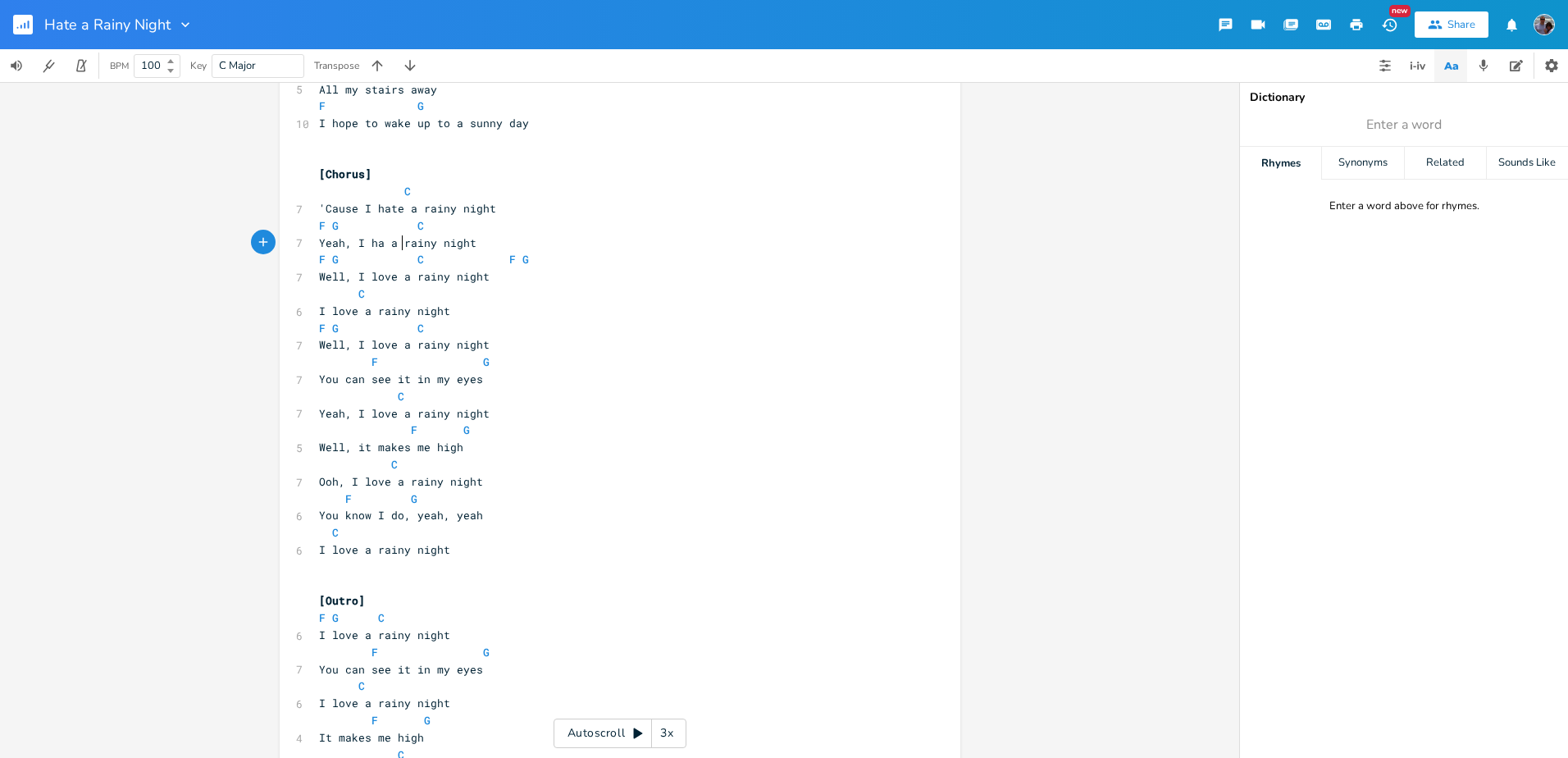
type textarea "hate"
click at [409, 279] on span "Well, I love a rainy night" at bounding box center [405, 276] width 170 height 14
type textarea "hate"
click at [350, 313] on span "I love a rainy night" at bounding box center [385, 310] width 131 height 14
type textarea "hate"
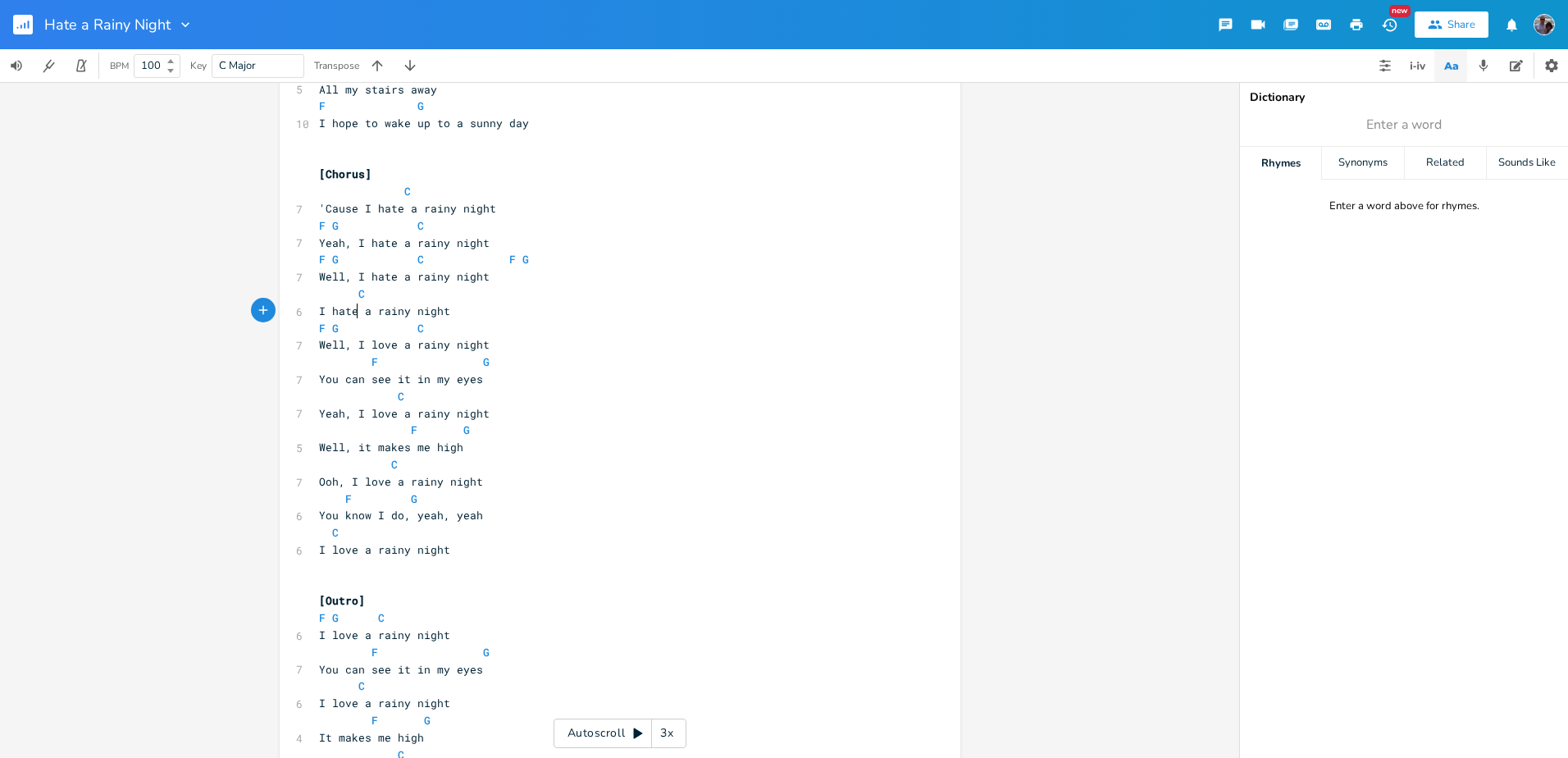
scroll to position [0, 21]
click at [408, 342] on span "Well, I love a rainy night" at bounding box center [405, 344] width 170 height 14
type textarea "hate"
click at [388, 413] on span "Yeah, I love a rainy night" at bounding box center [405, 413] width 170 height 14
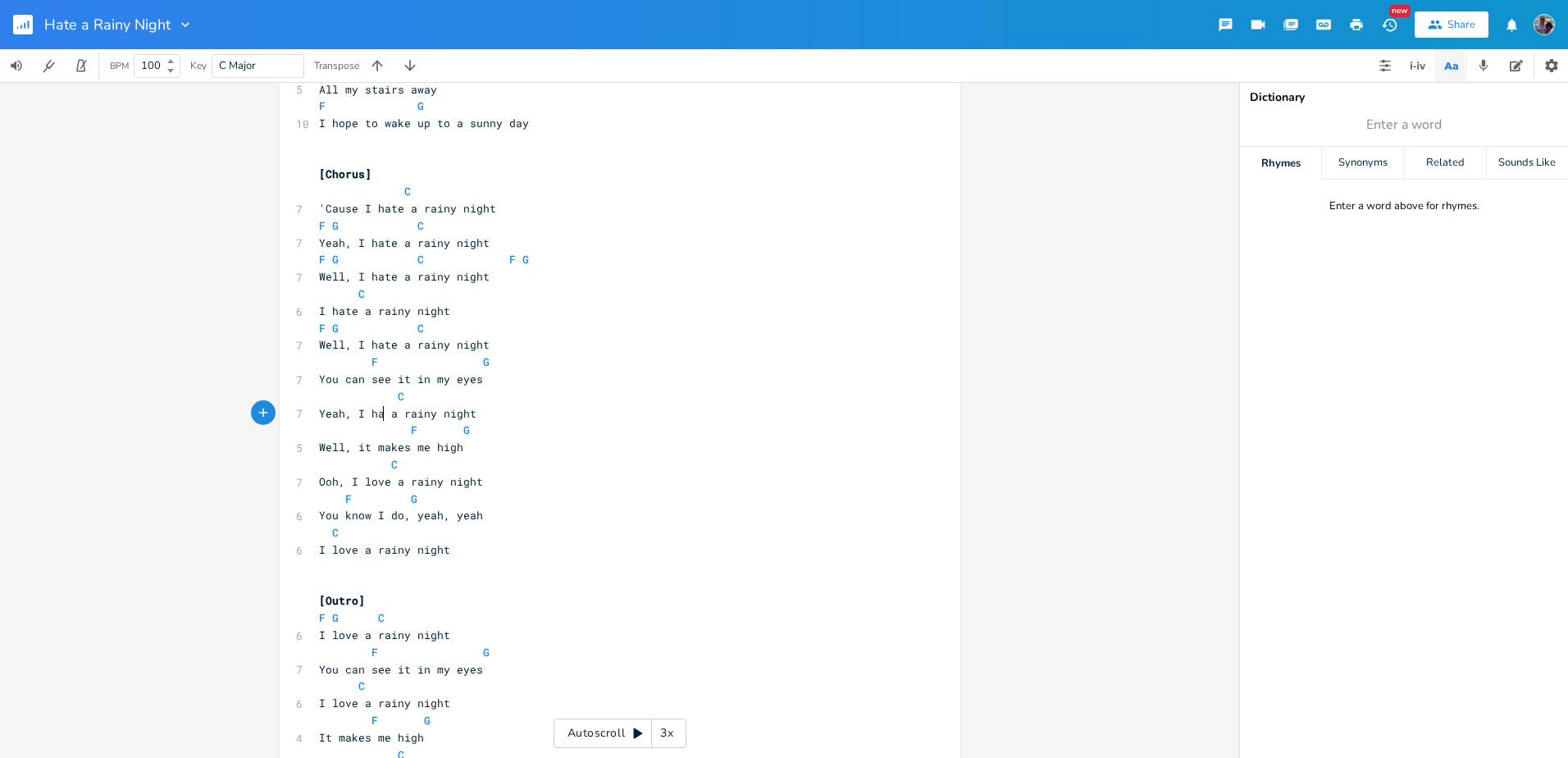
type textarea "hate"
click at [453, 449] on span "Well, it makes me high" at bounding box center [391, 446] width 144 height 14
type textarea "sigh"
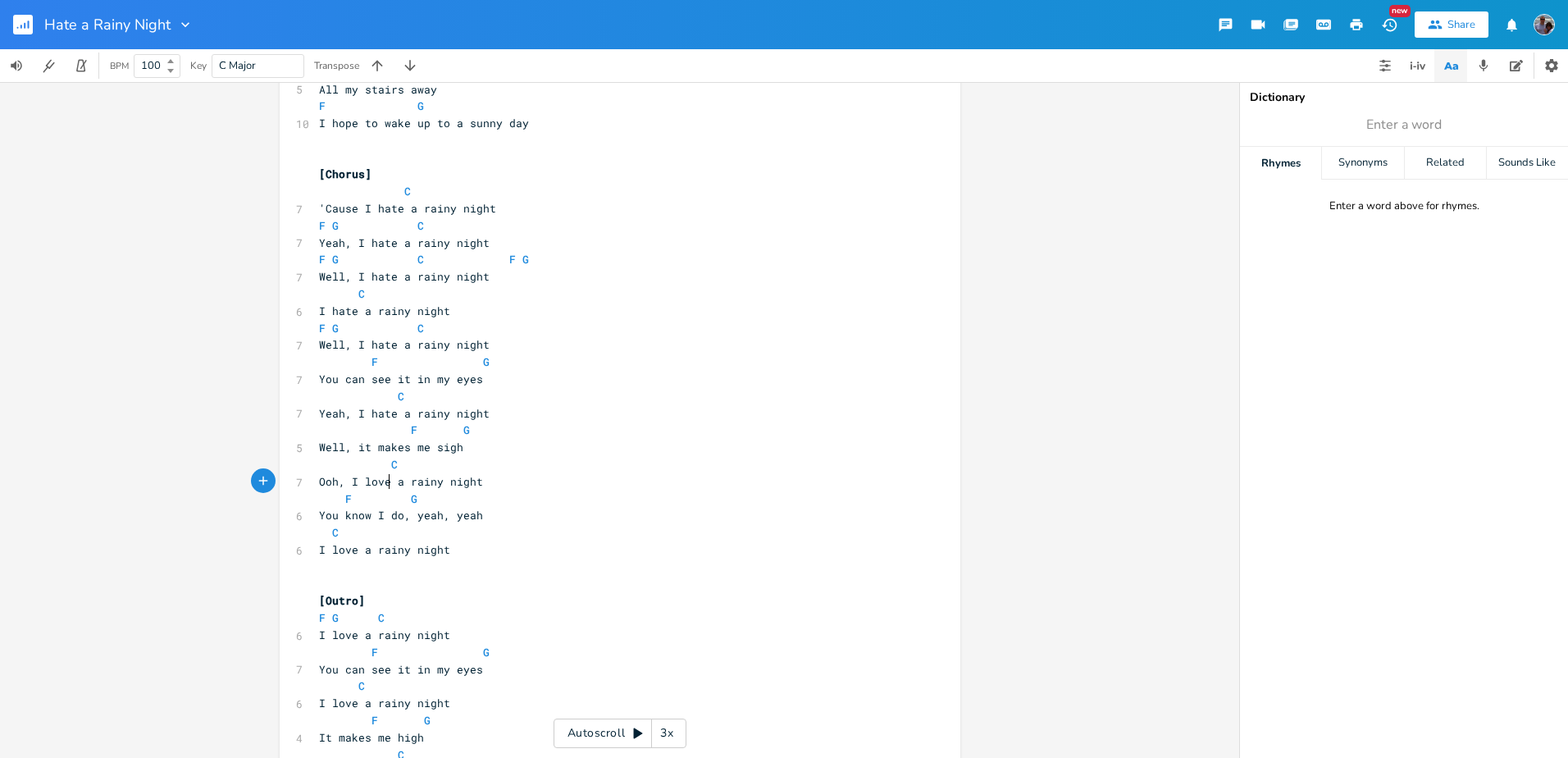
click at [382, 483] on span "Ooh, I love a rainy night" at bounding box center [401, 481] width 164 height 14
type textarea "hate"
click at [349, 548] on span "I love a rainy night" at bounding box center [385, 548] width 131 height 14
type textarea "hate"
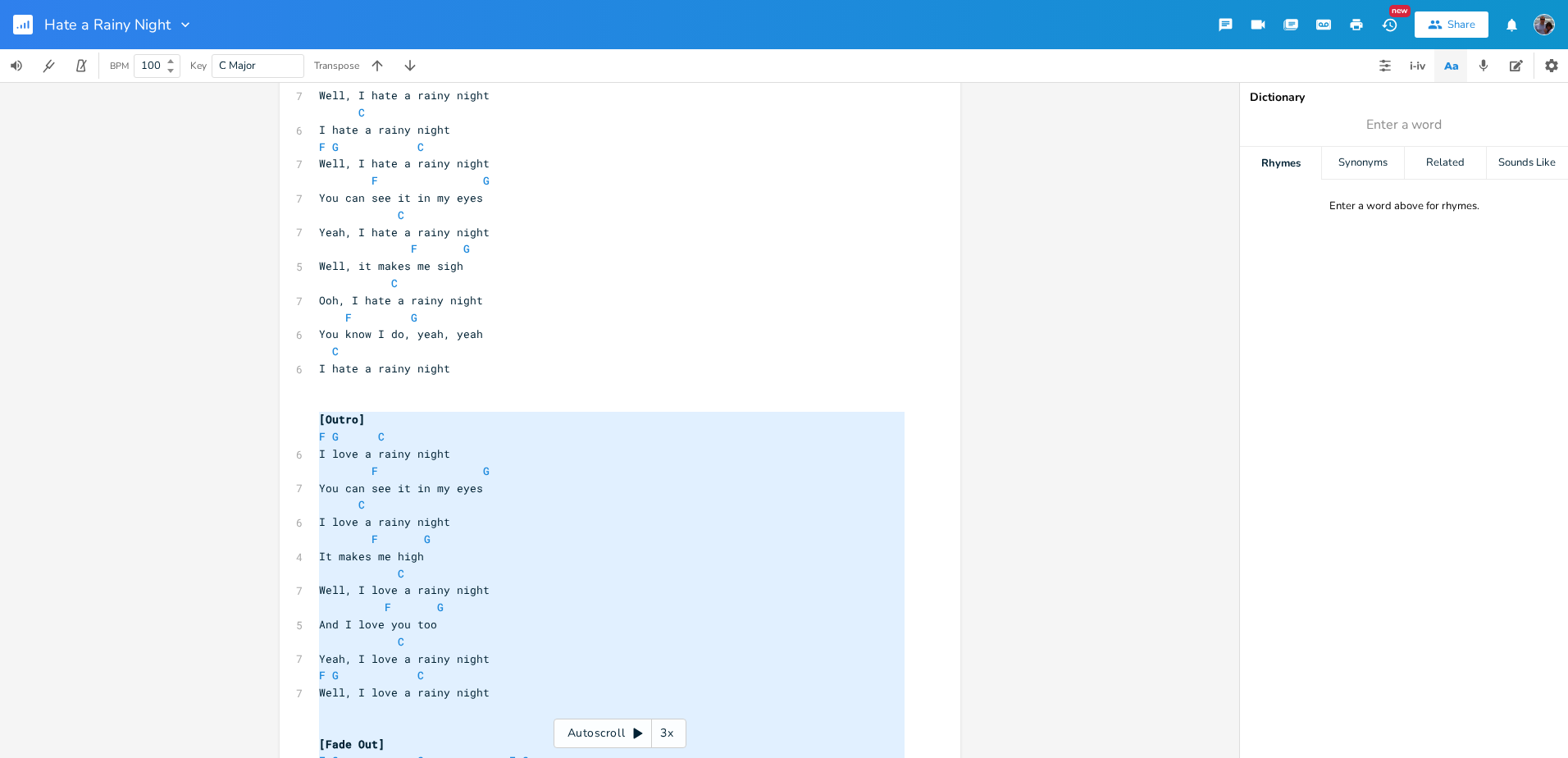
scroll to position [0, 0]
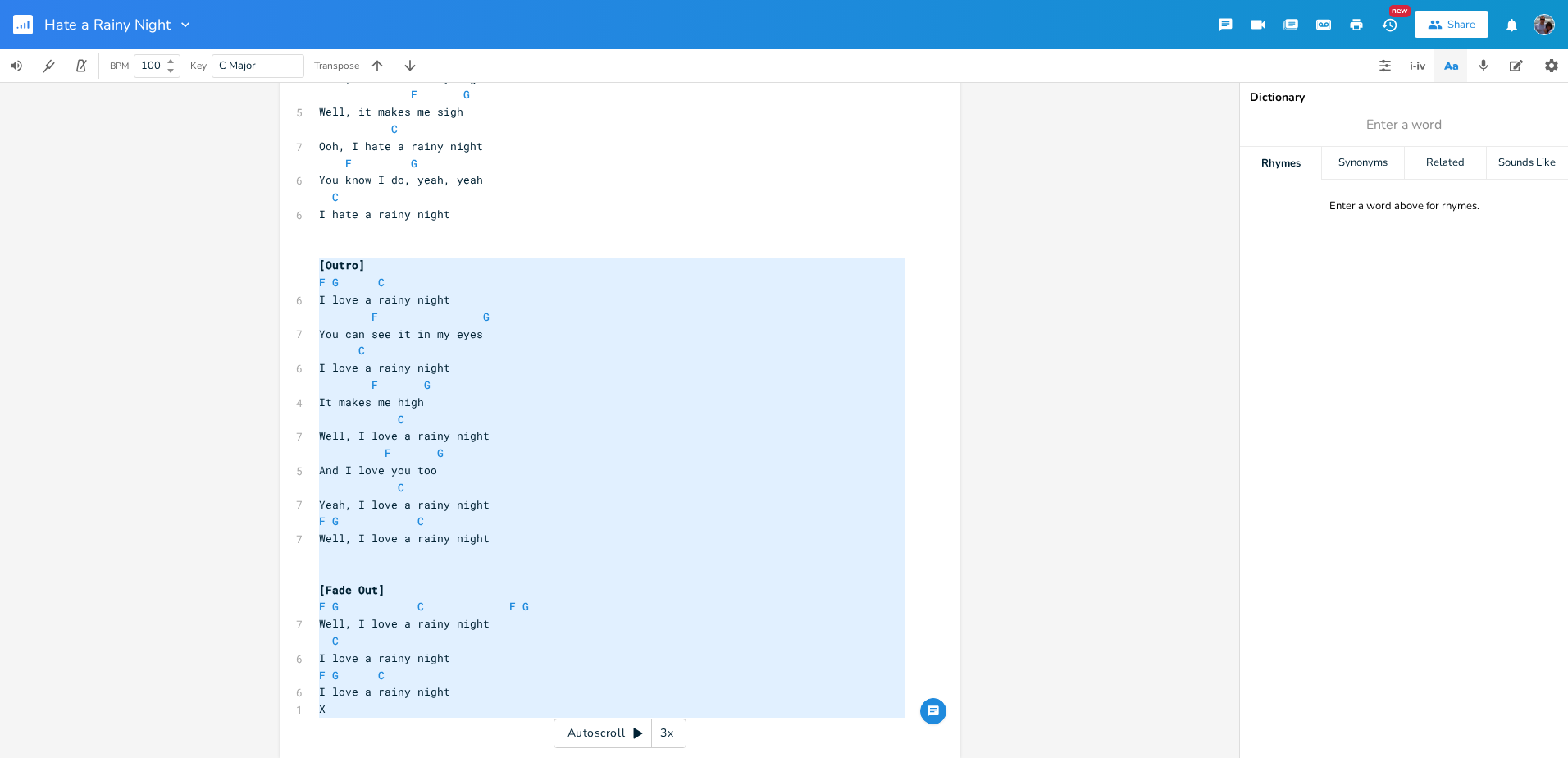
type textarea "[Outro] F G C I love a rainy night F G You can see it in my eyes C I love a rai…"
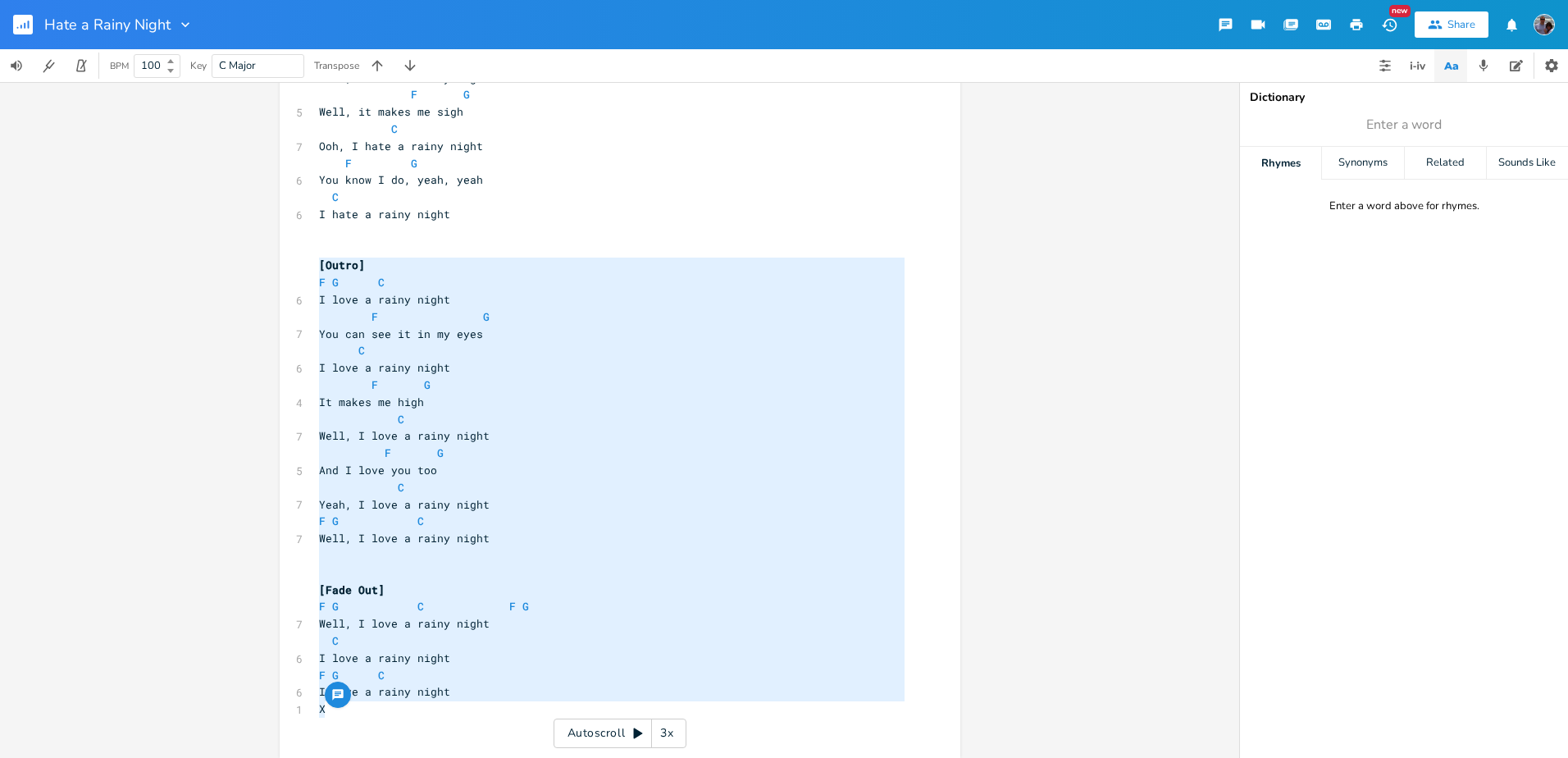
drag, startPoint x: 313, startPoint y: 418, endPoint x: 476, endPoint y: 716, distance: 339.7
